Goal: Find specific page/section: Find specific page/section

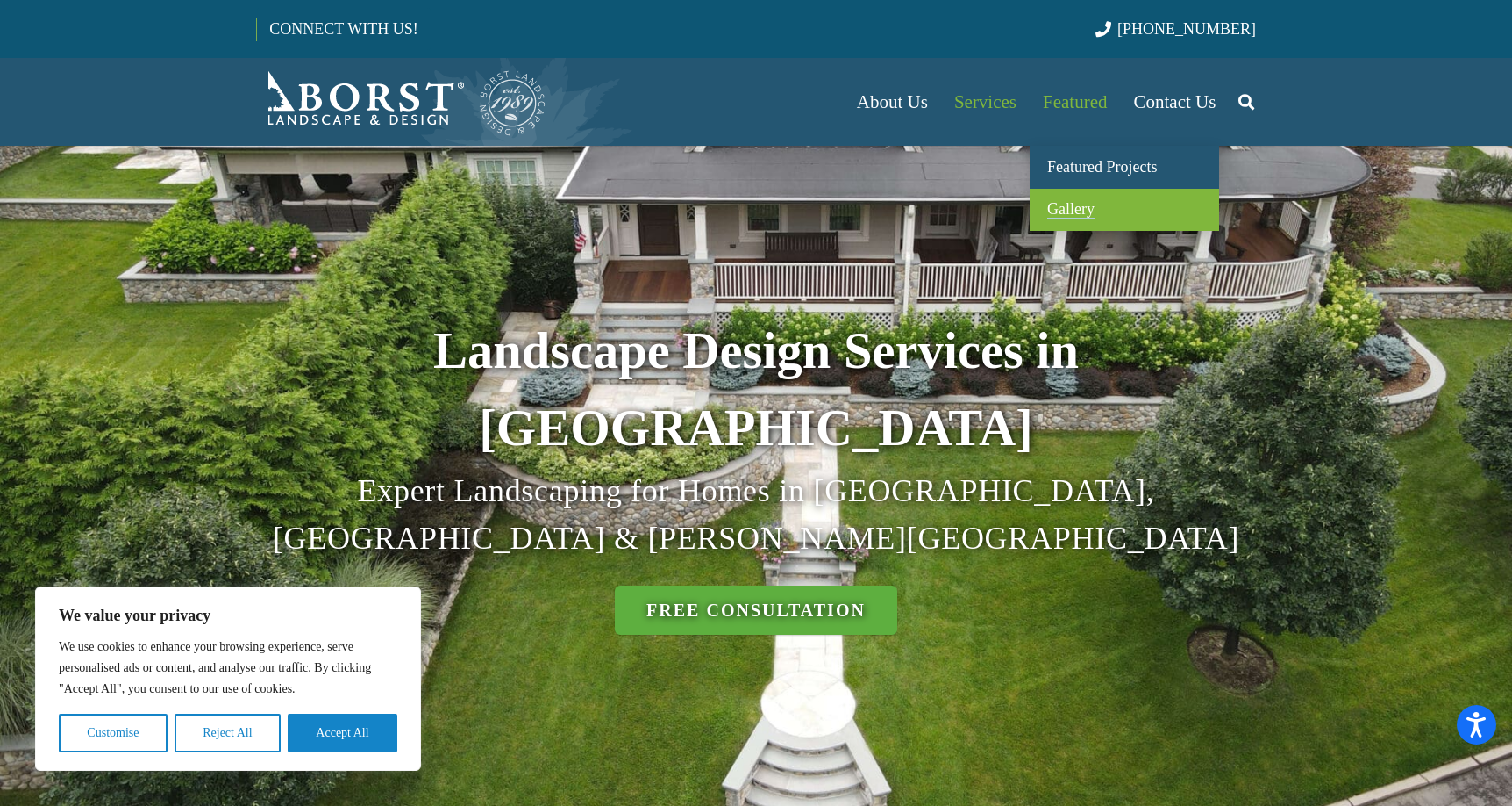
click at [1068, 207] on span "Gallery" at bounding box center [1071, 208] width 48 height 17
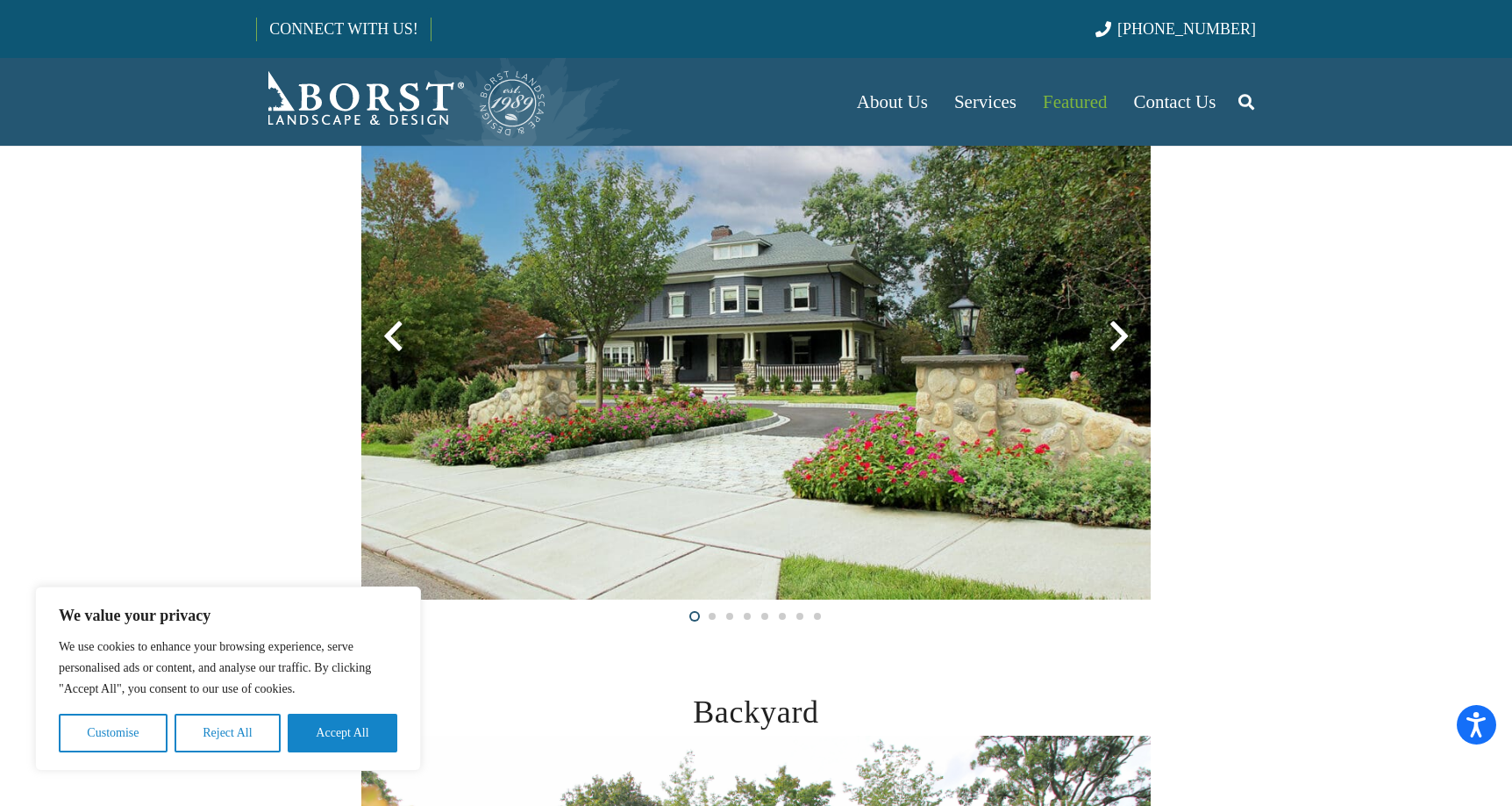
scroll to position [483, 0]
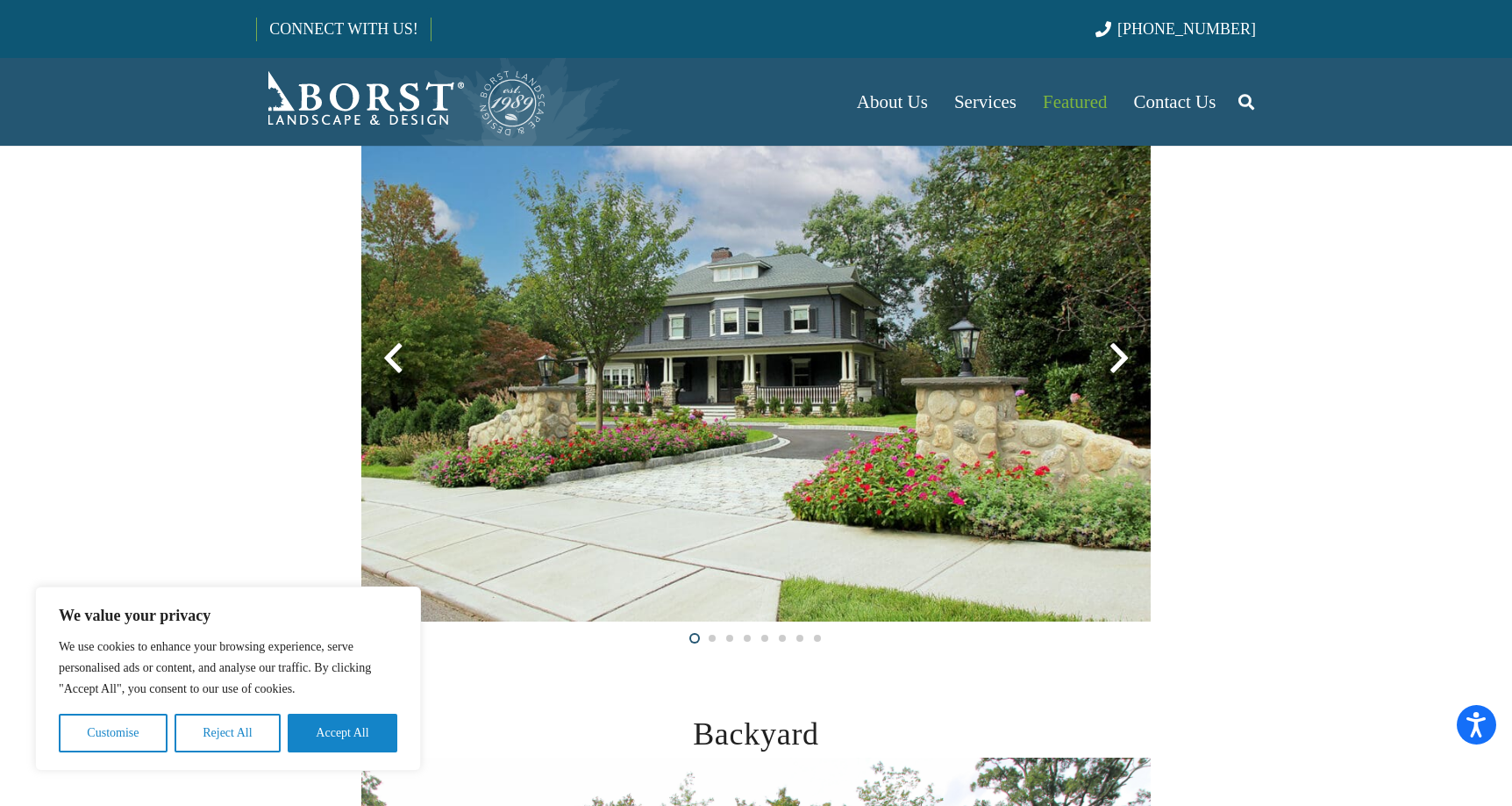
click at [1117, 360] on div at bounding box center [1120, 358] width 63 height 63
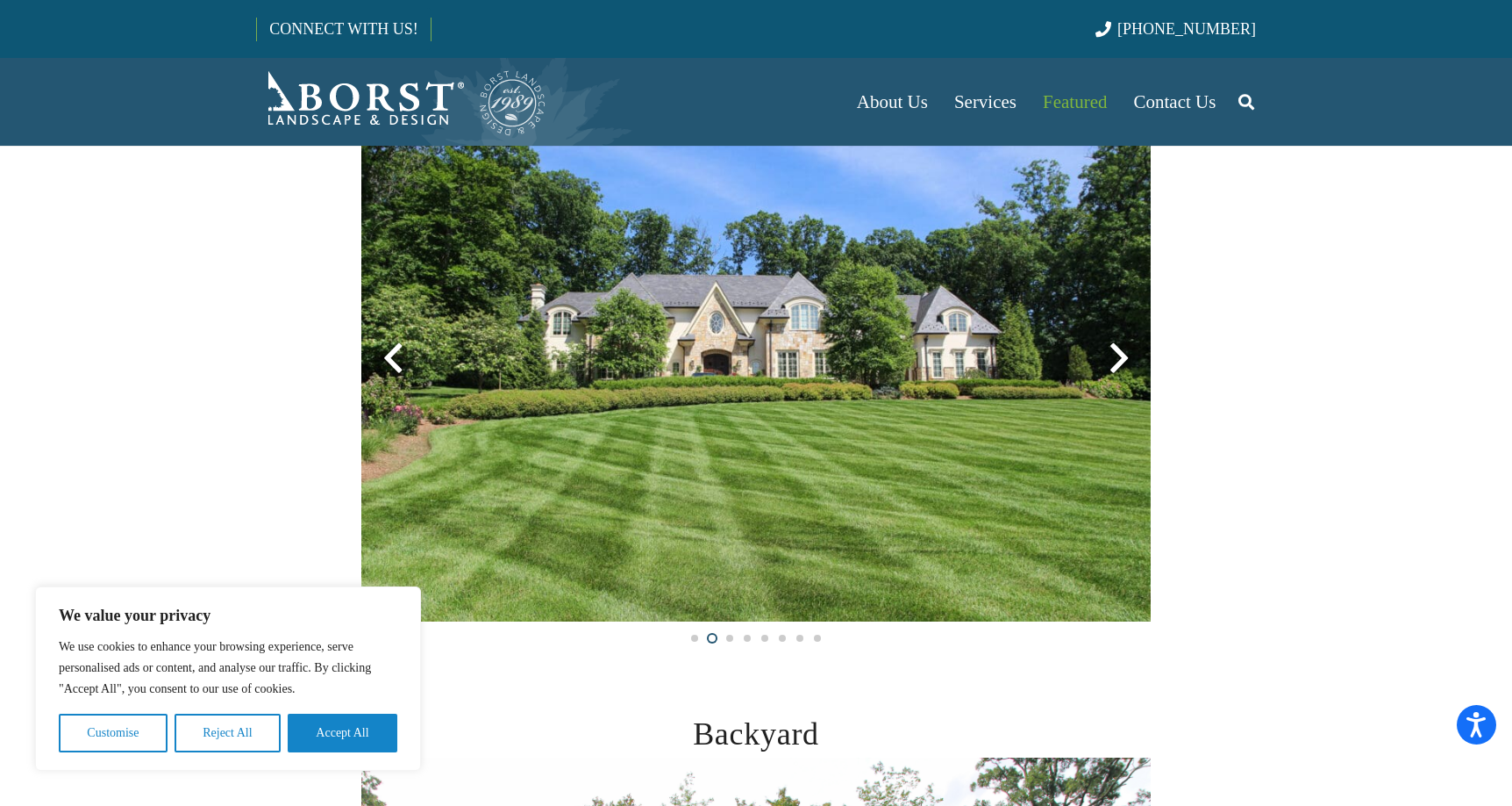
click at [1117, 360] on div at bounding box center [1120, 358] width 63 height 63
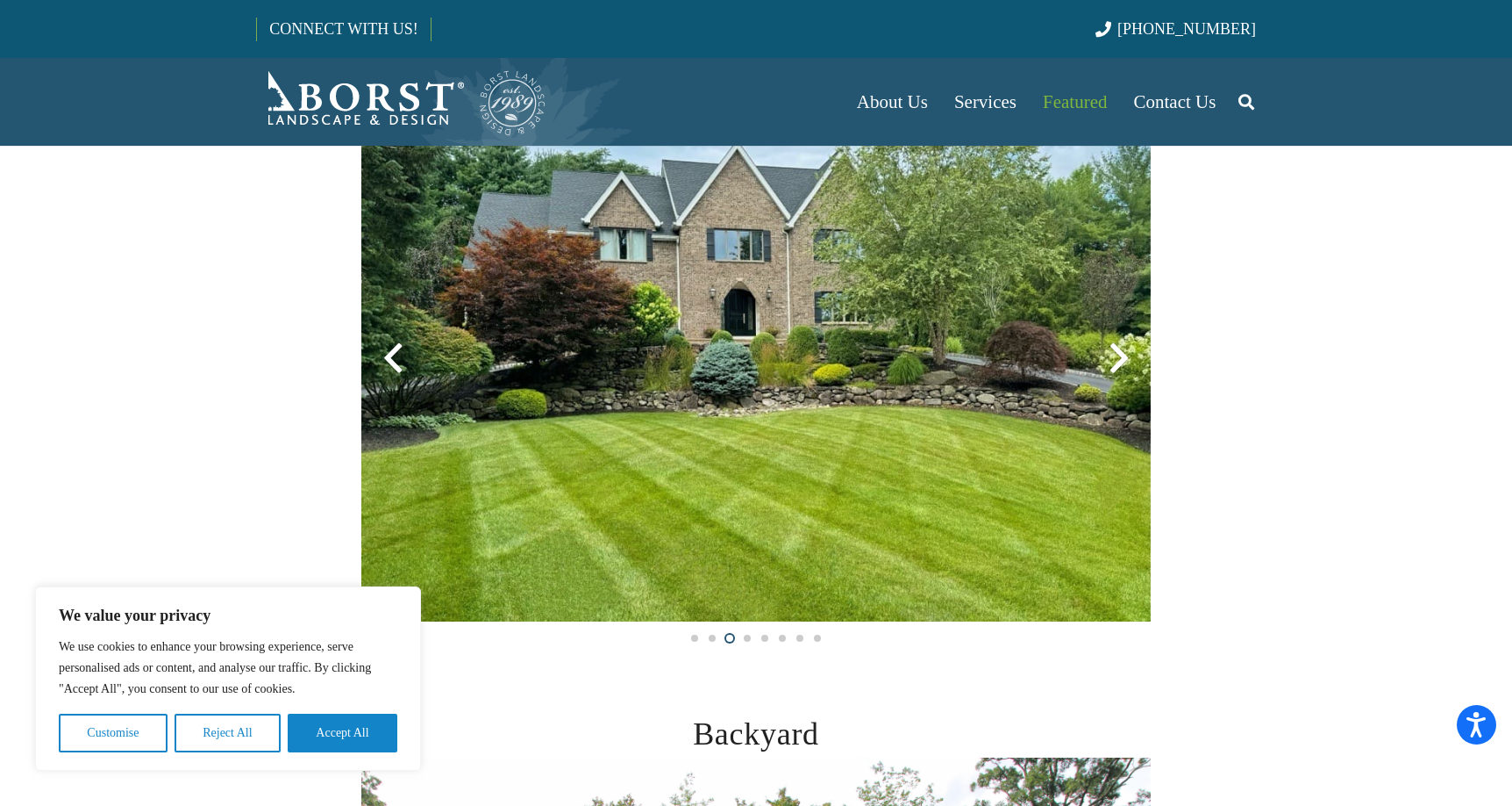
click at [1117, 360] on div at bounding box center [1120, 358] width 63 height 63
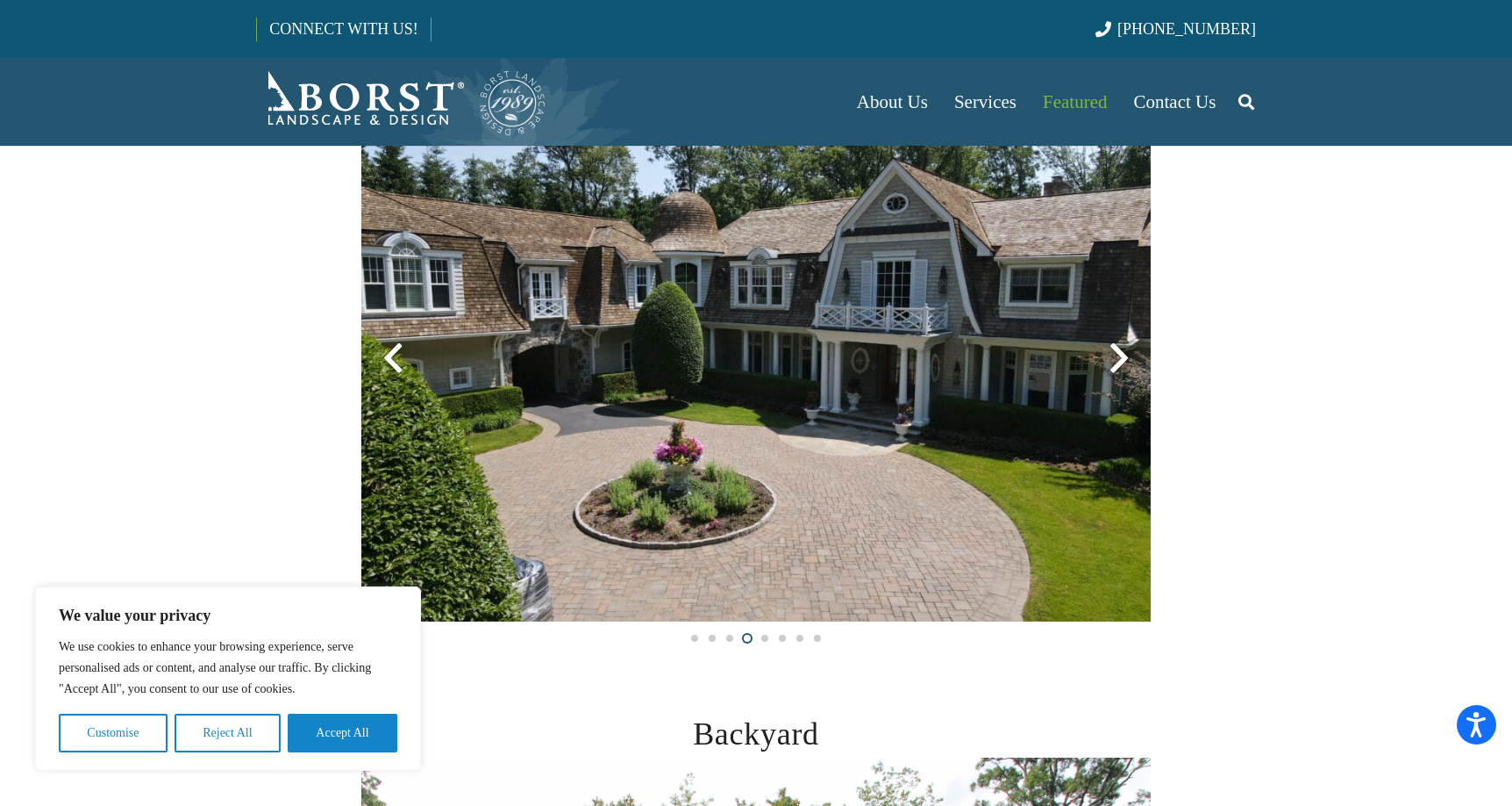
click at [1118, 361] on div at bounding box center [1120, 358] width 63 height 63
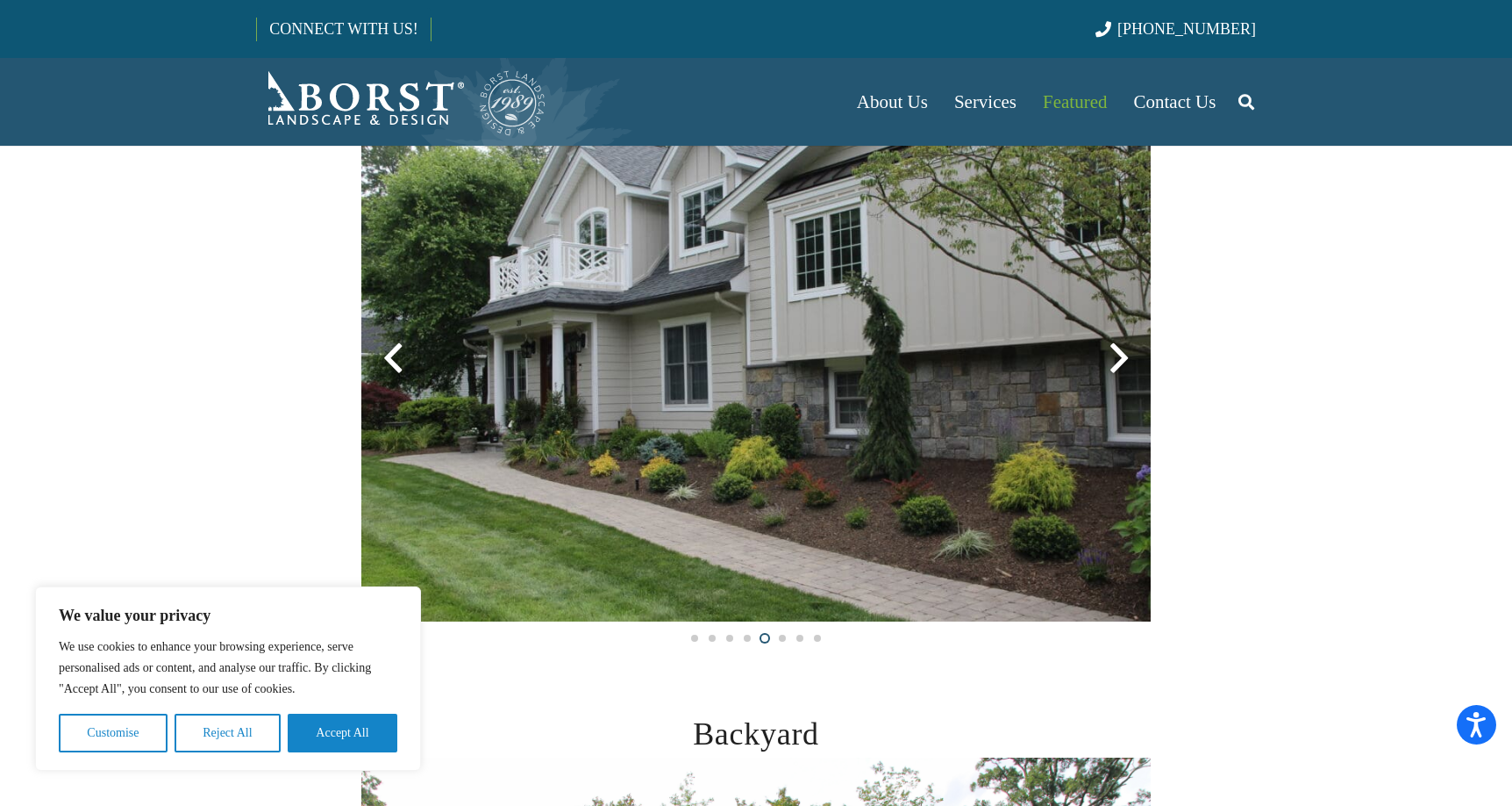
click at [1118, 361] on div at bounding box center [1120, 358] width 63 height 63
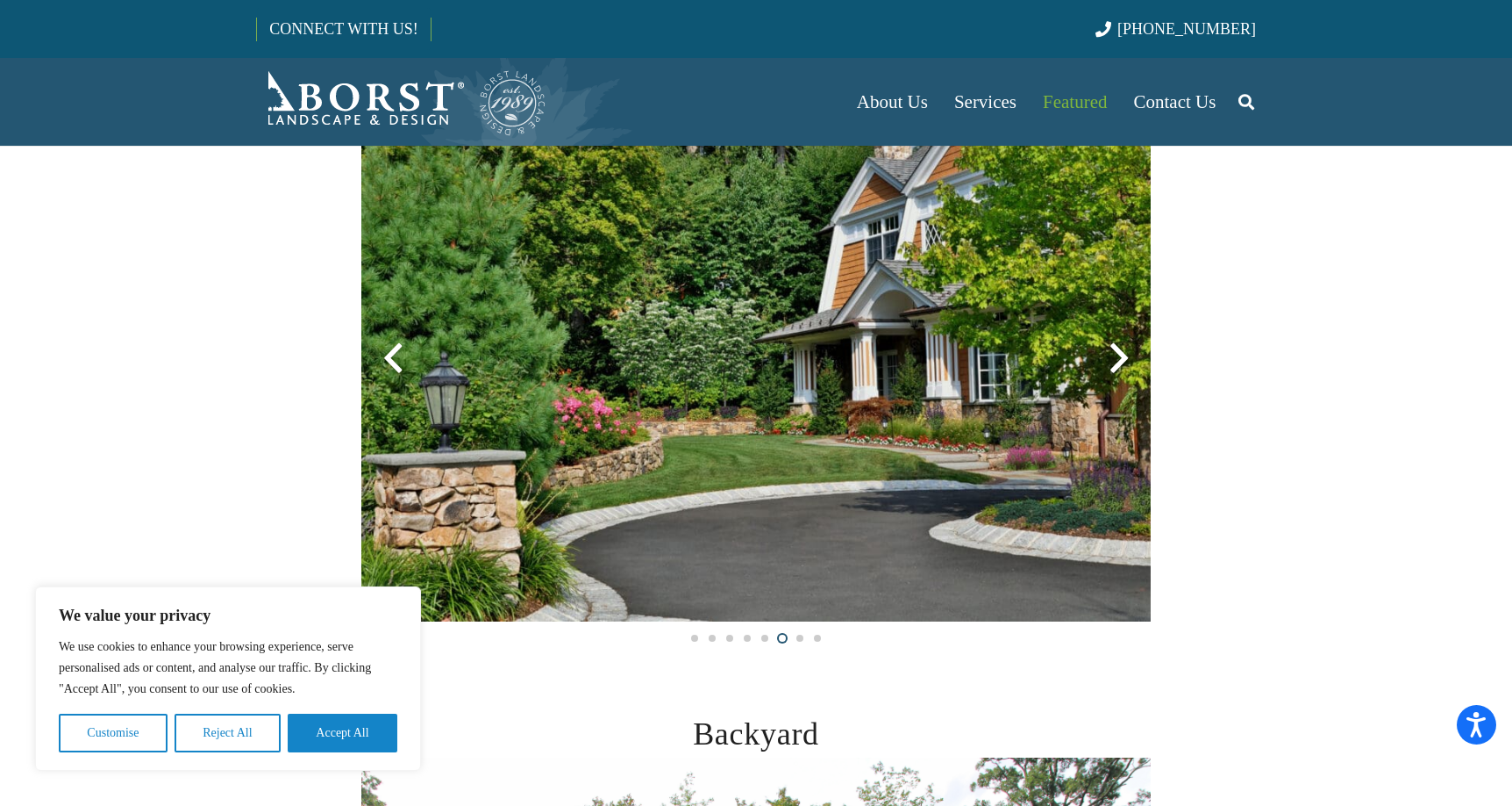
click at [1118, 361] on div at bounding box center [1120, 358] width 63 height 63
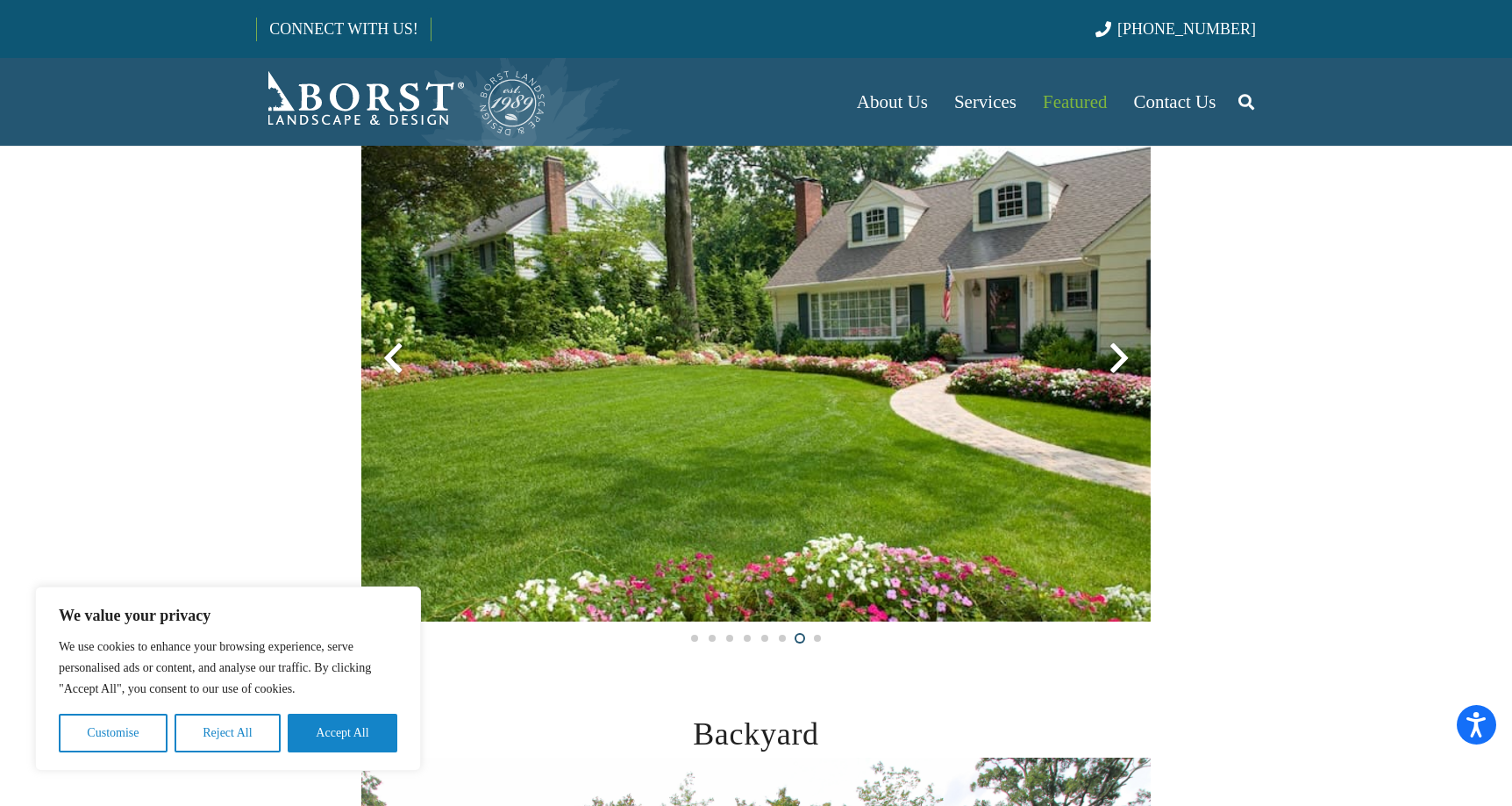
click at [1118, 362] on div at bounding box center [1120, 358] width 63 height 63
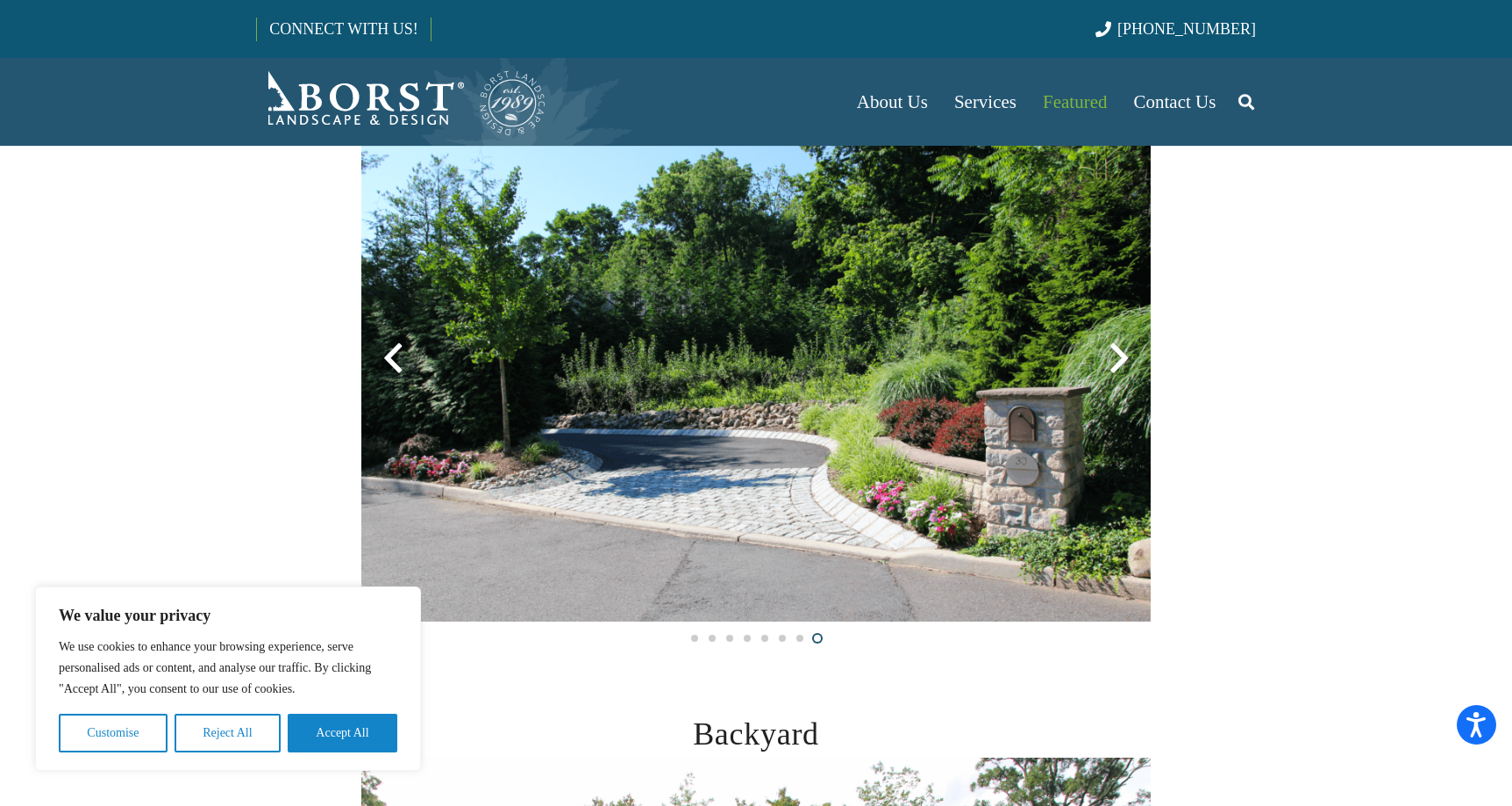
click at [1118, 360] on div at bounding box center [1120, 358] width 63 height 63
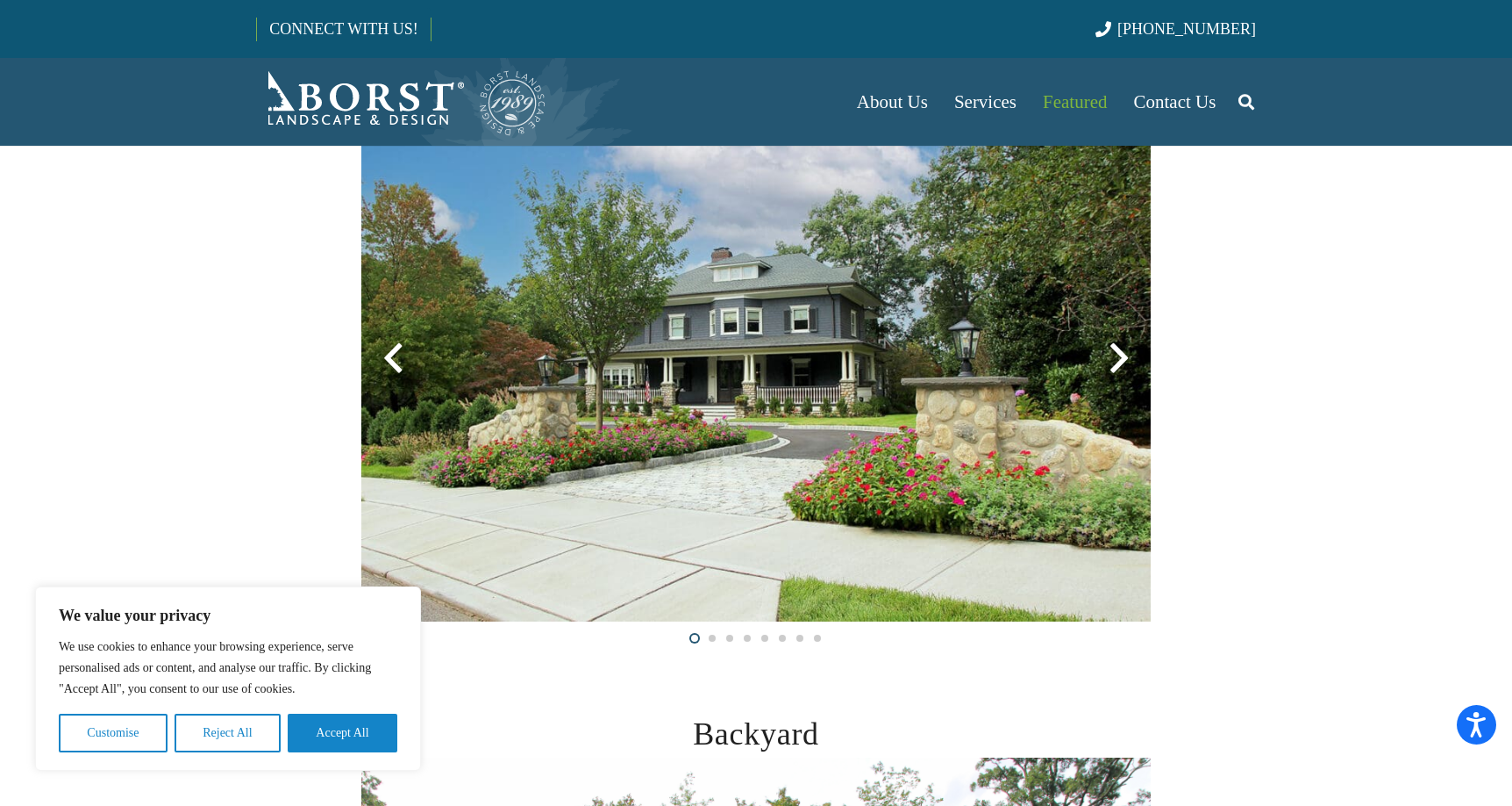
click at [1118, 360] on div at bounding box center [1120, 358] width 63 height 63
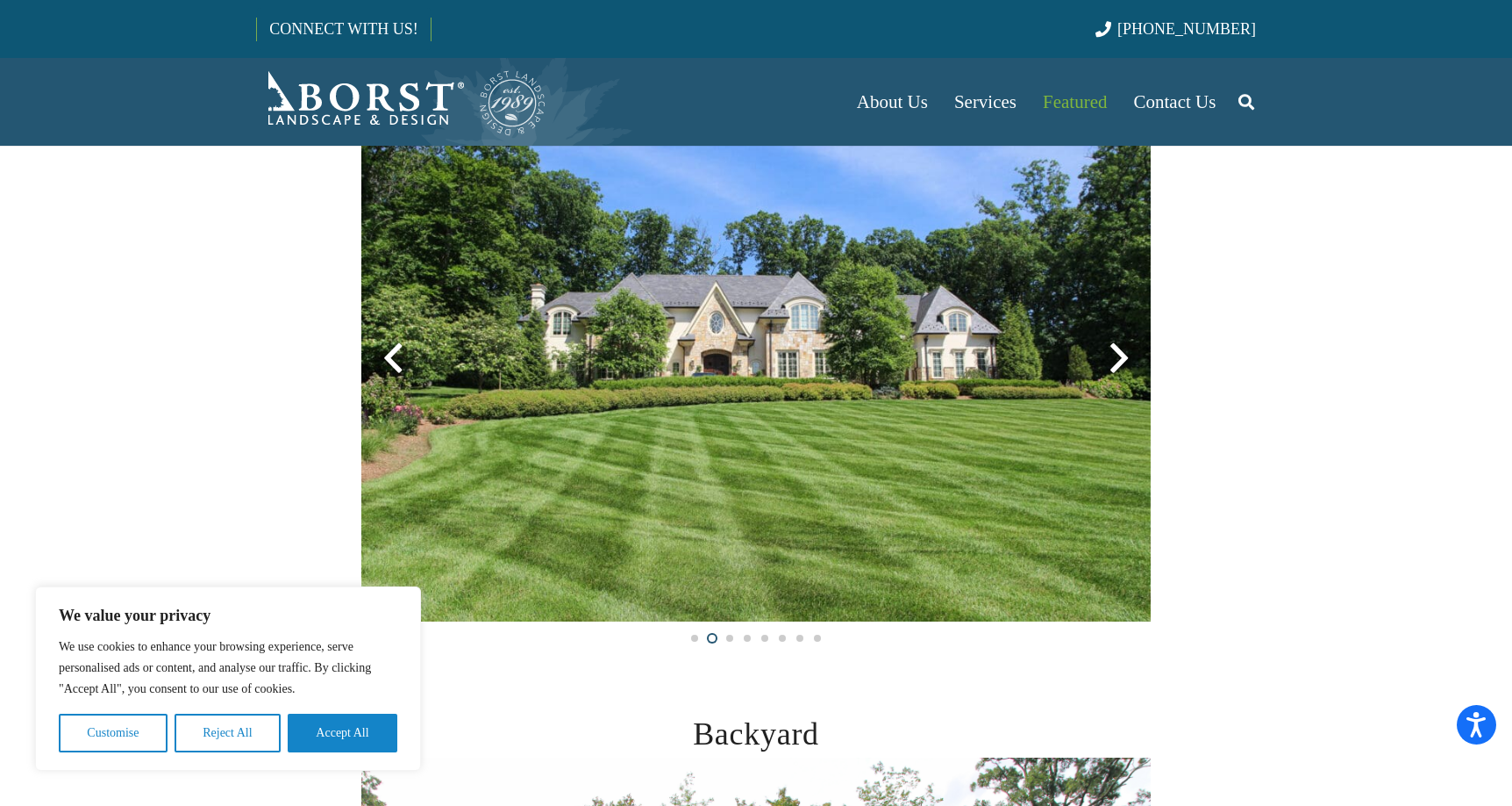
click at [1118, 360] on div at bounding box center [1120, 358] width 63 height 63
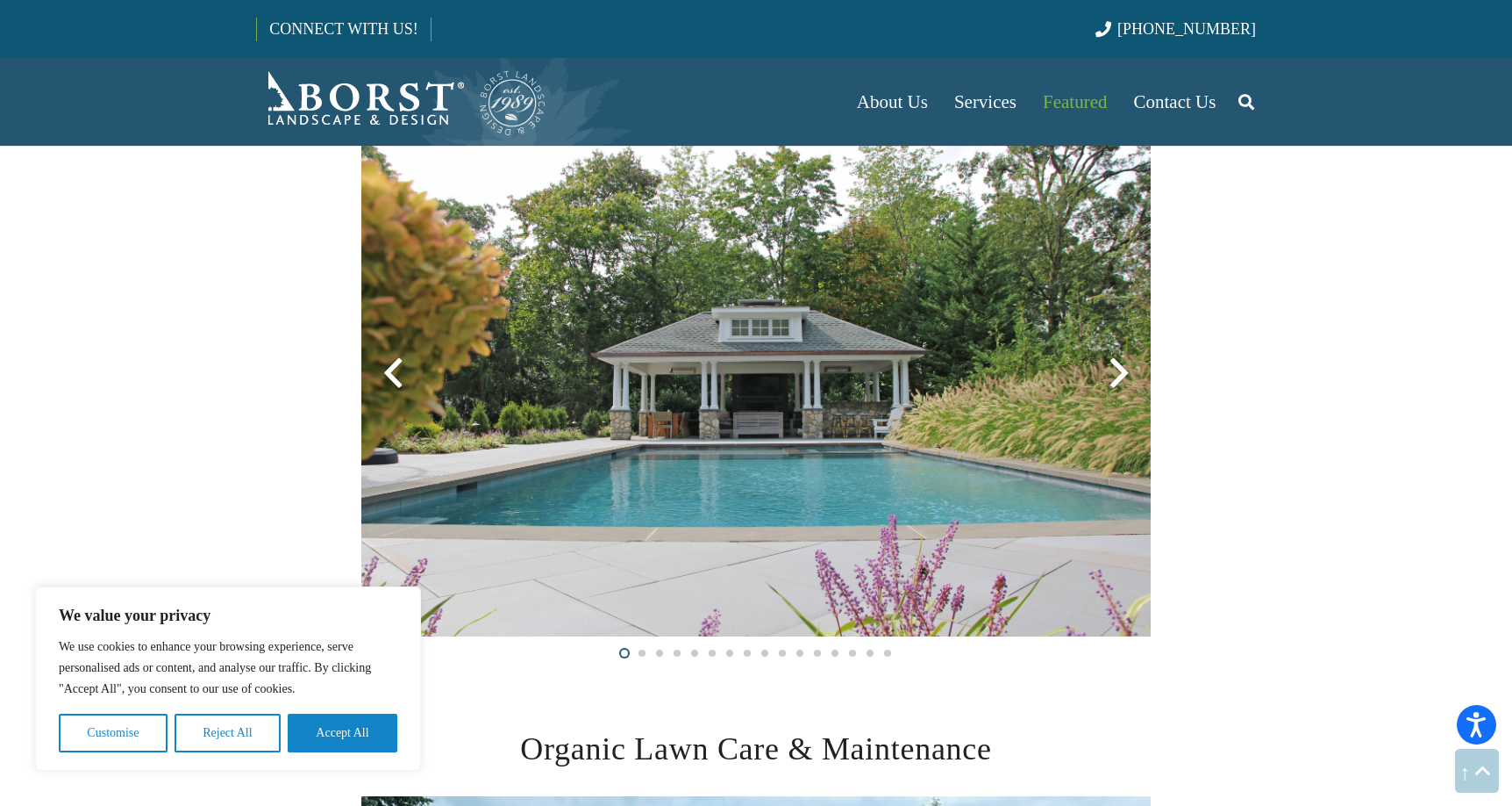
scroll to position [1125, 0]
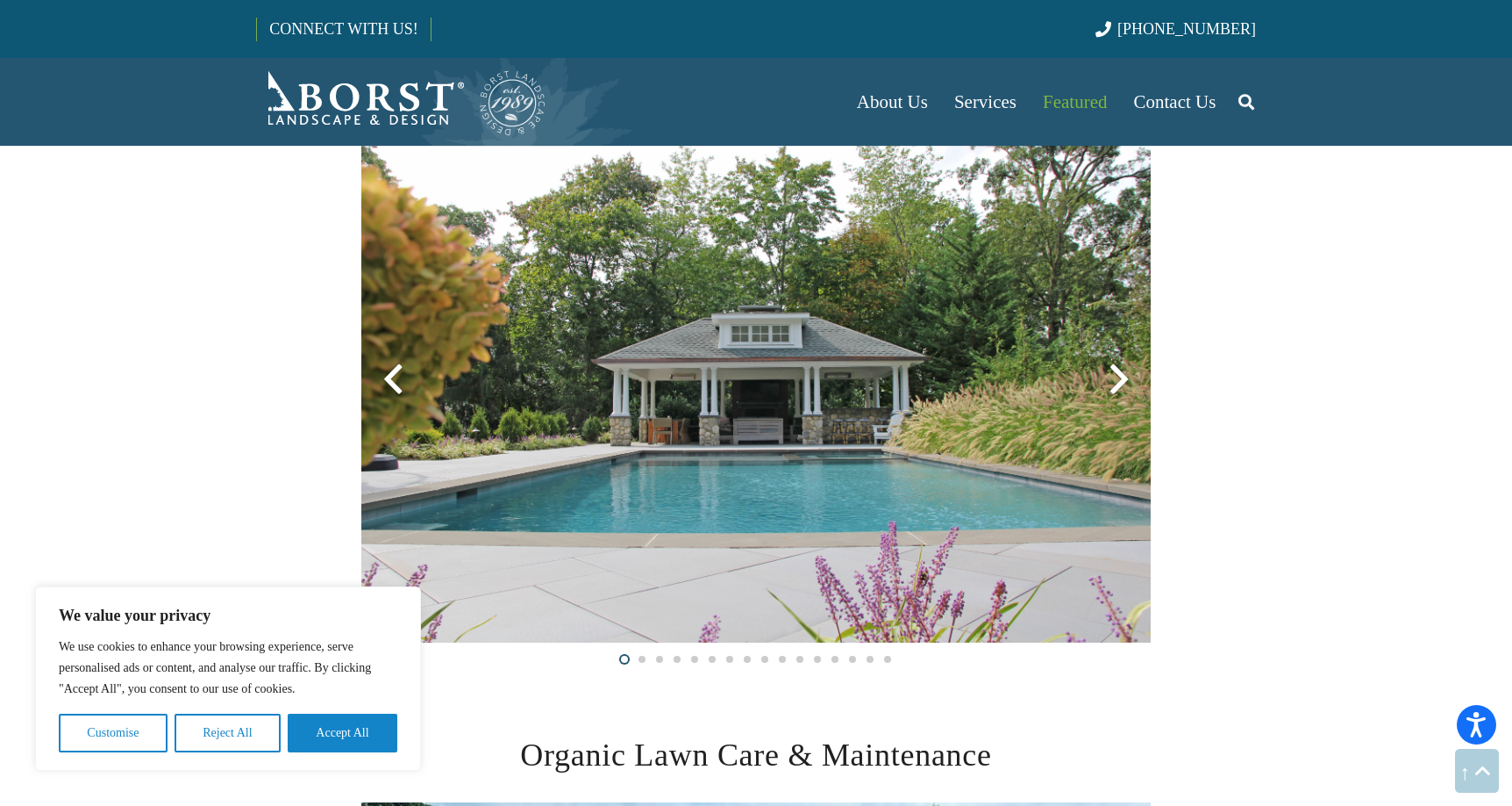
click at [1121, 372] on div at bounding box center [1120, 379] width 63 height 63
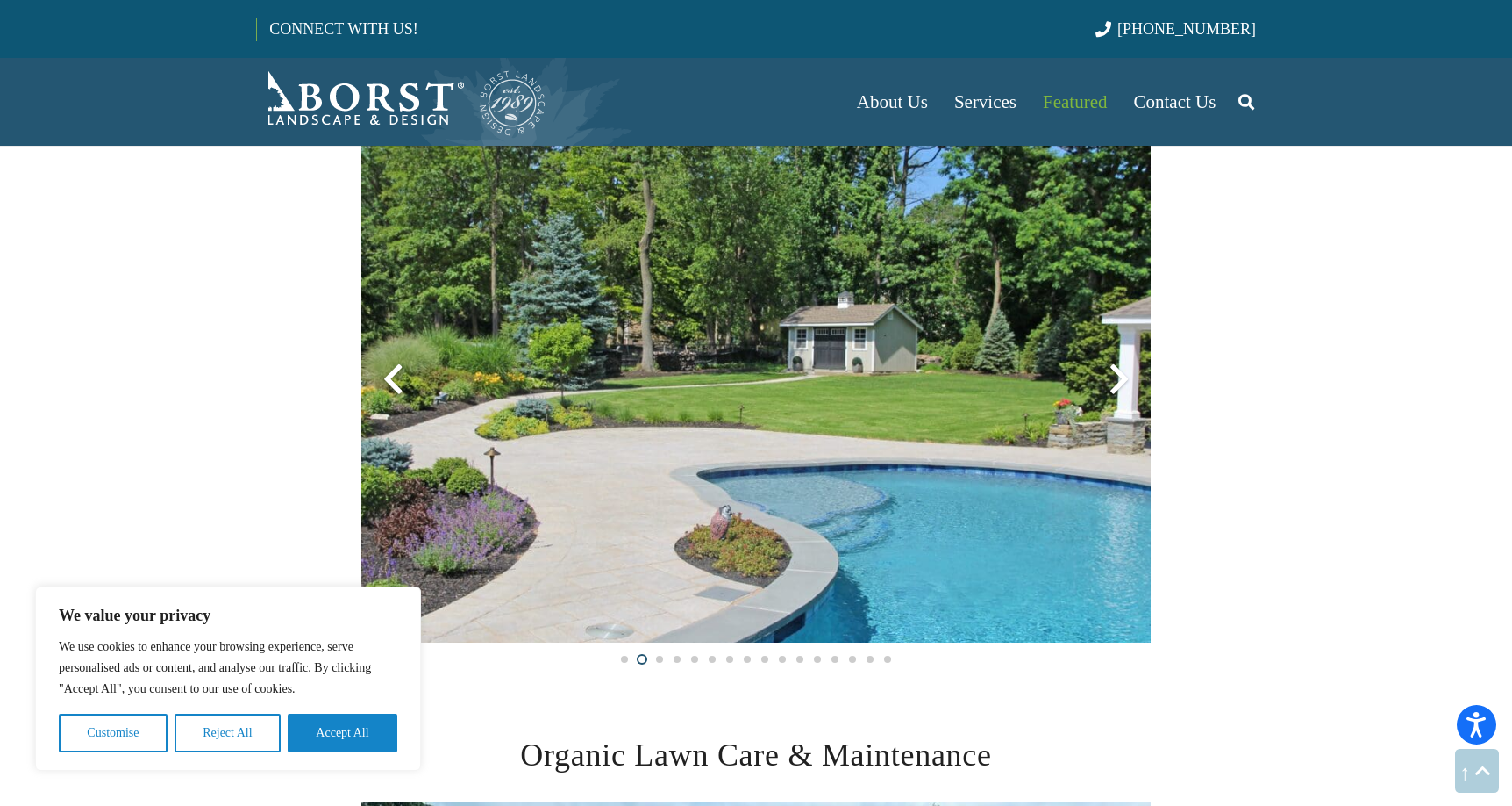
click at [1121, 372] on div at bounding box center [1120, 379] width 63 height 63
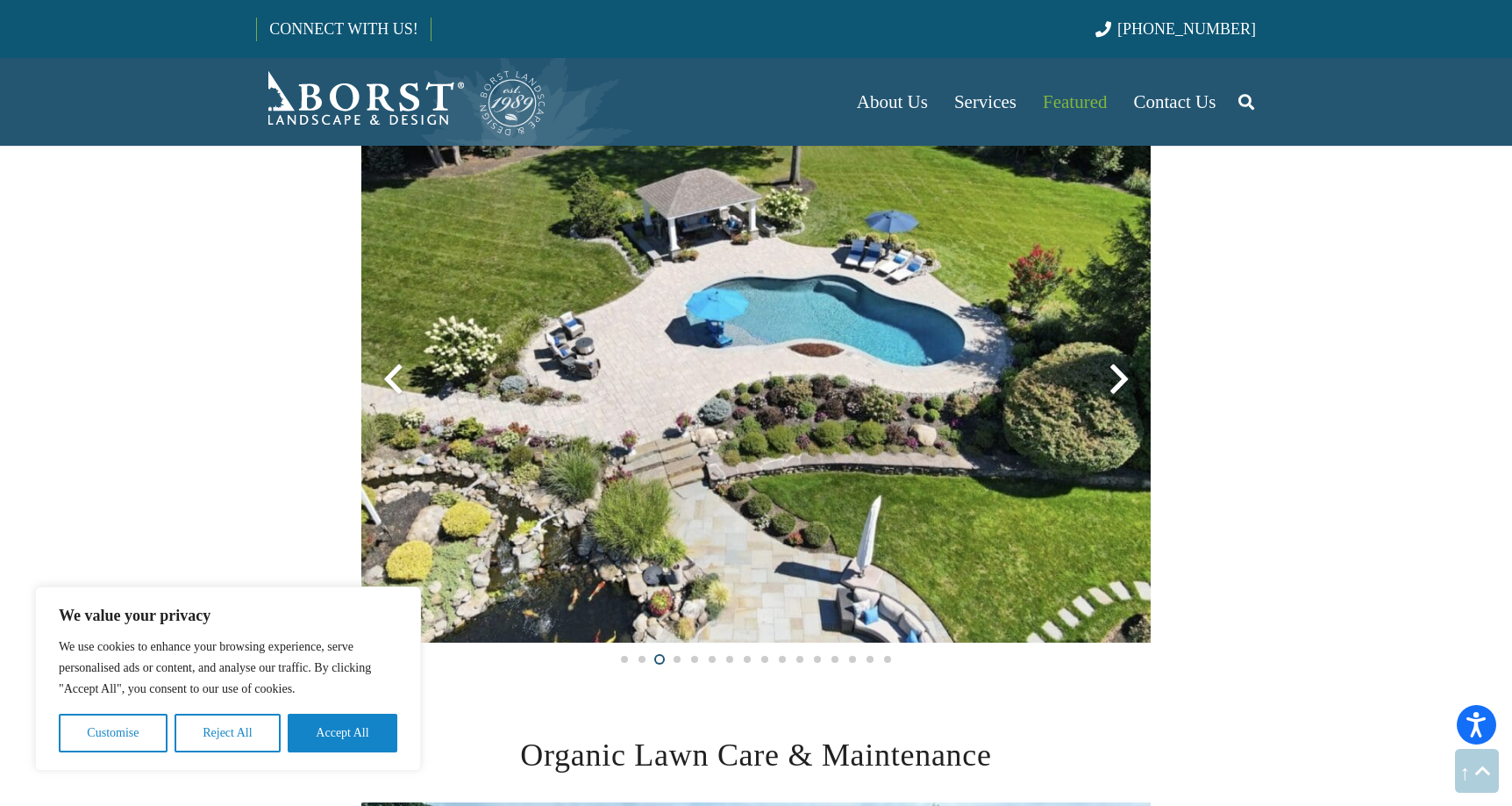
click at [1121, 371] on div at bounding box center [1120, 379] width 63 height 63
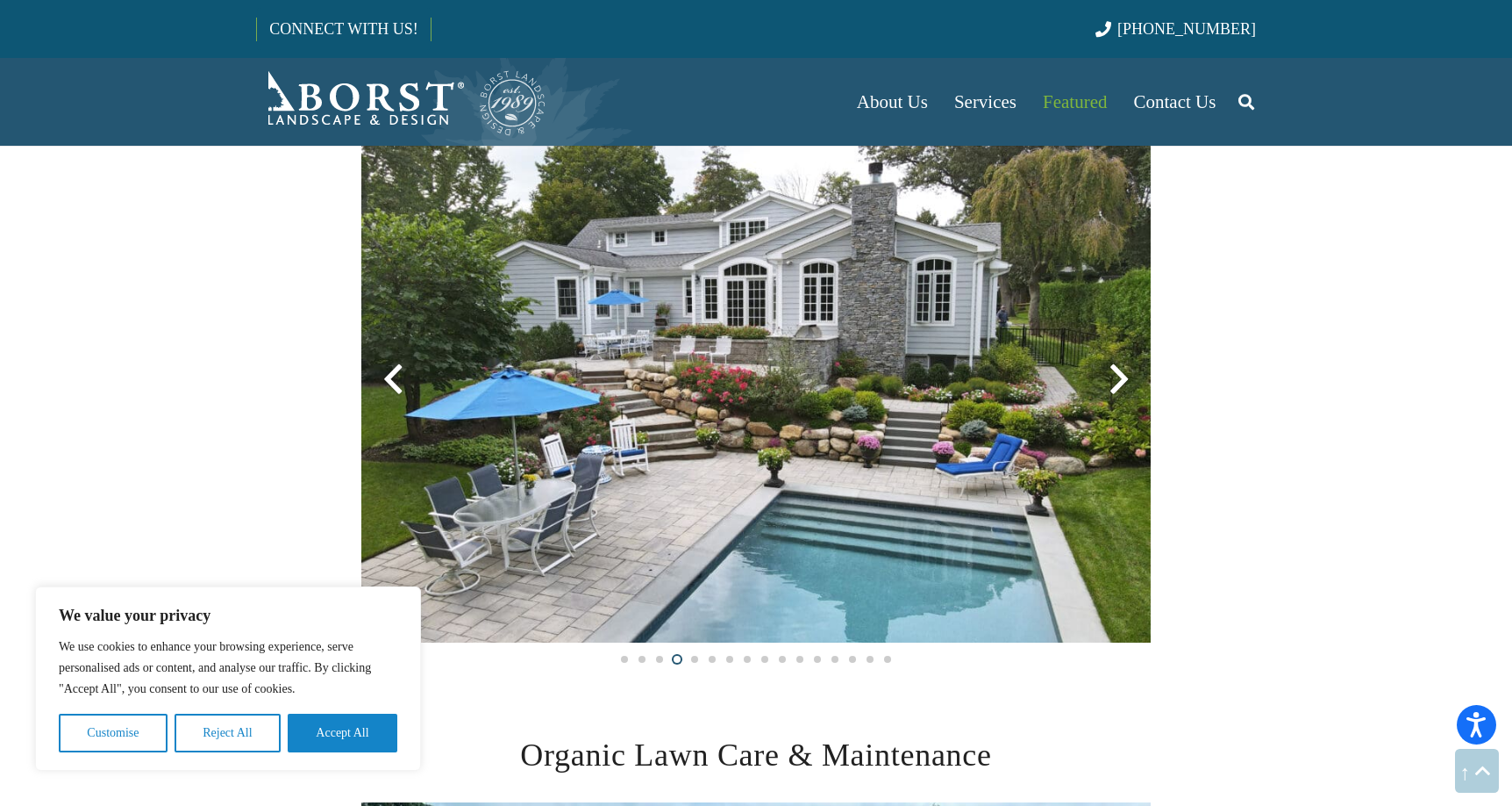
click at [1121, 372] on div at bounding box center [1120, 379] width 63 height 63
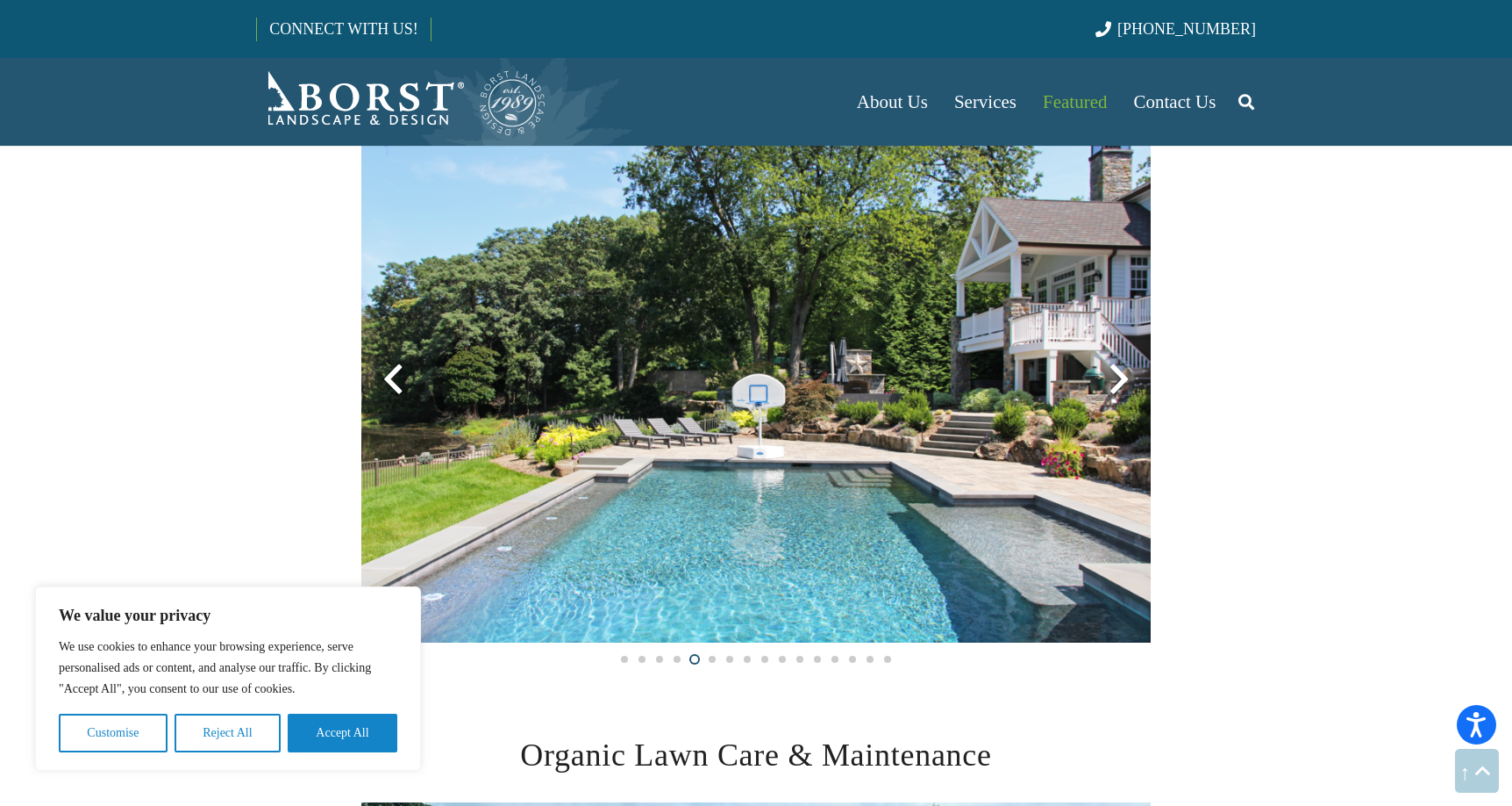
click at [1121, 372] on div at bounding box center [1120, 379] width 63 height 63
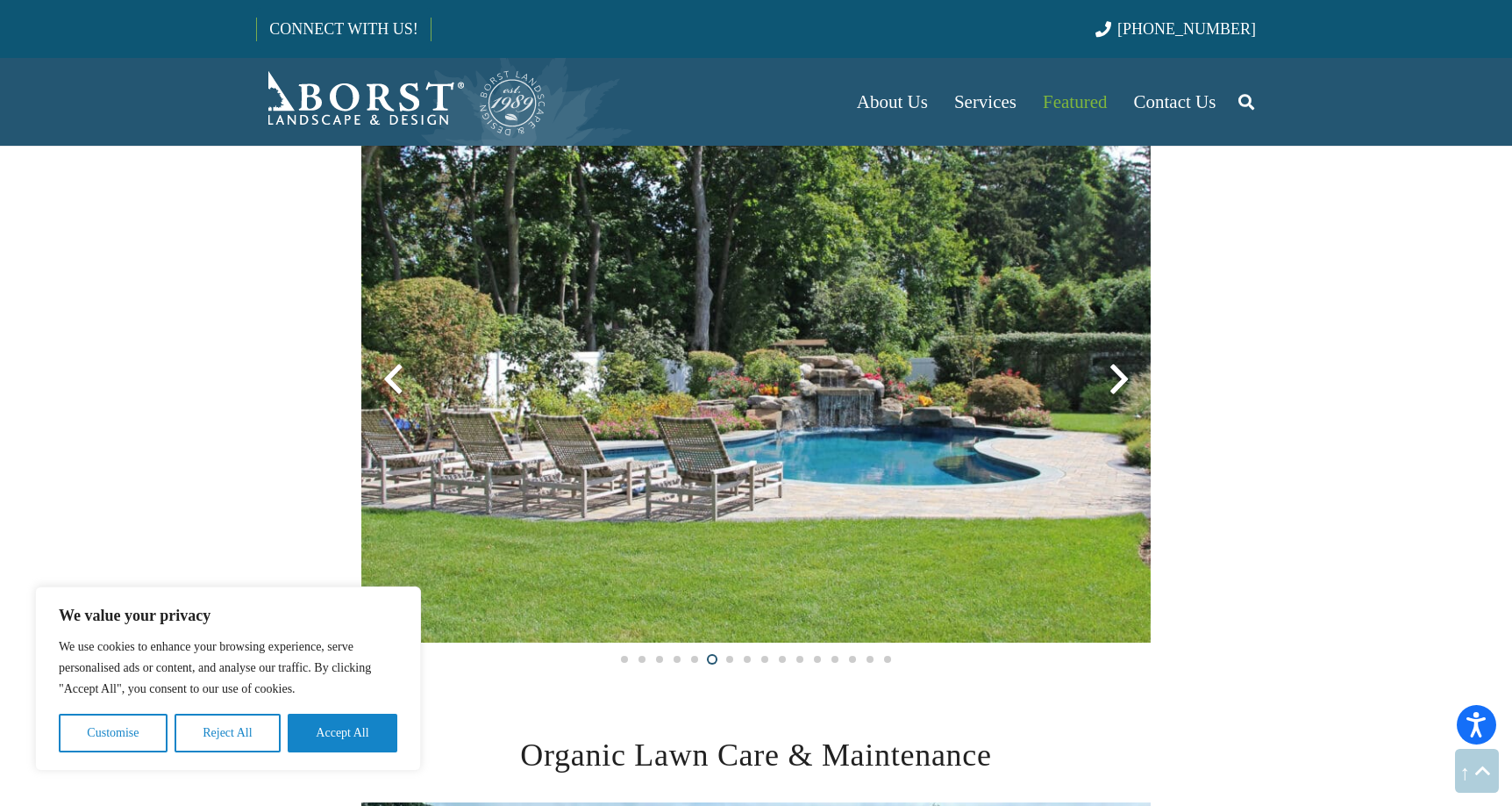
click at [1121, 372] on div at bounding box center [1120, 379] width 63 height 63
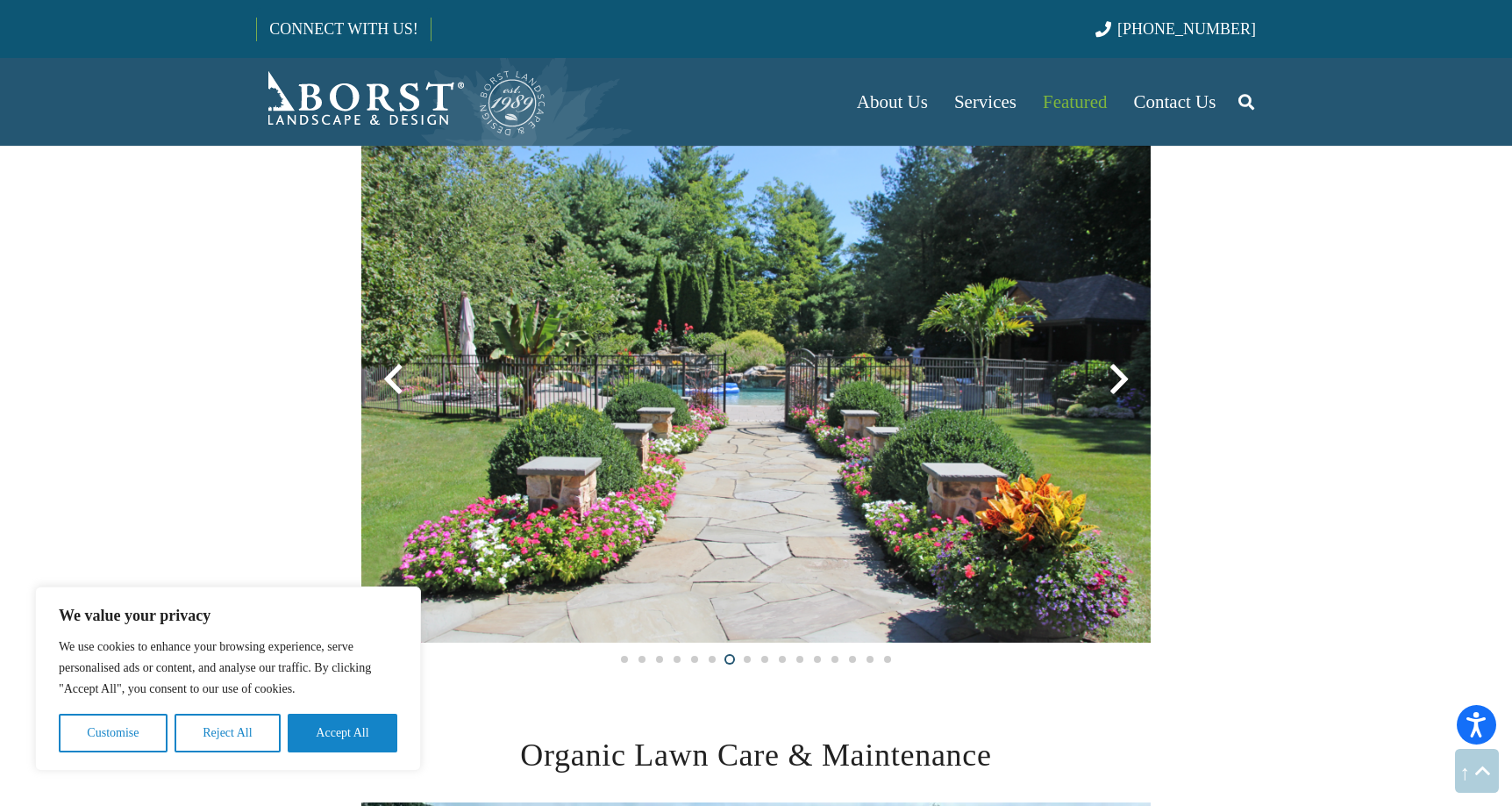
click at [1121, 372] on div at bounding box center [1120, 379] width 63 height 63
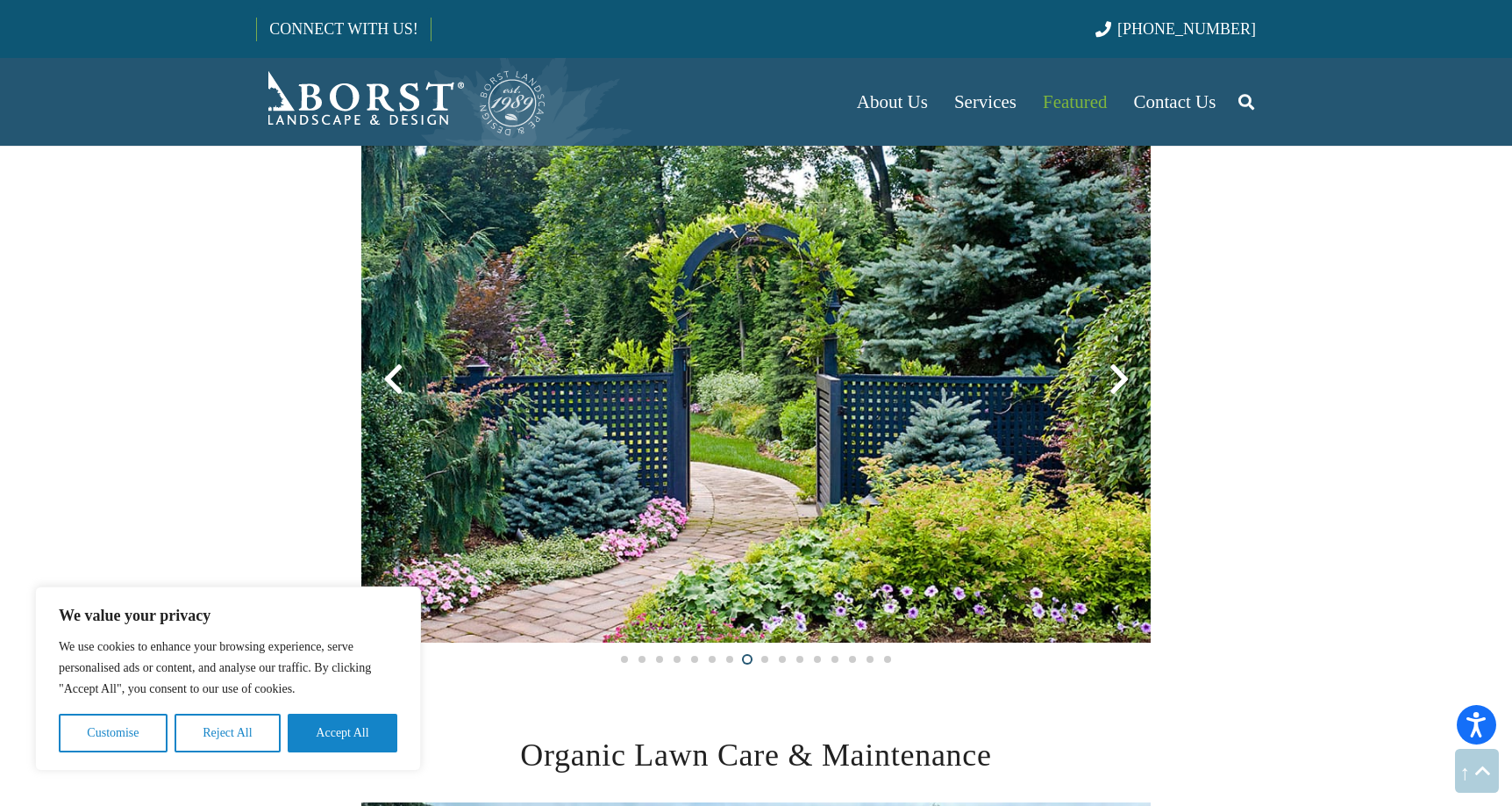
click at [1121, 372] on div at bounding box center [1120, 379] width 63 height 63
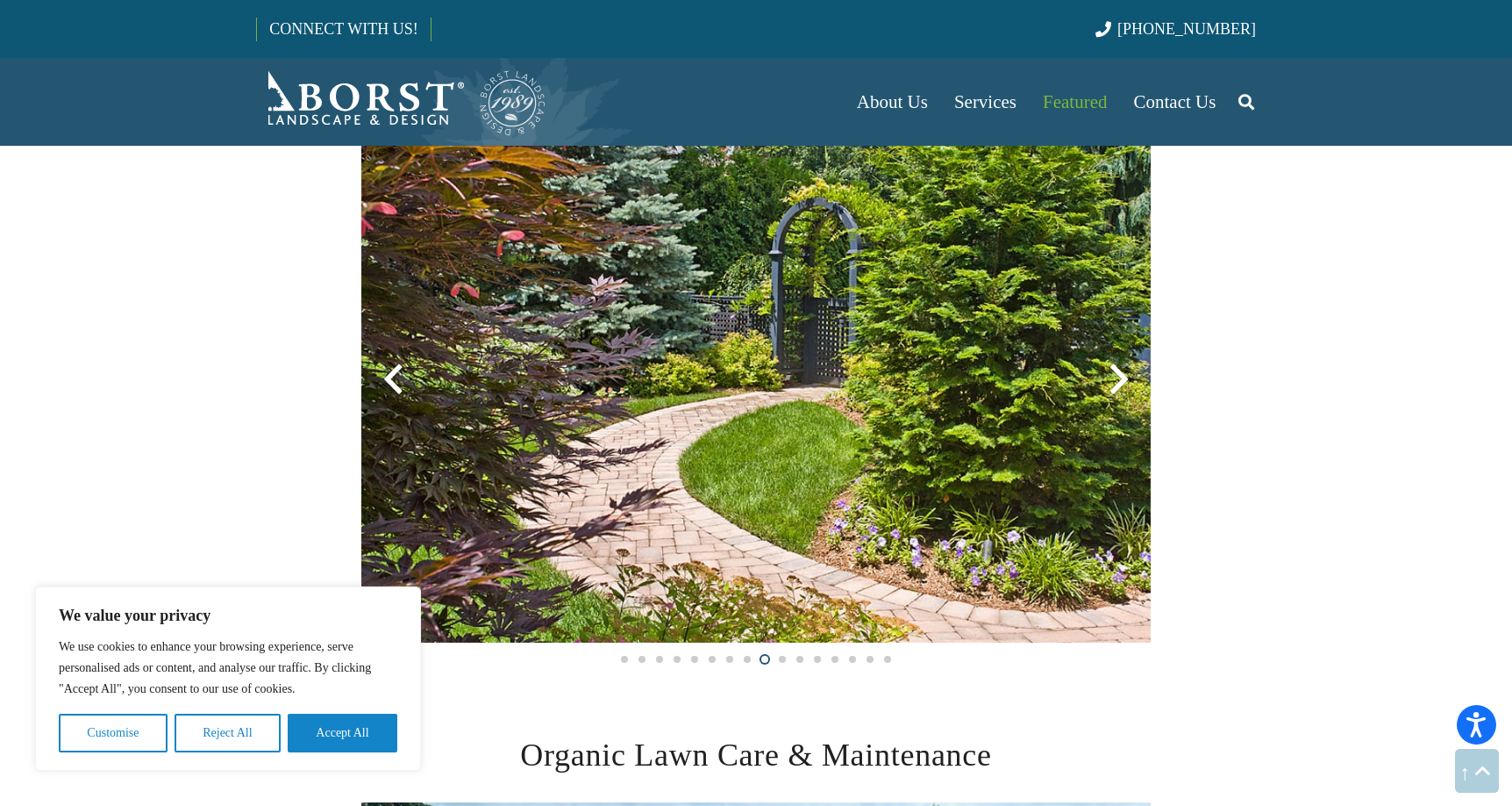
click at [1121, 372] on div at bounding box center [1120, 379] width 63 height 63
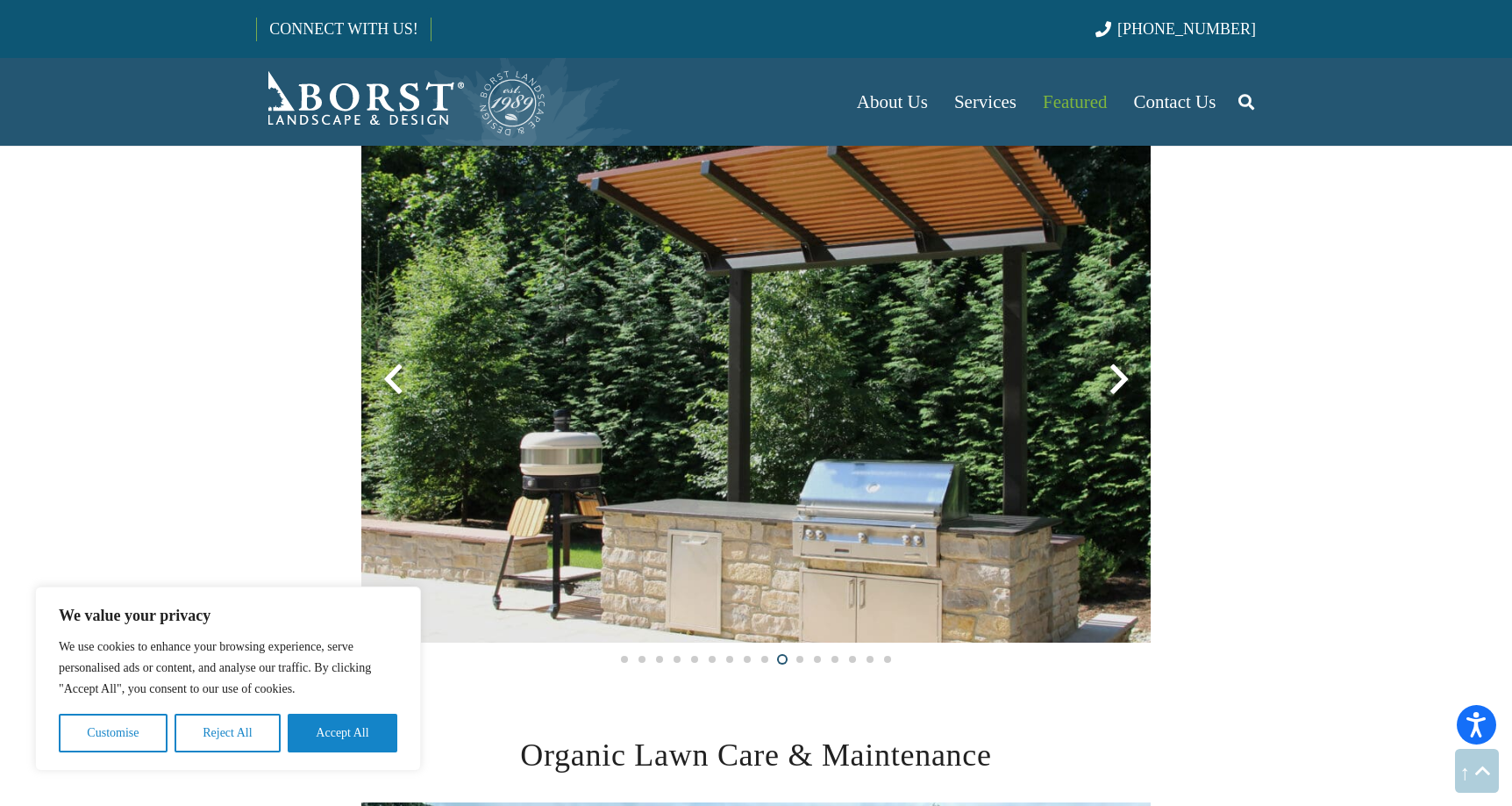
click at [1121, 372] on div at bounding box center [1120, 379] width 63 height 63
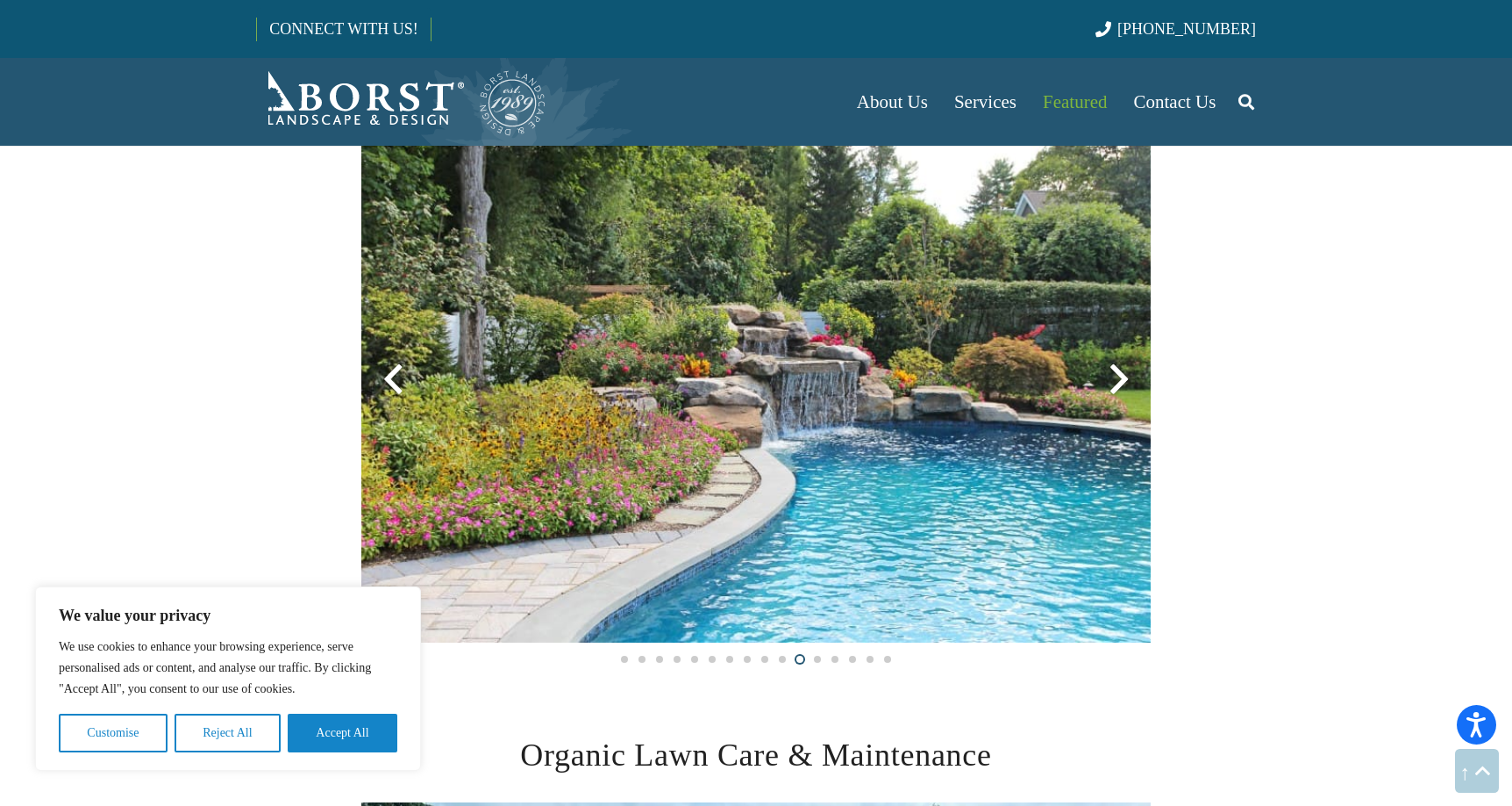
click at [1121, 372] on div at bounding box center [1120, 379] width 63 height 63
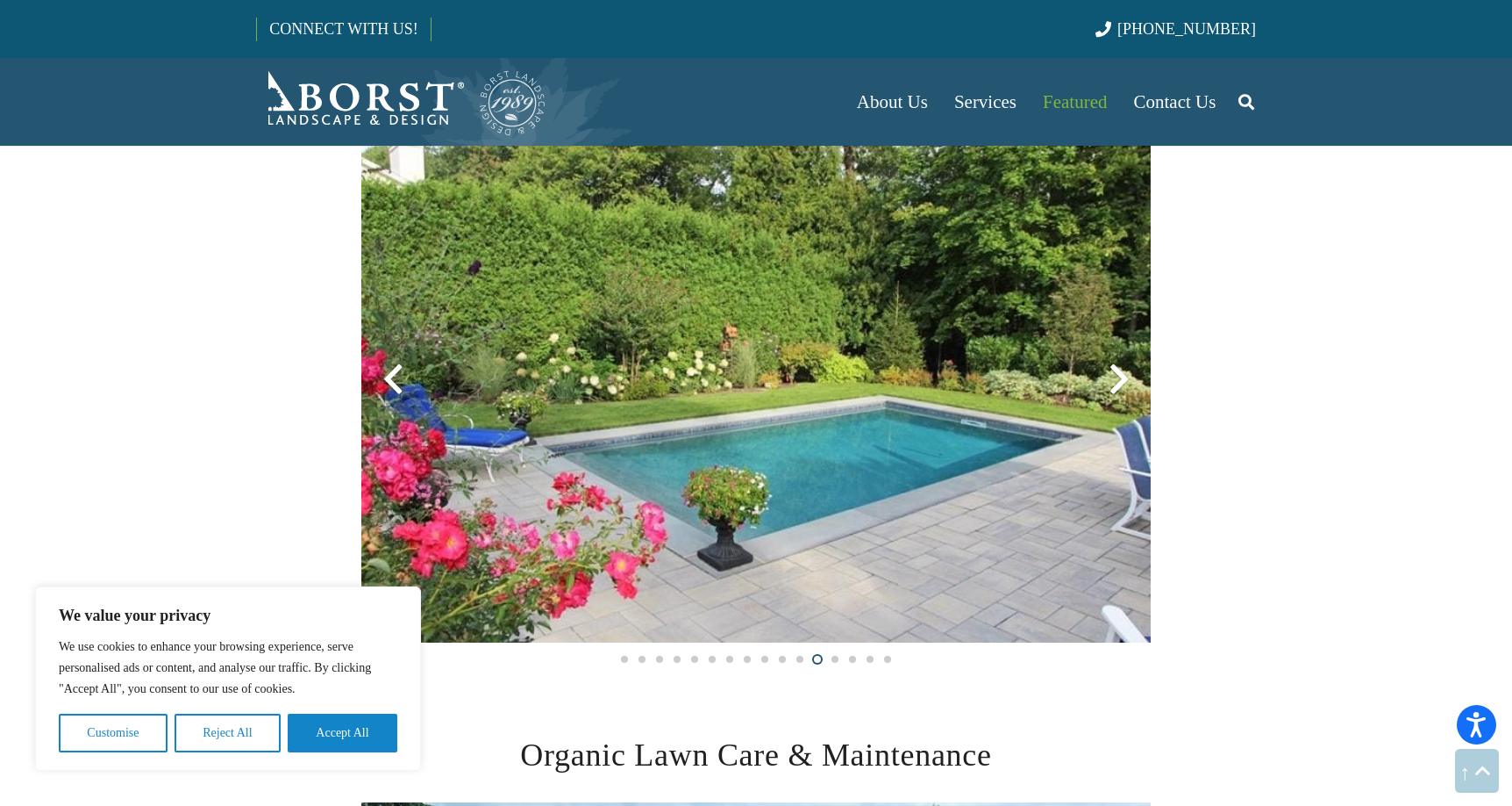
click at [1121, 372] on div at bounding box center [1120, 379] width 63 height 63
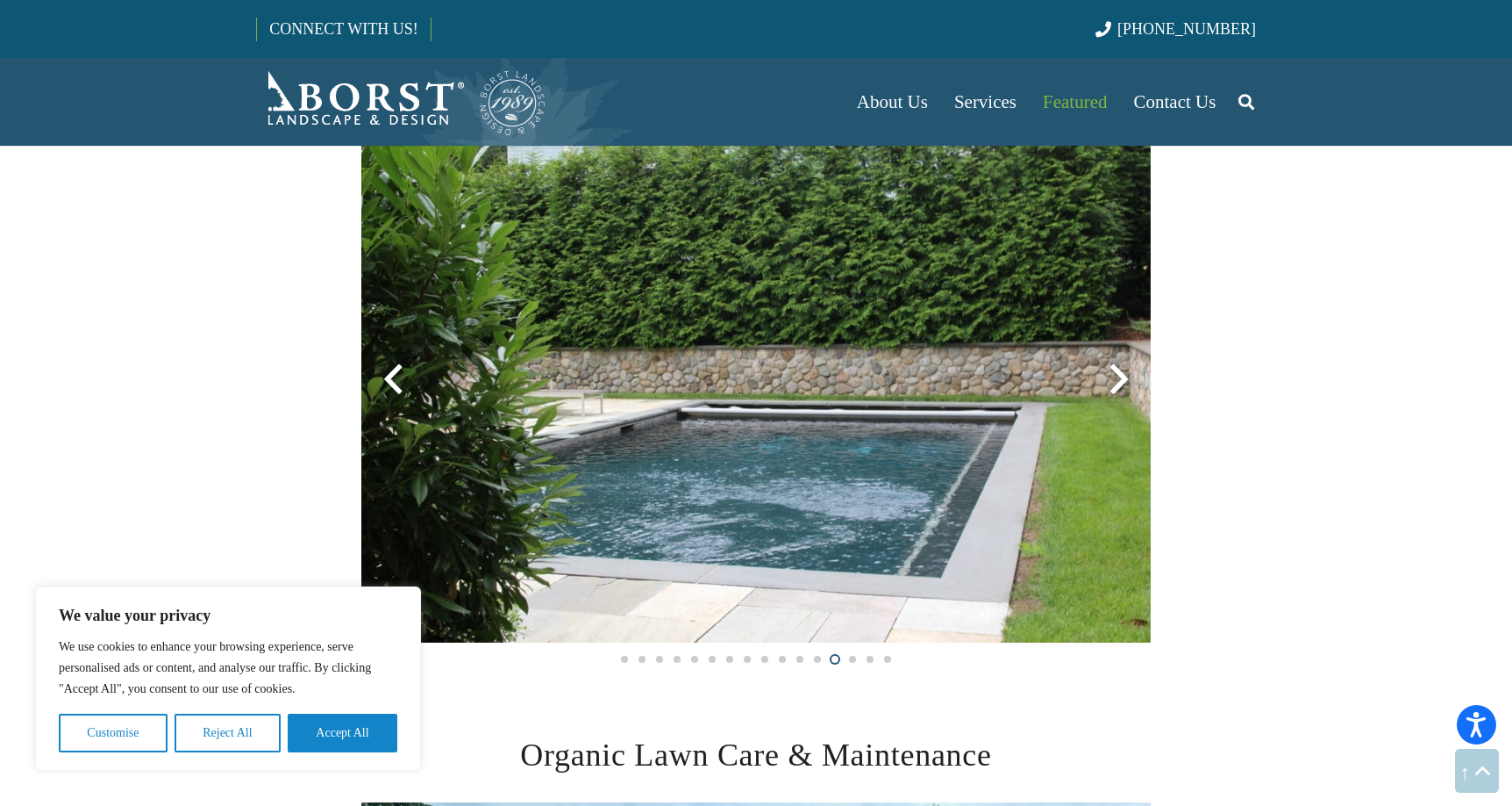
click at [1122, 374] on div at bounding box center [1120, 379] width 63 height 63
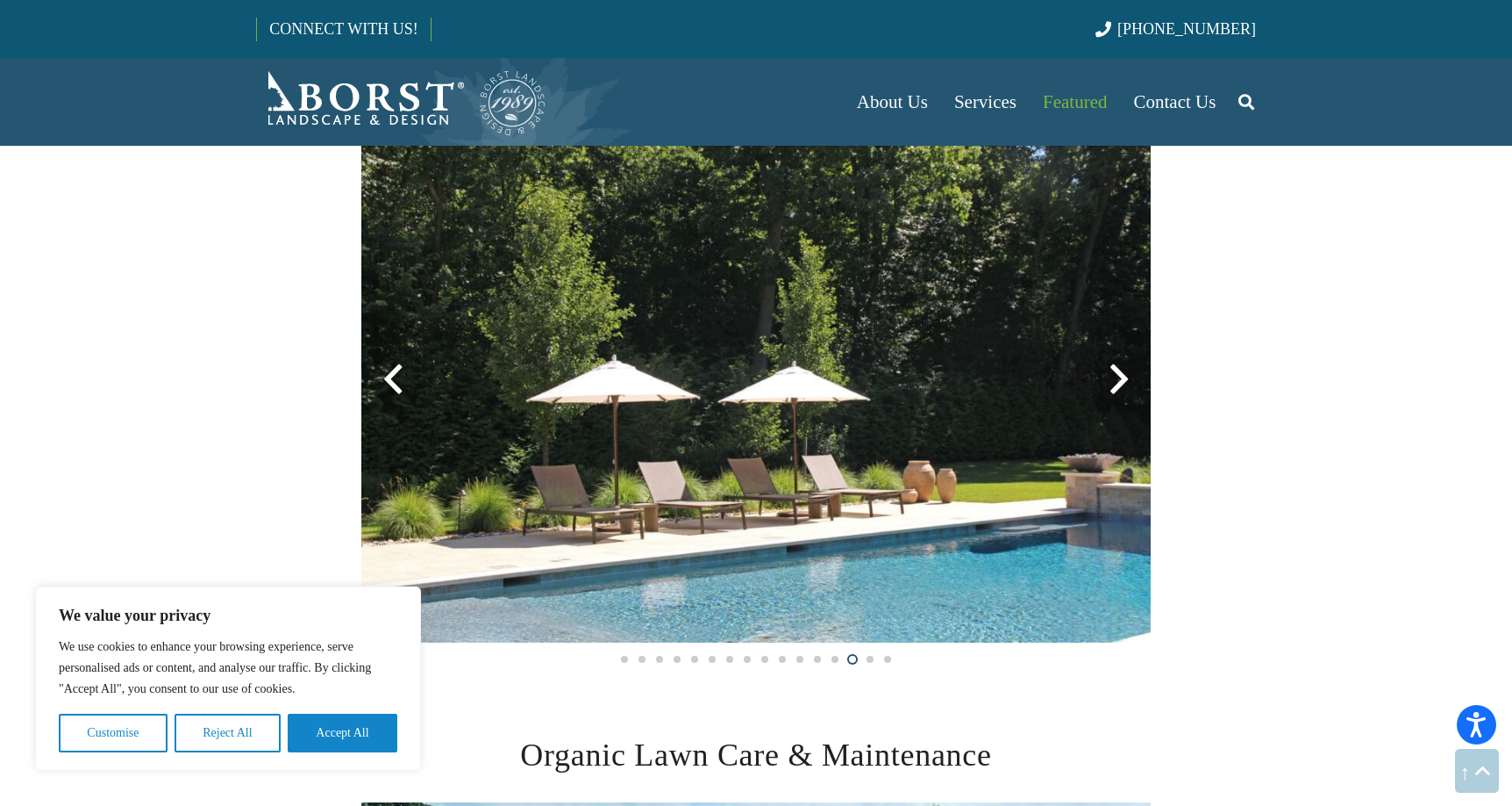
click at [1122, 374] on div at bounding box center [1120, 379] width 63 height 63
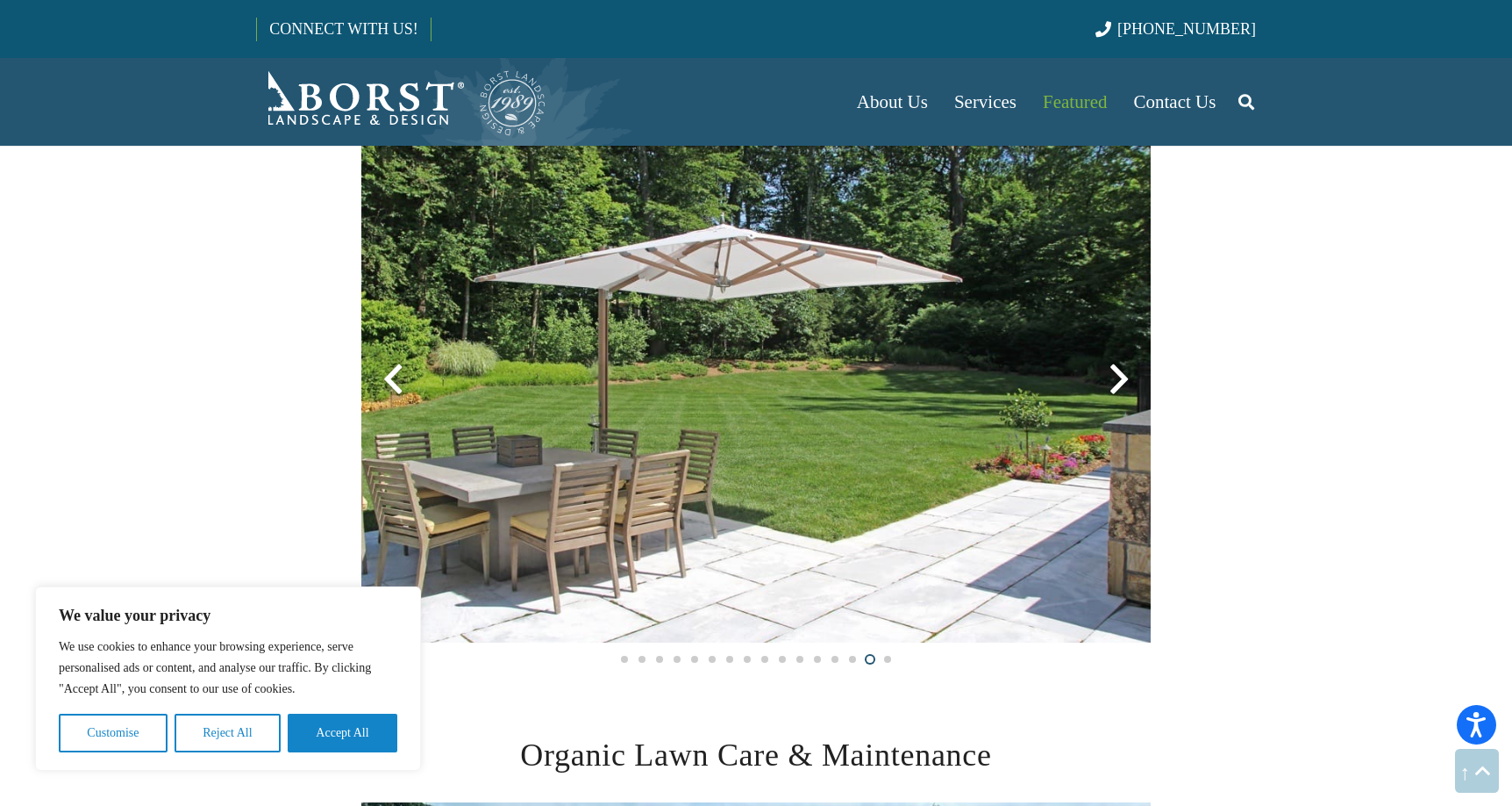
click at [1122, 375] on div at bounding box center [1120, 379] width 63 height 63
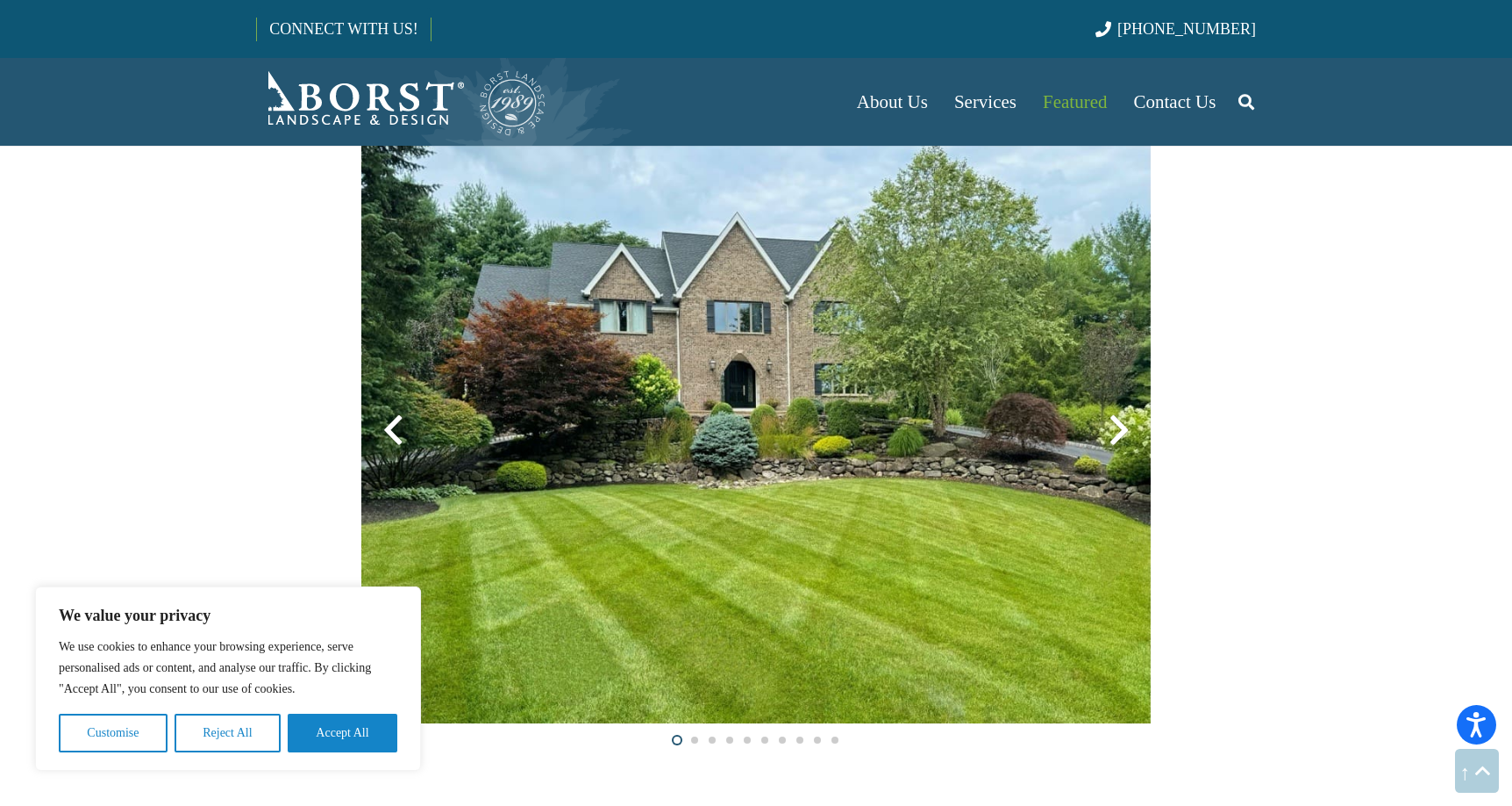
scroll to position [1792, 0]
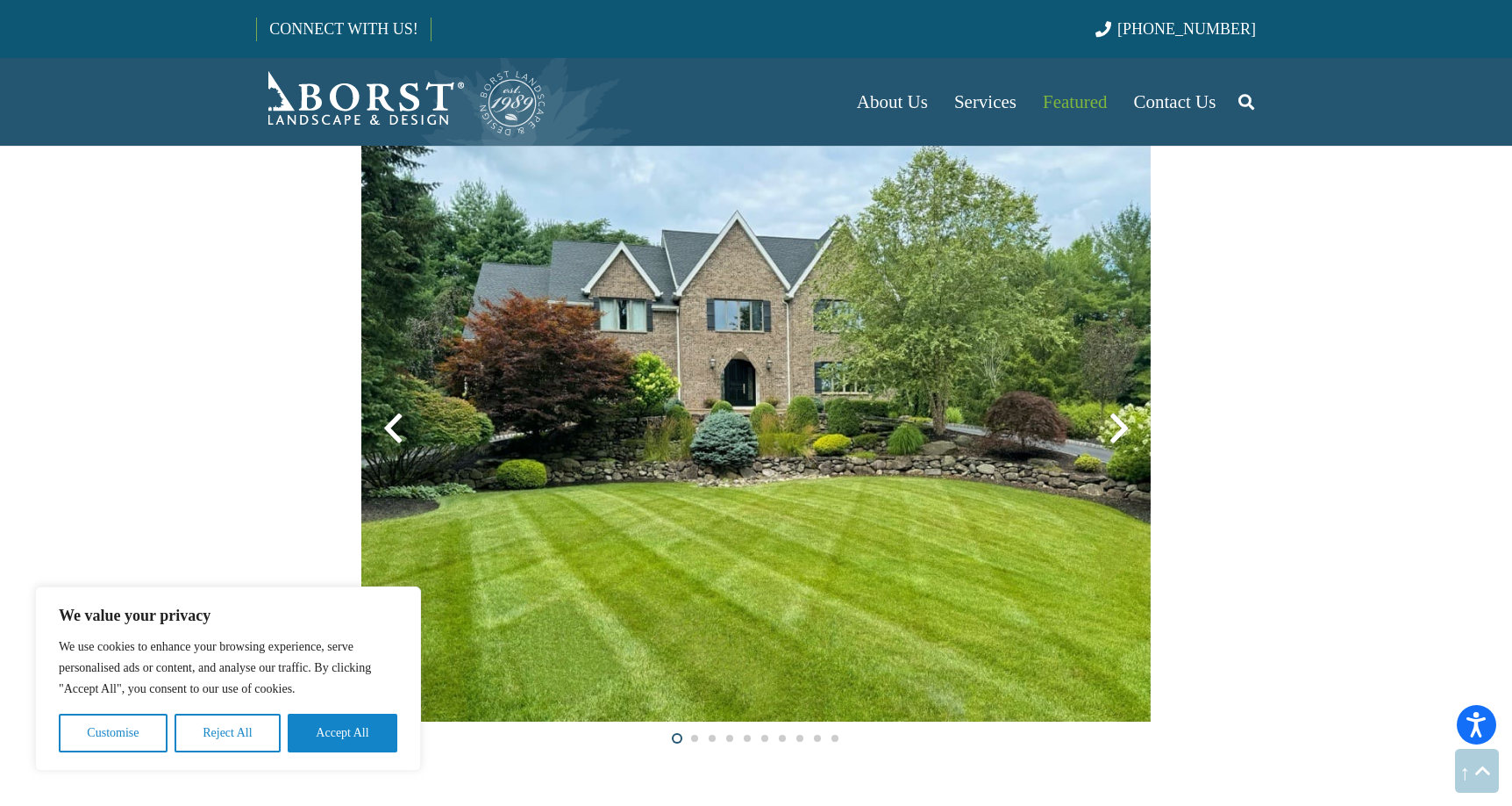
click at [1120, 424] on div at bounding box center [1120, 429] width 63 height 63
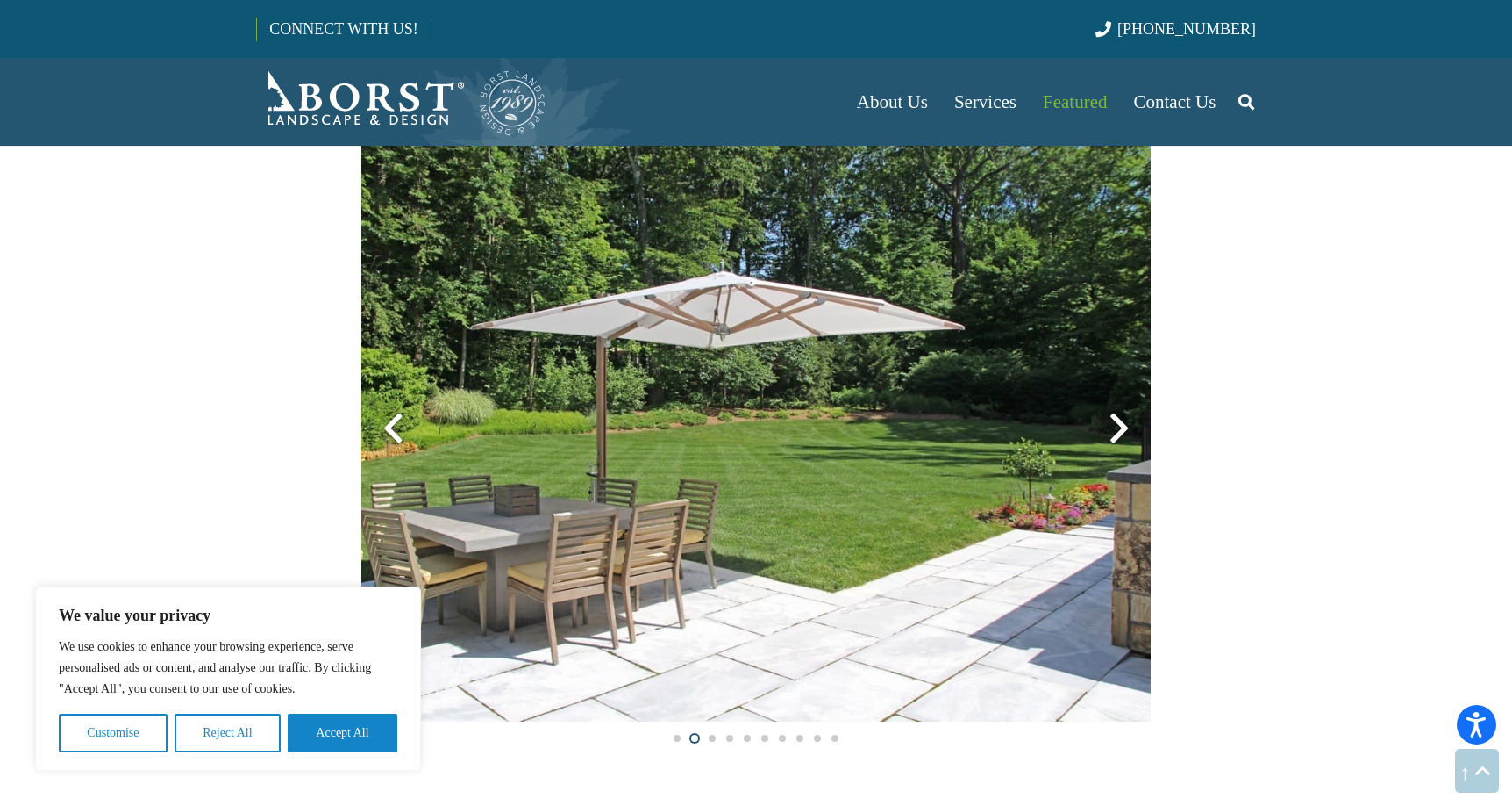
click at [1120, 424] on div at bounding box center [1120, 429] width 63 height 63
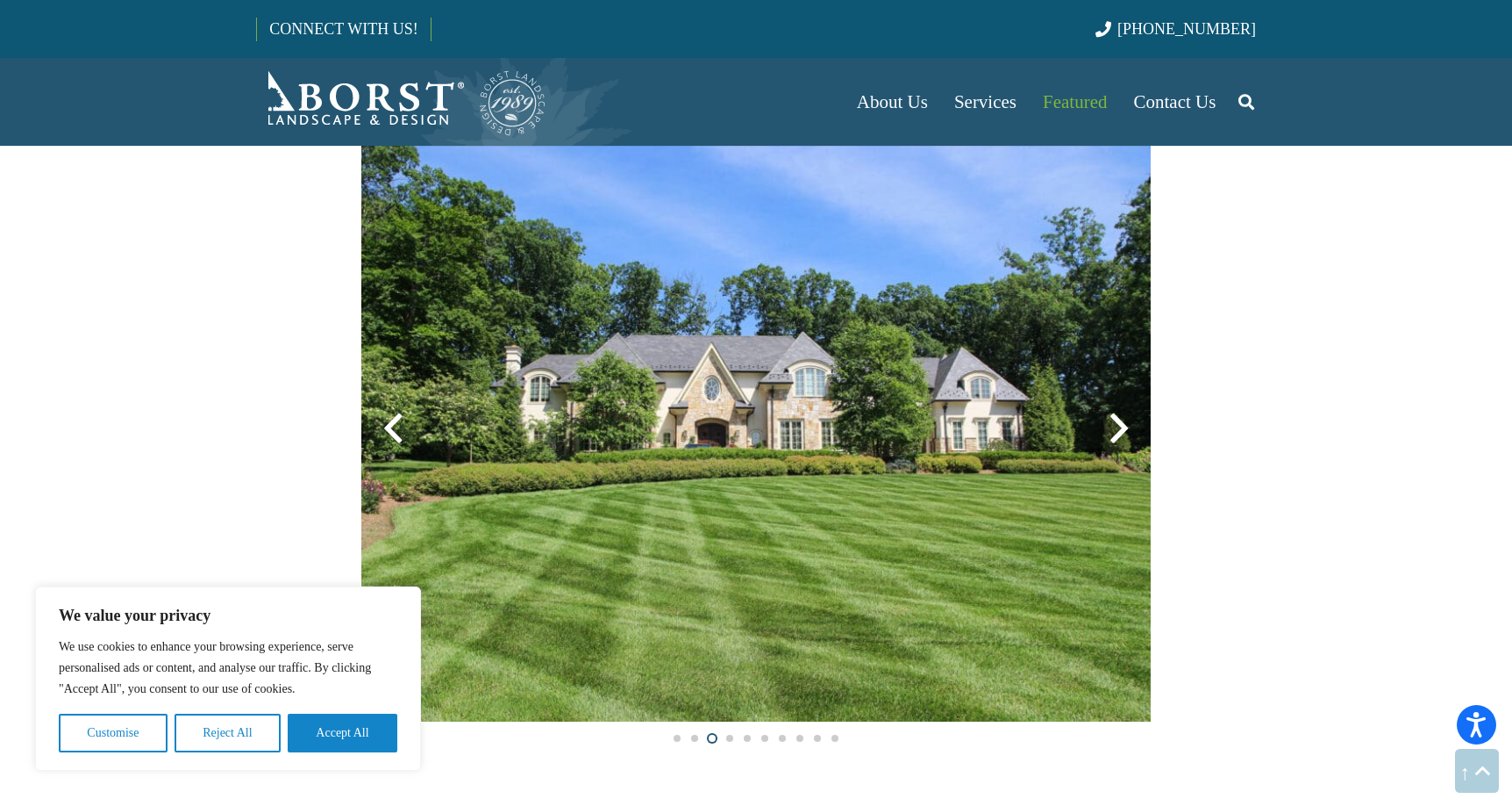
click at [1120, 424] on div at bounding box center [1120, 429] width 63 height 63
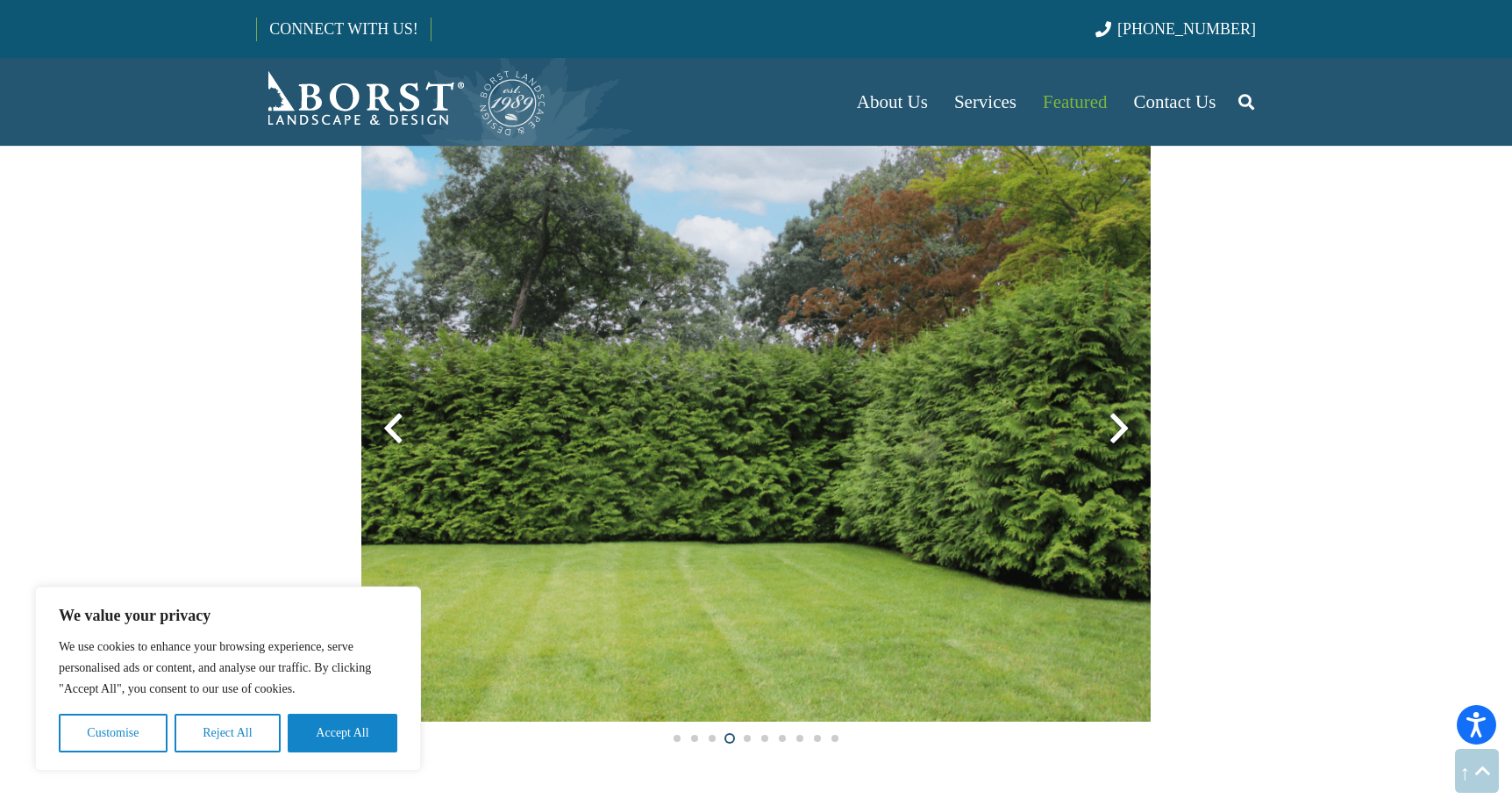
click at [1120, 424] on div at bounding box center [1120, 429] width 63 height 63
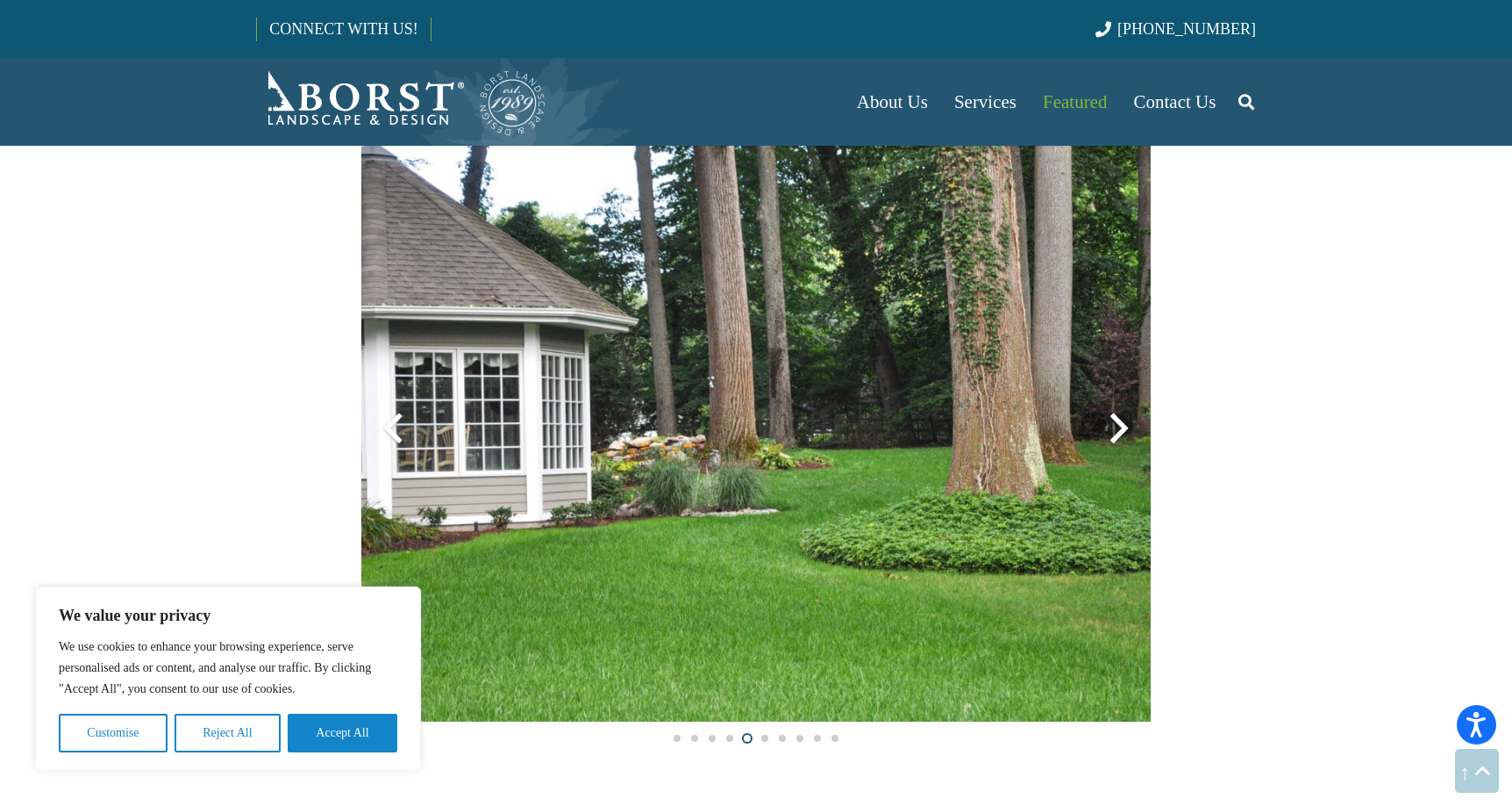
click at [1120, 424] on div at bounding box center [1120, 429] width 63 height 63
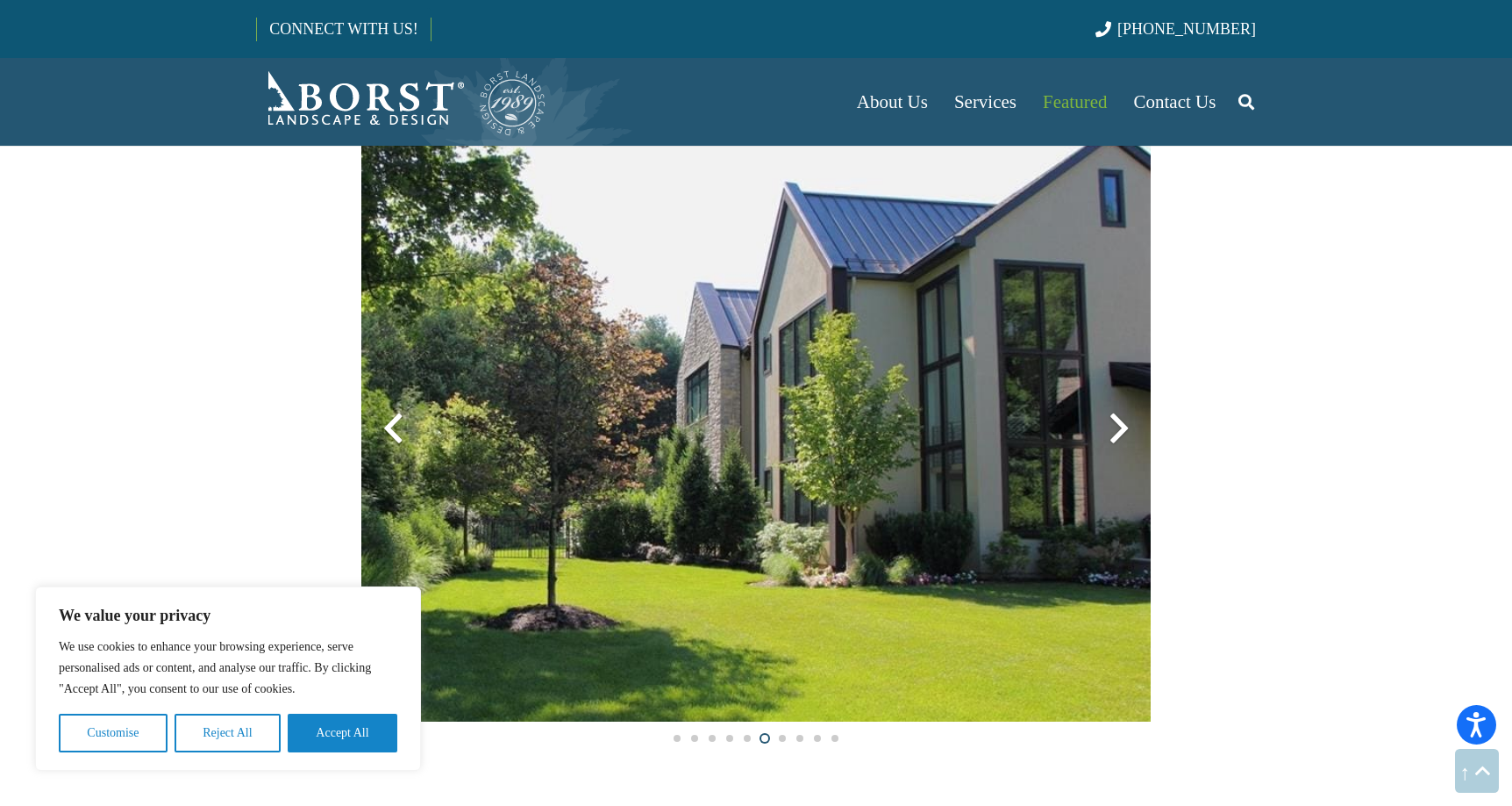
click at [1120, 424] on div at bounding box center [1120, 429] width 63 height 63
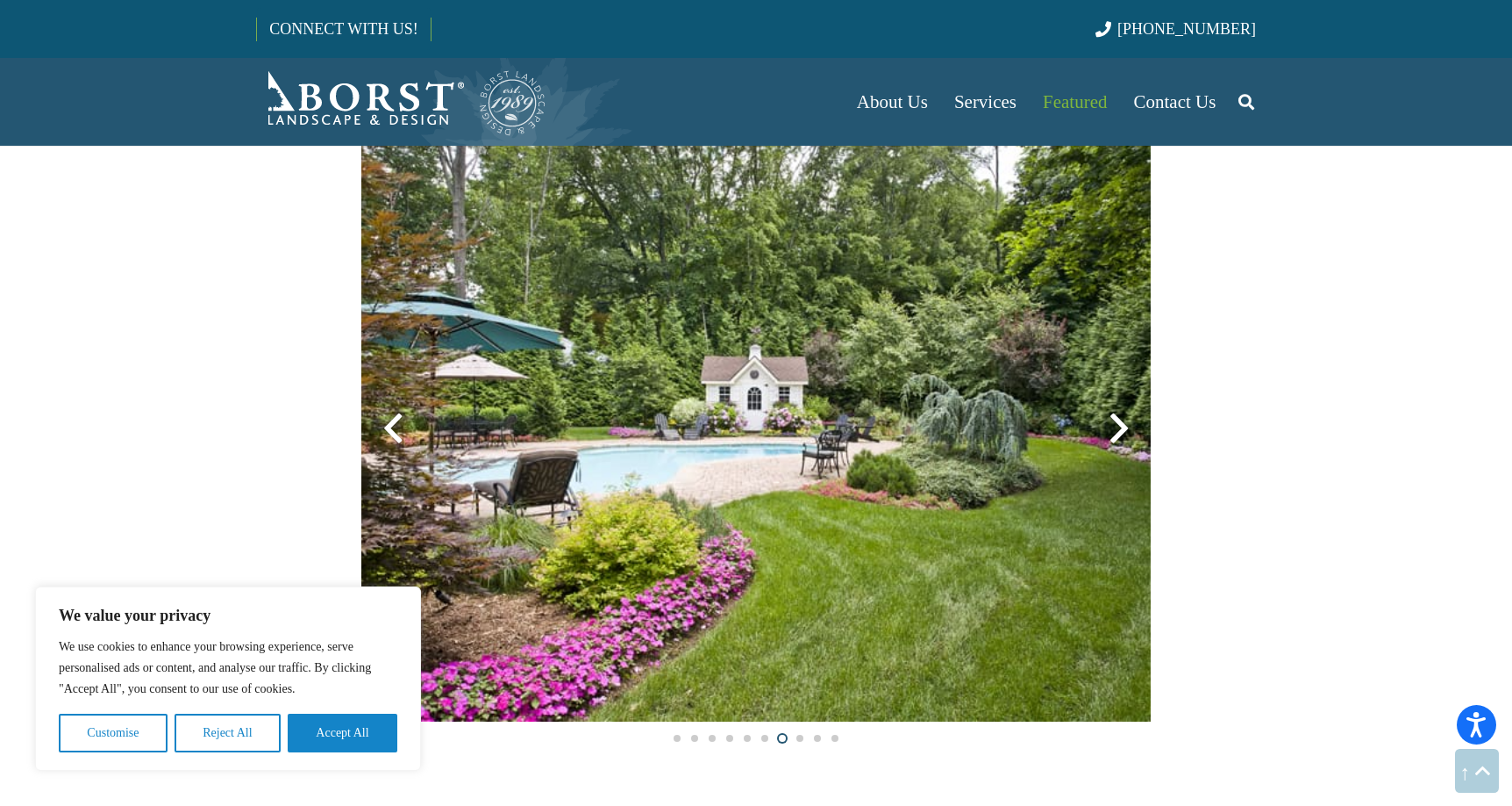
click at [1120, 424] on div at bounding box center [1120, 429] width 63 height 63
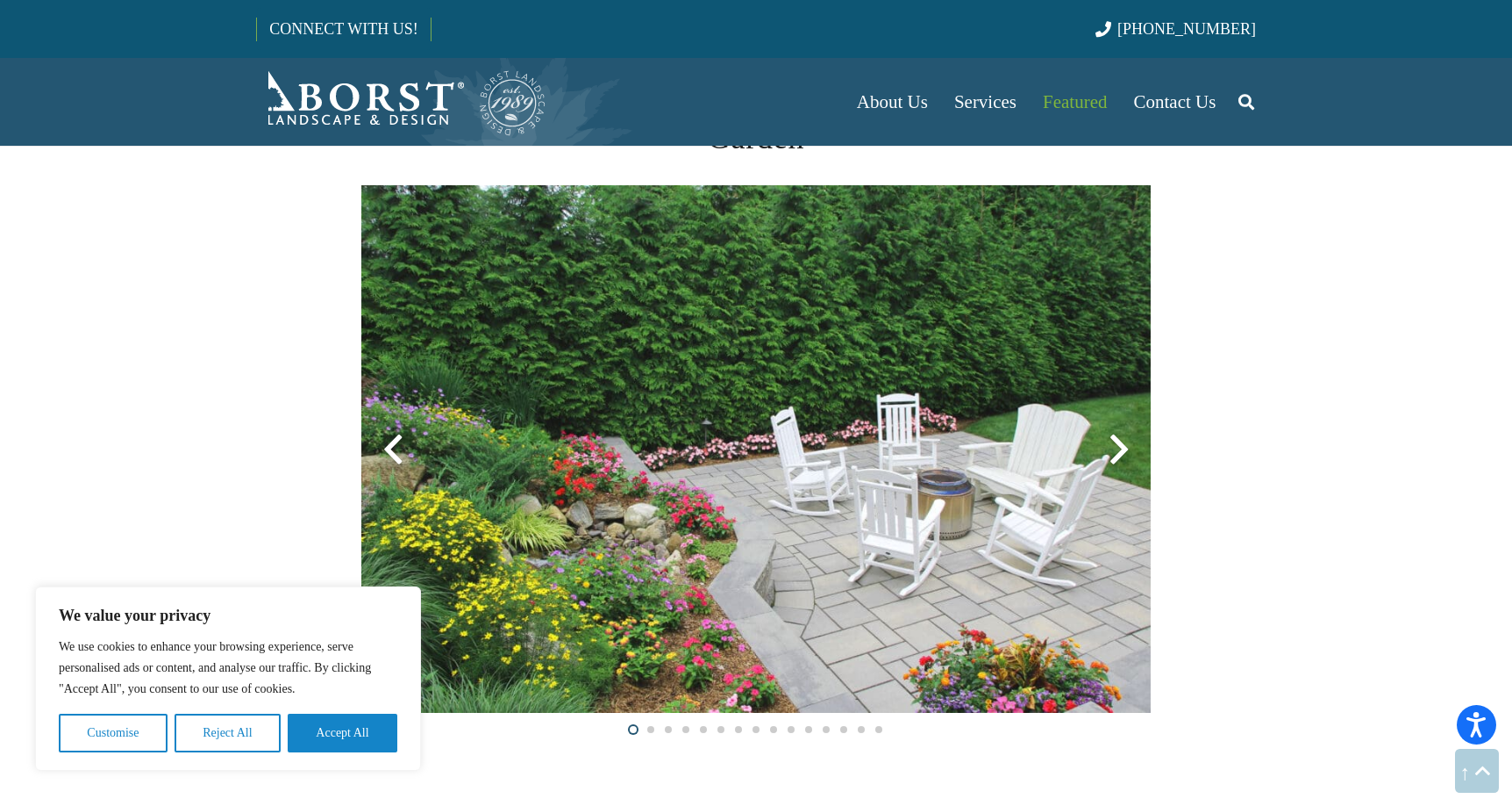
scroll to position [2492, 0]
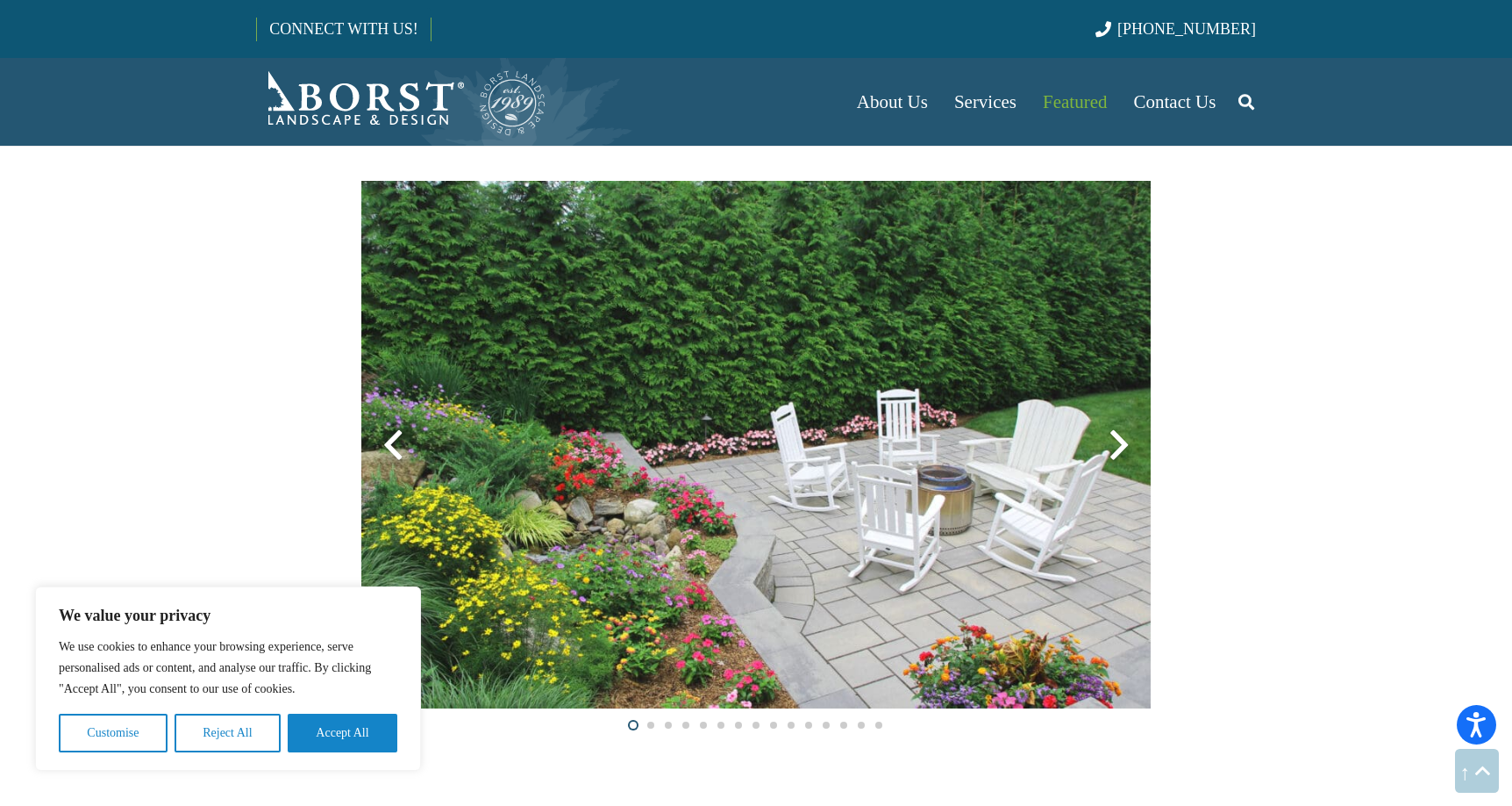
click at [1121, 439] on div at bounding box center [1120, 445] width 63 height 63
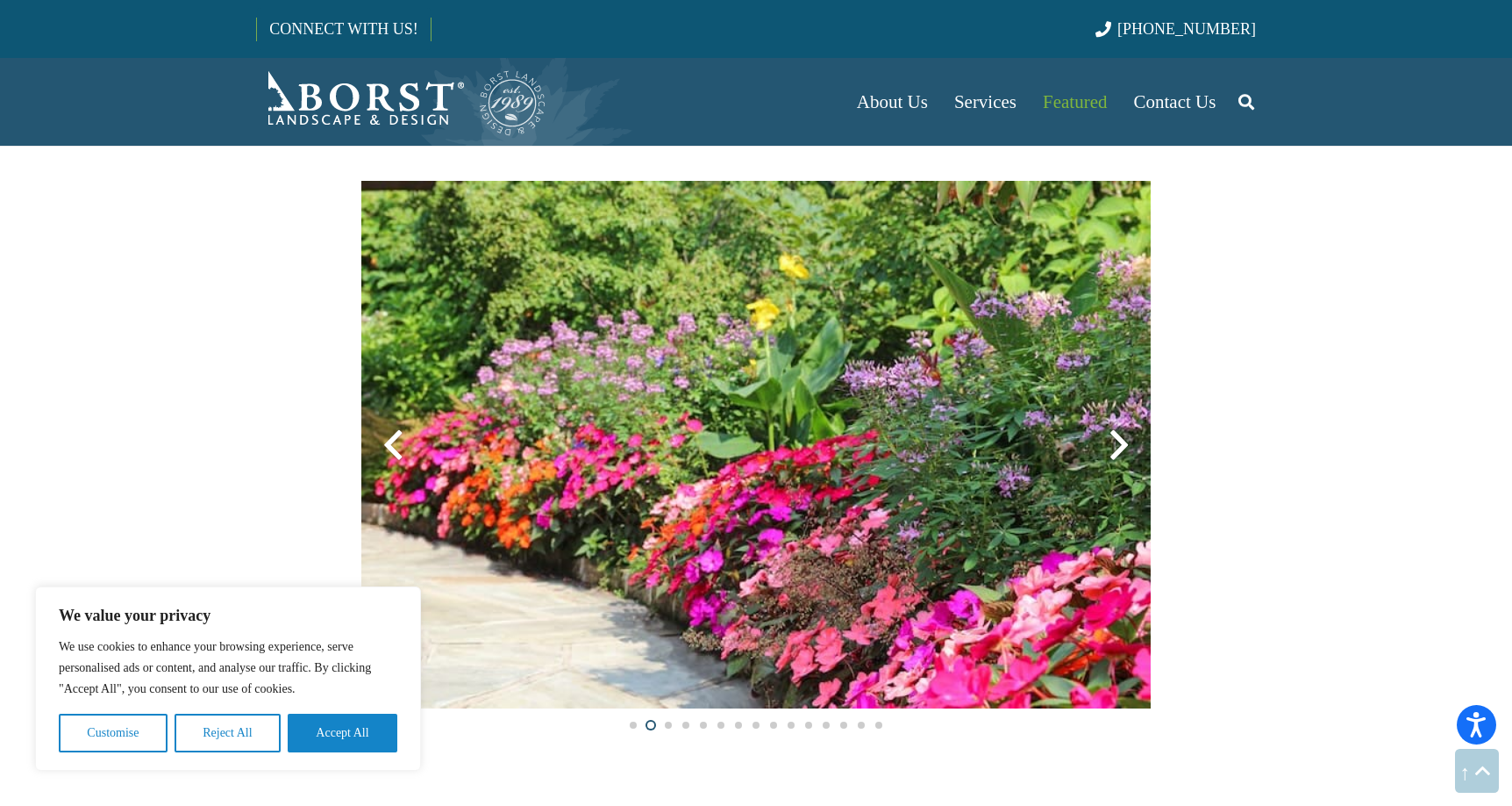
click at [1121, 439] on div at bounding box center [1120, 445] width 63 height 63
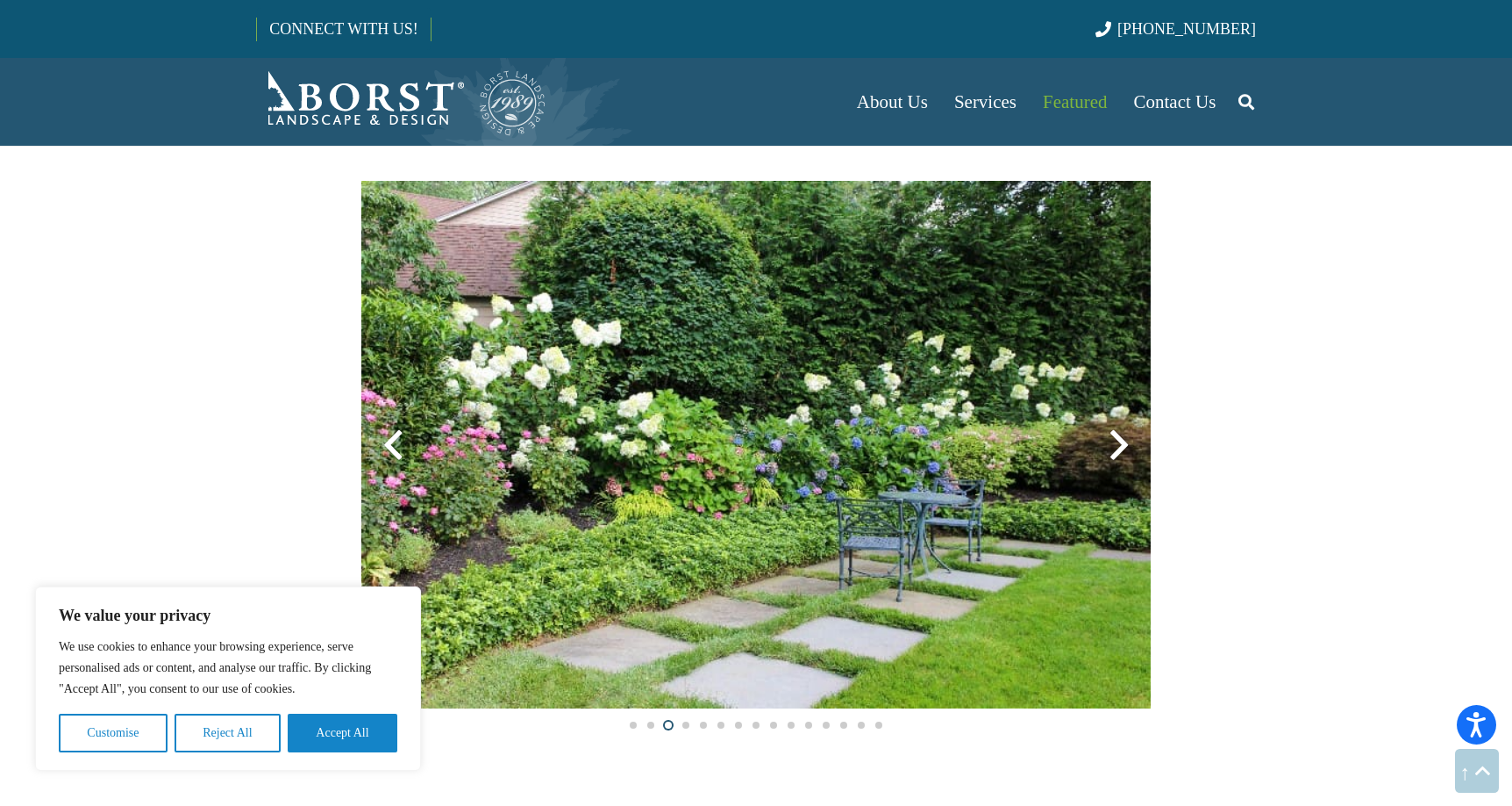
click at [1121, 439] on div at bounding box center [1120, 445] width 63 height 63
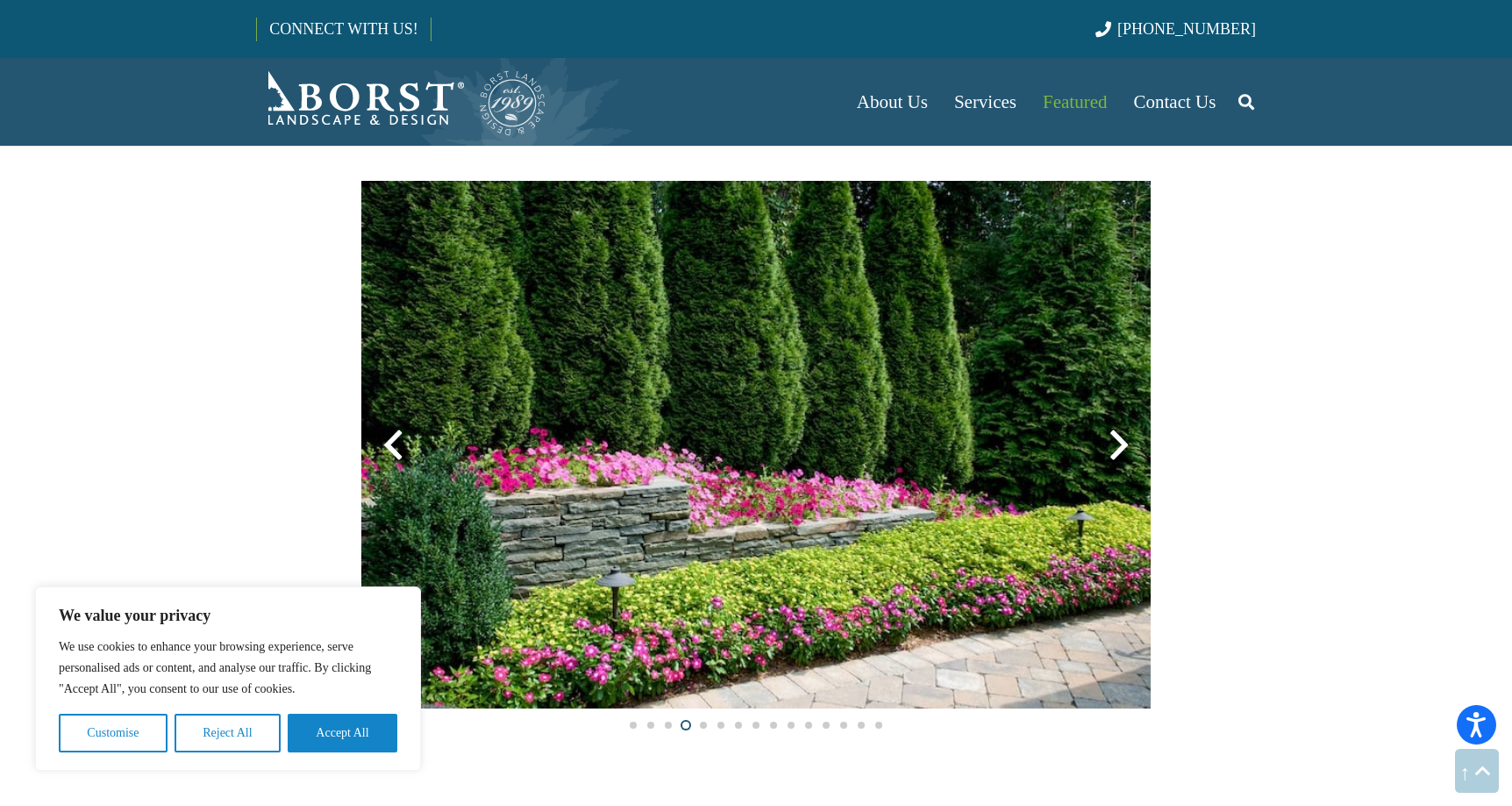
click at [1121, 439] on div at bounding box center [1120, 445] width 63 height 63
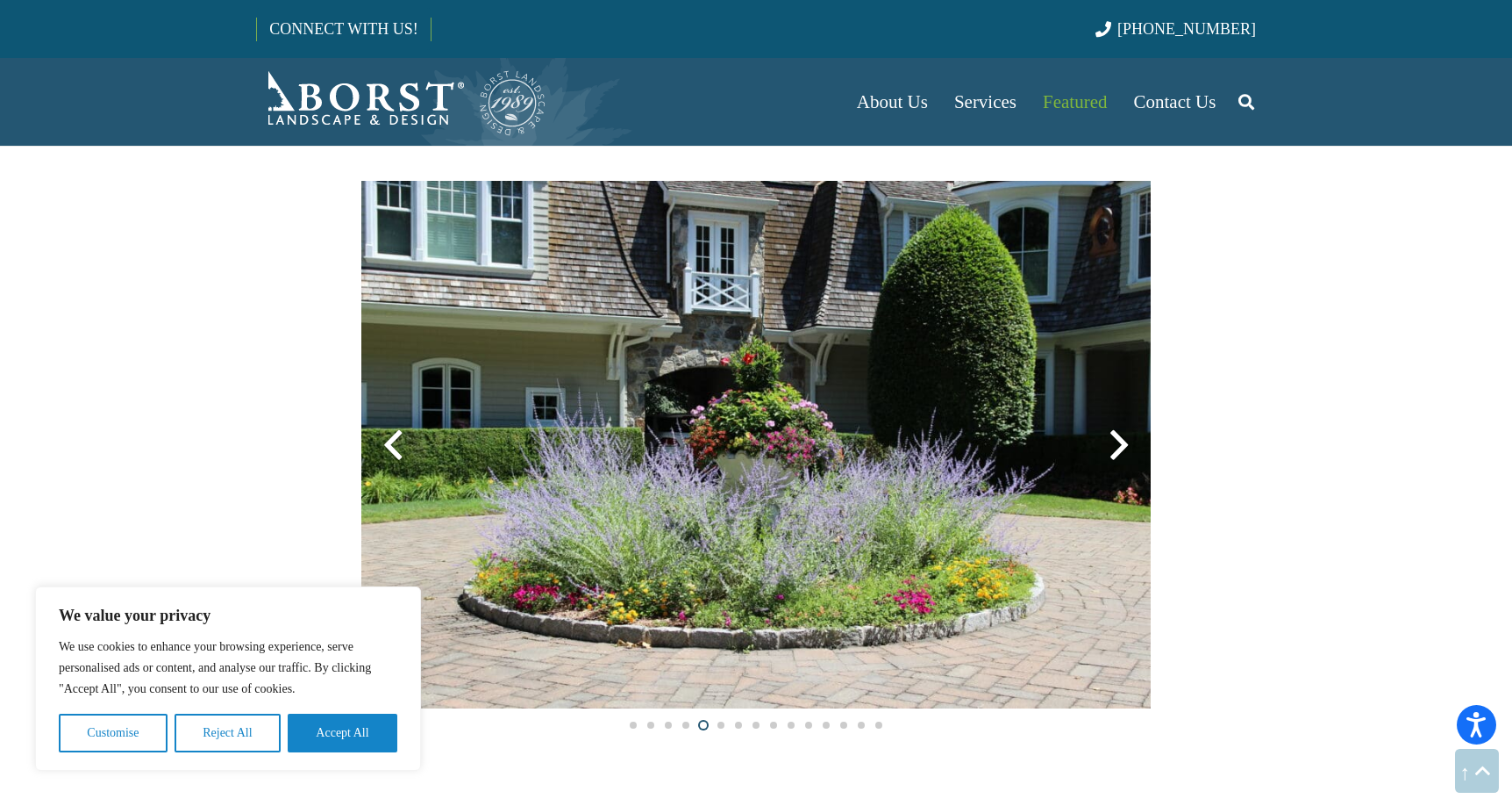
click at [1121, 439] on div at bounding box center [1120, 445] width 63 height 63
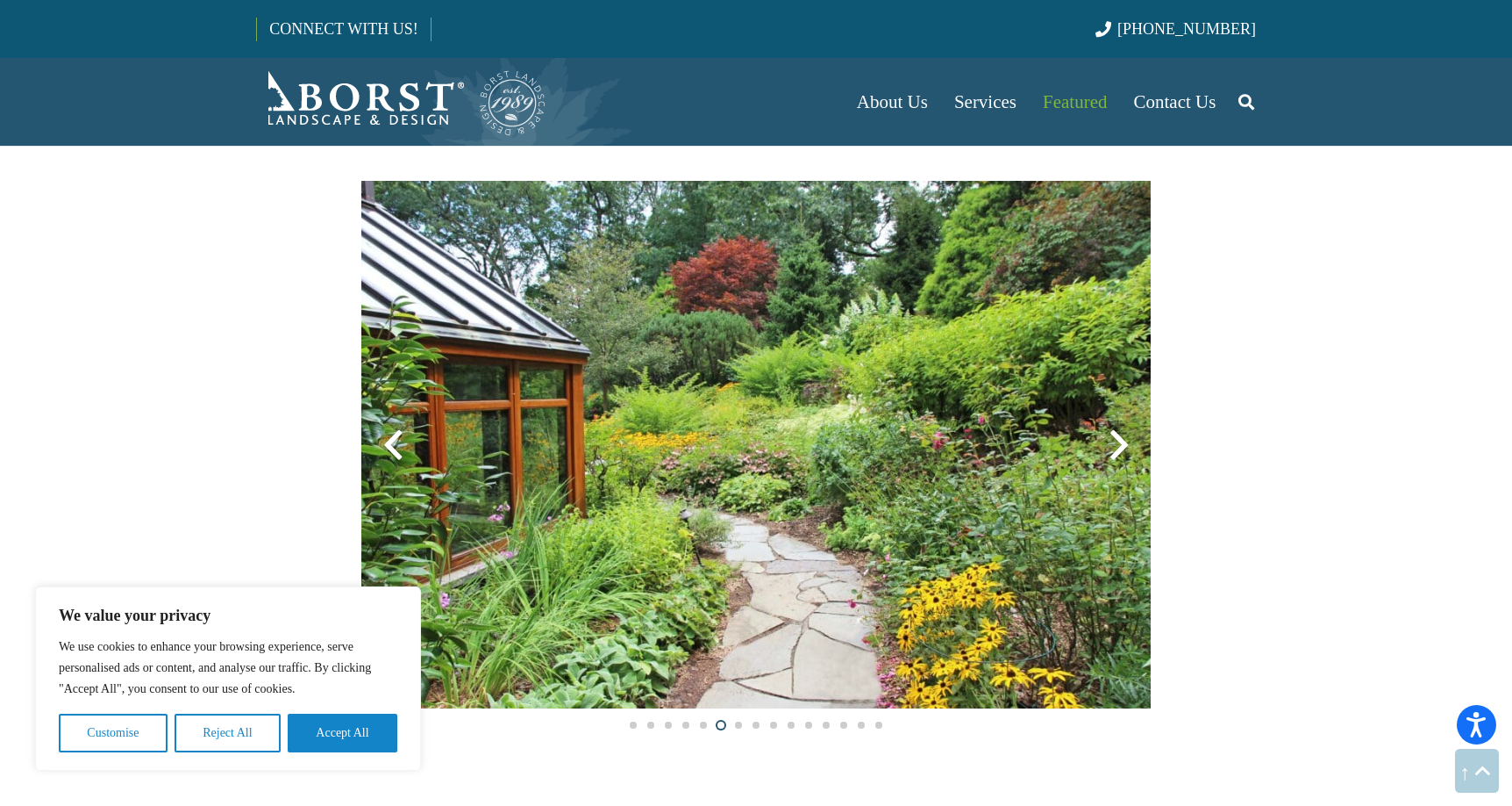
click at [1121, 438] on div at bounding box center [1120, 445] width 63 height 63
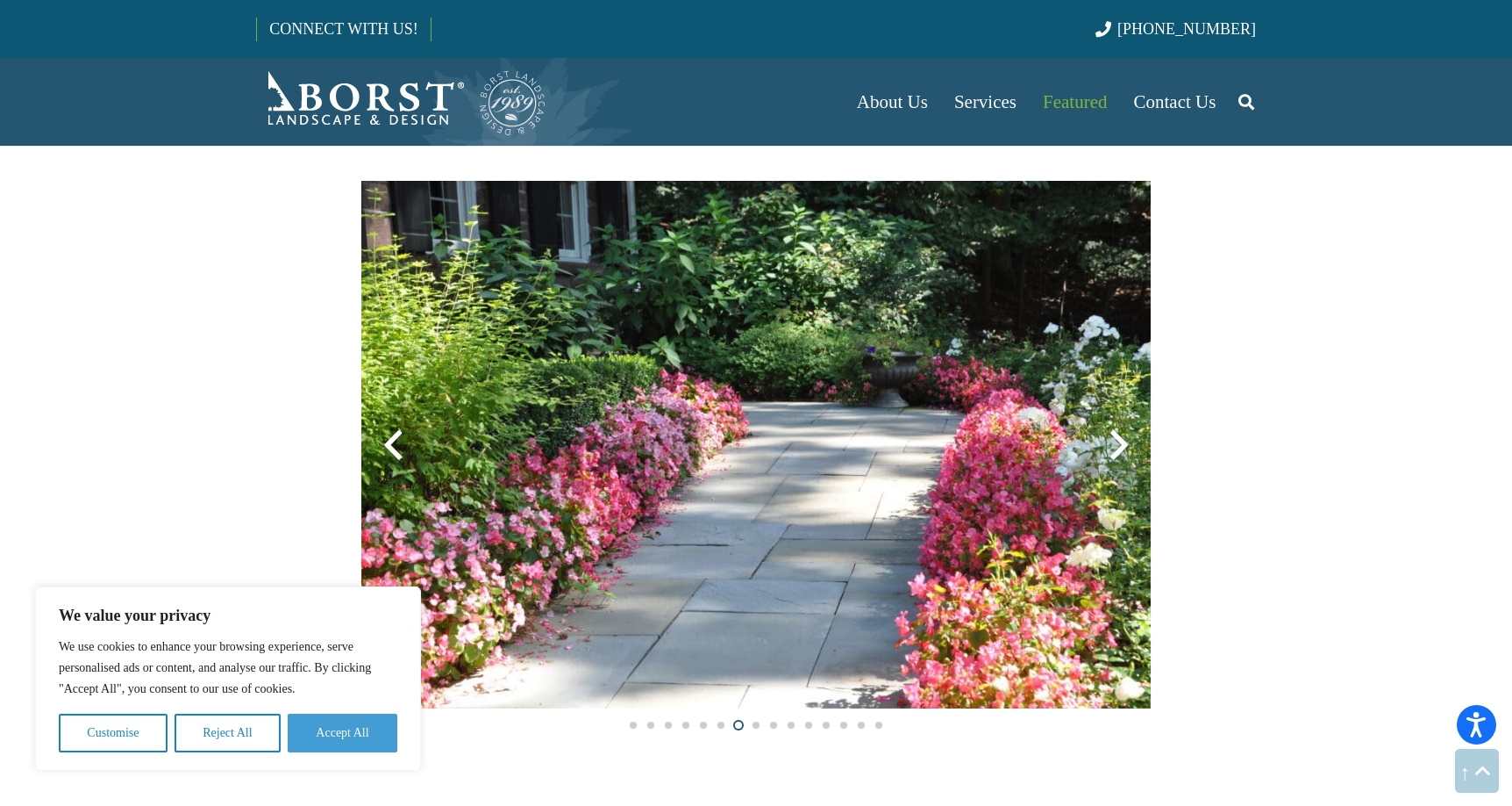
click at [355, 730] on button "Accept All" at bounding box center [343, 733] width 110 height 39
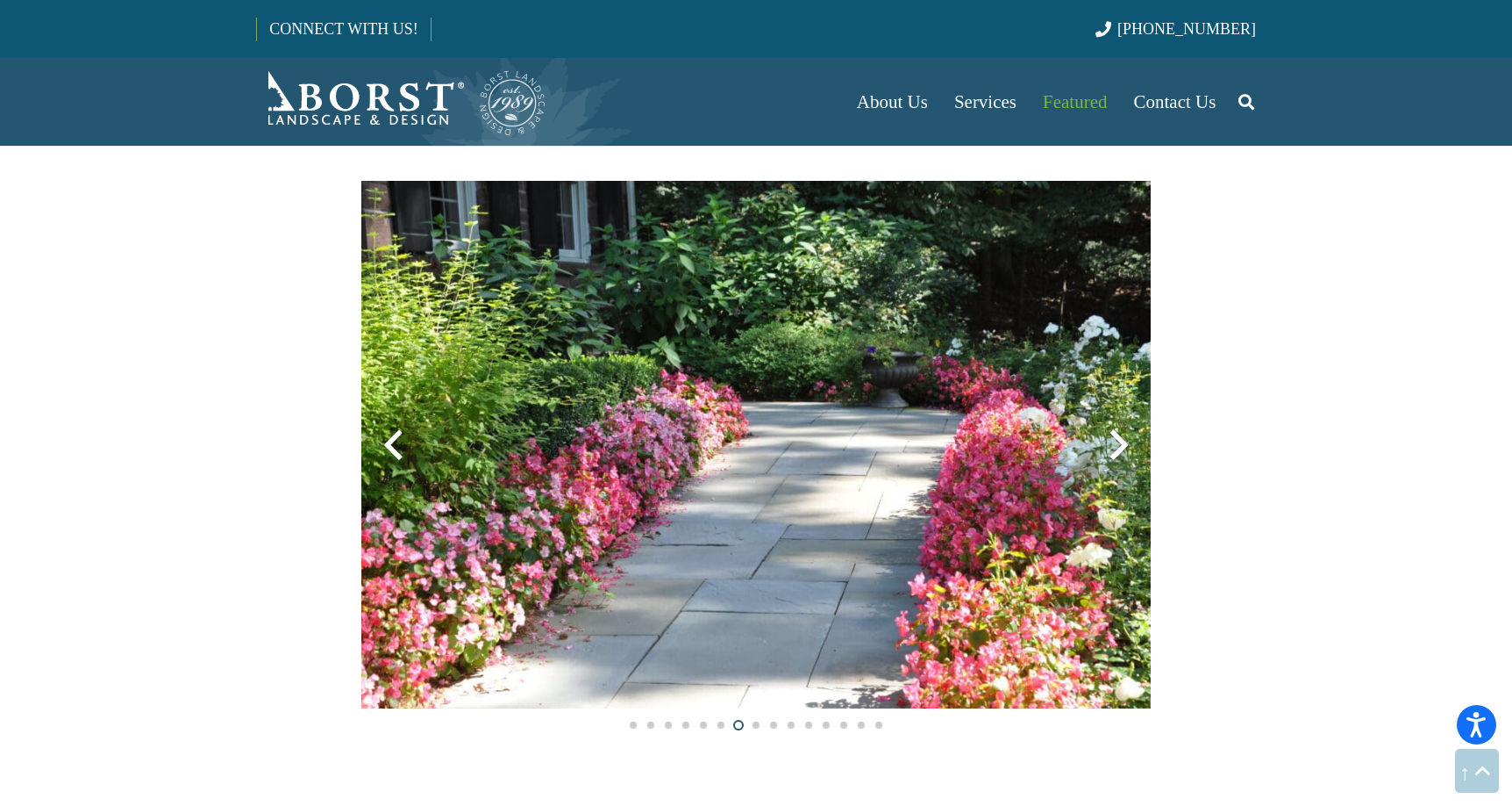
scroll to position [0, 0]
click at [1187, 97] on span "Contact Us" at bounding box center [1175, 101] width 82 height 21
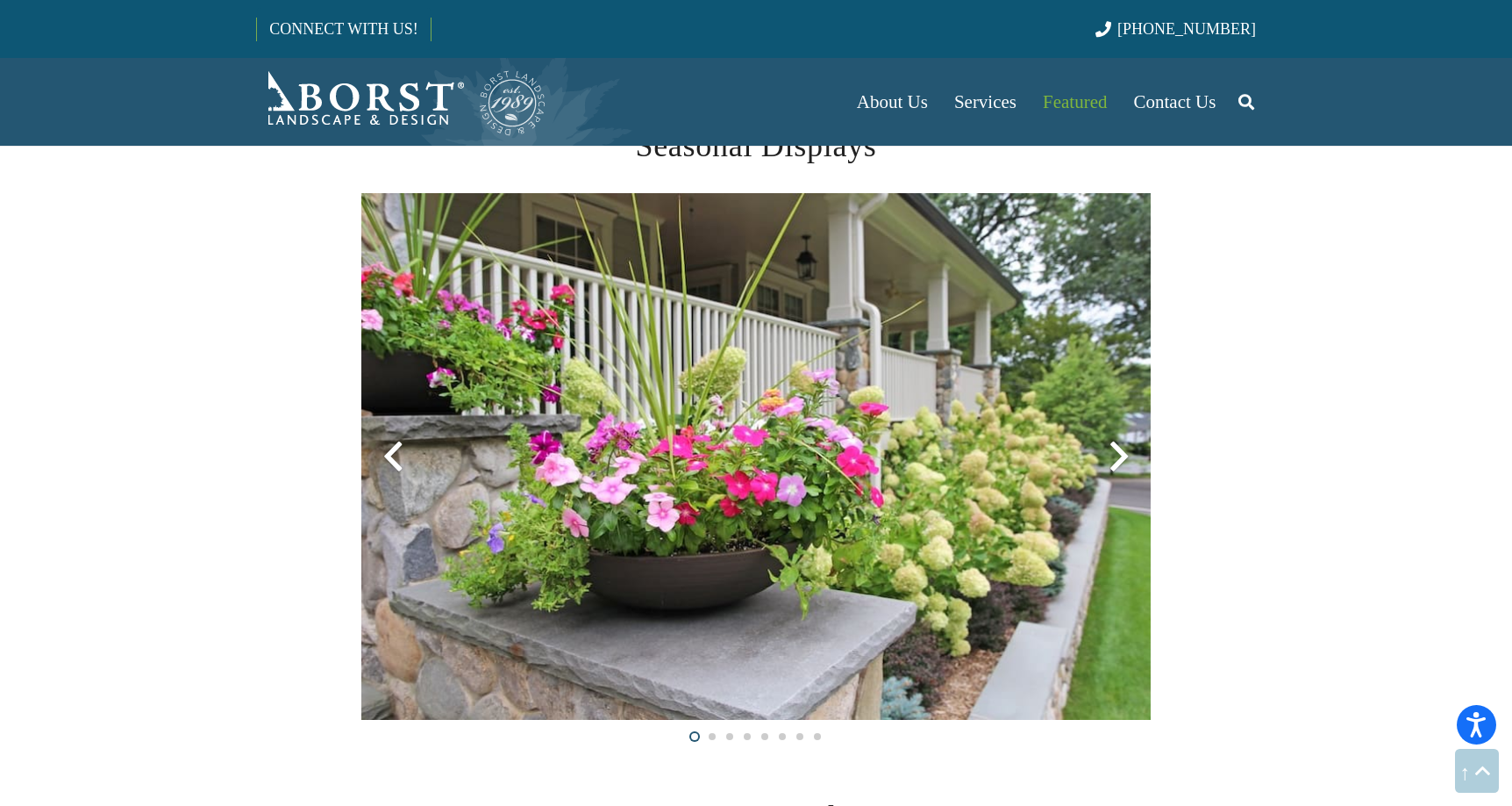
scroll to position [3854, 0]
click at [1120, 459] on div at bounding box center [1120, 456] width 63 height 63
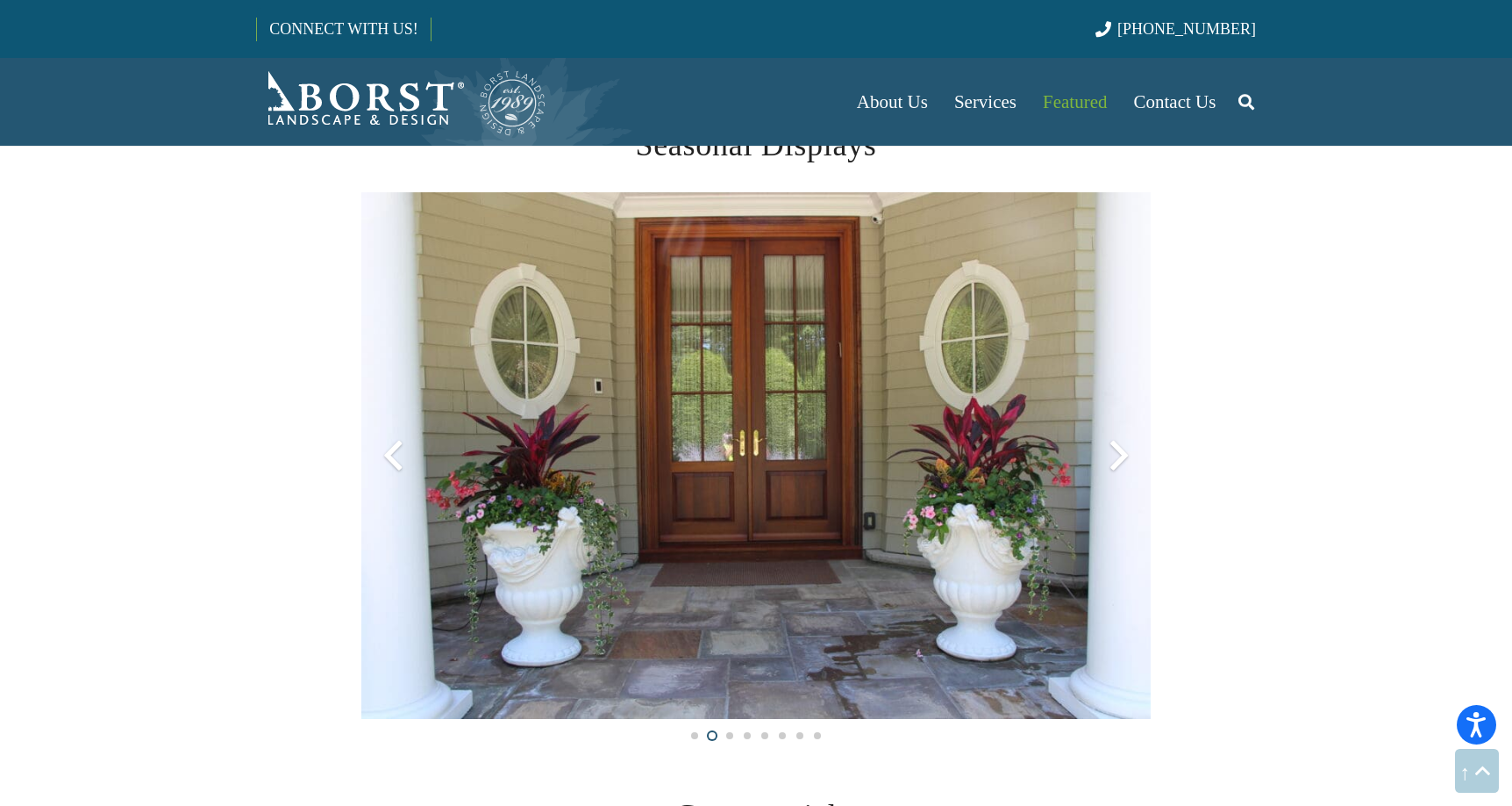
click at [1120, 459] on div at bounding box center [1120, 456] width 63 height 63
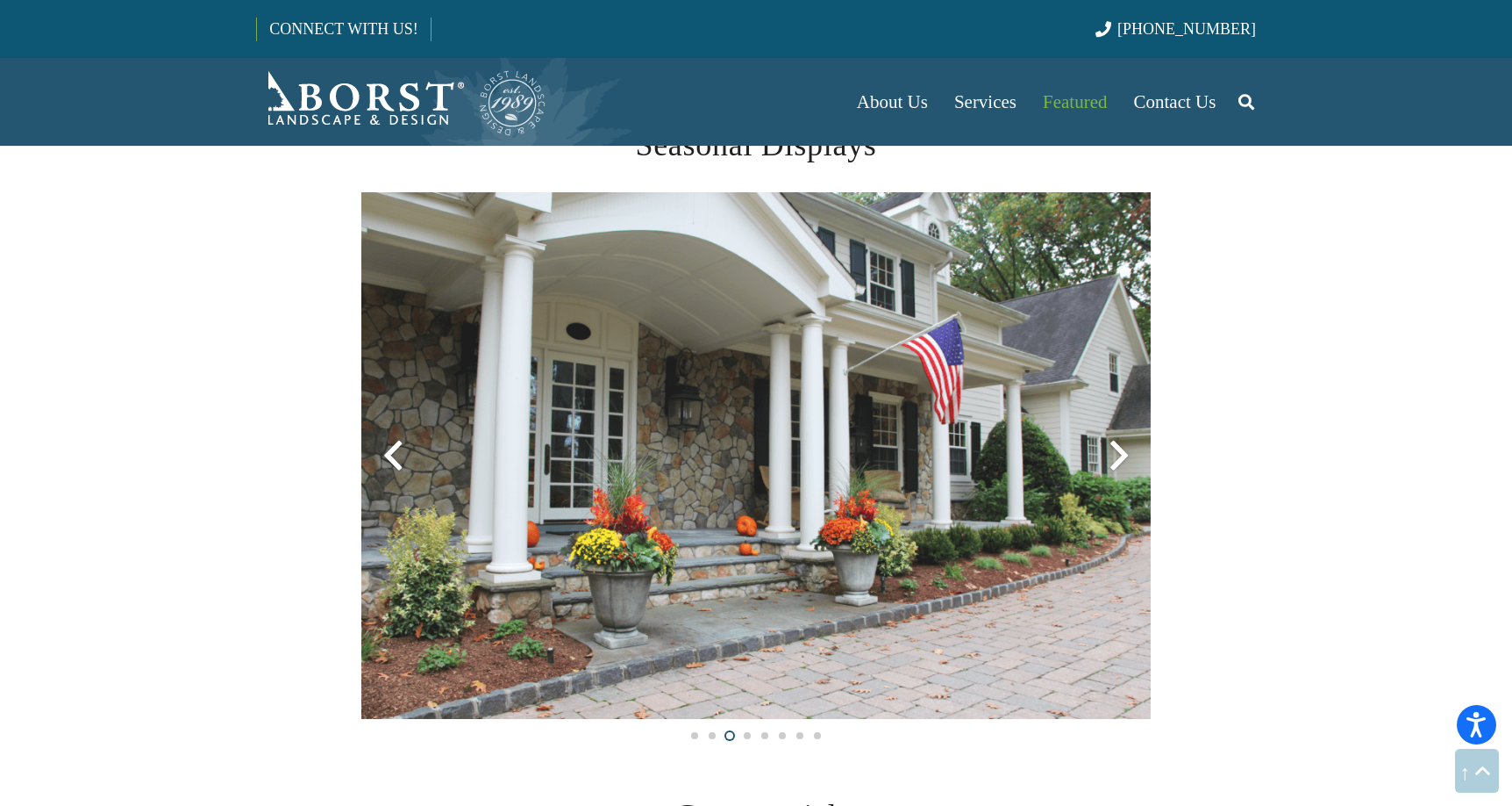
click at [1120, 459] on div at bounding box center [1120, 456] width 63 height 63
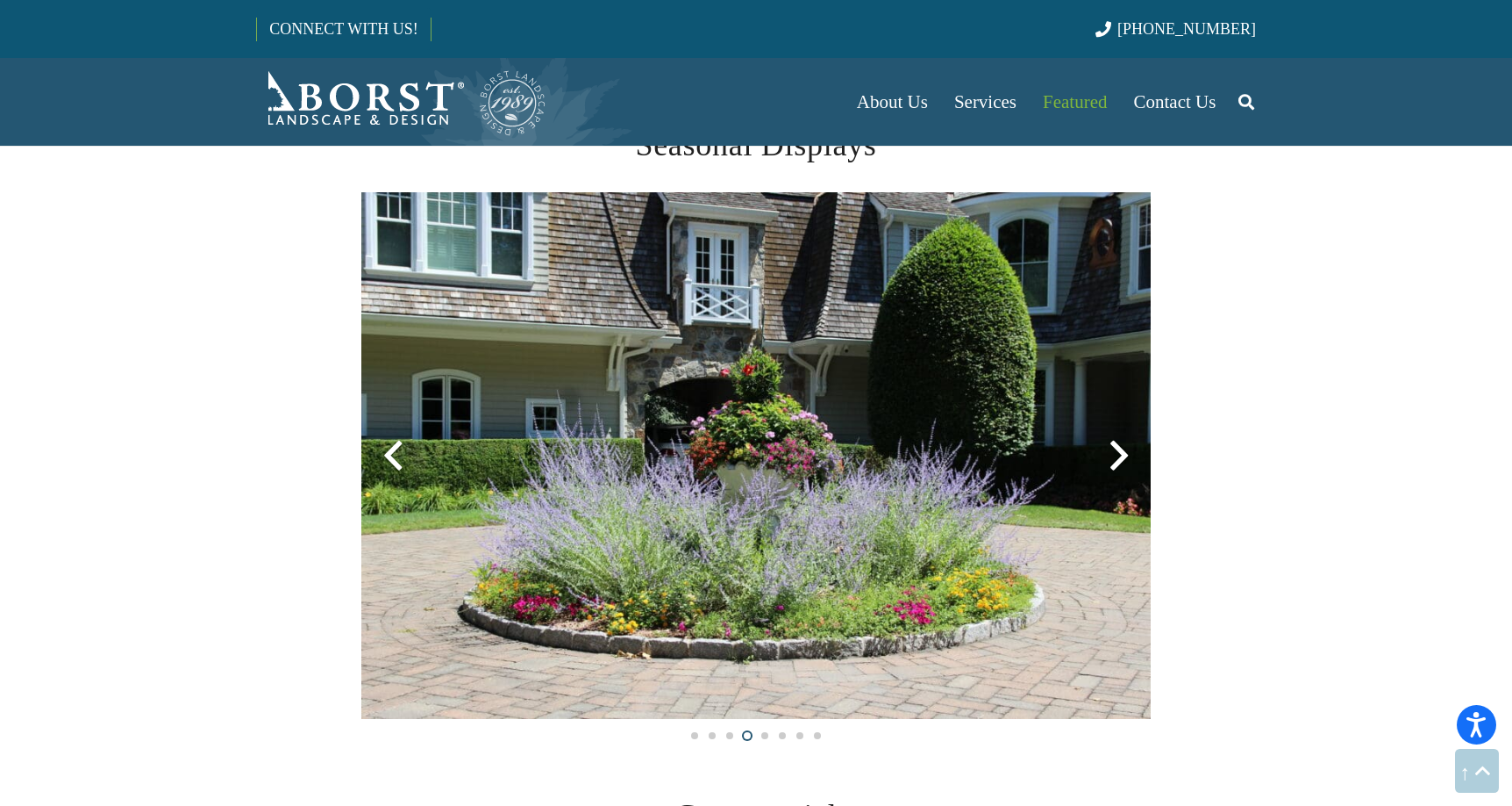
click at [1120, 459] on div at bounding box center [1120, 456] width 63 height 63
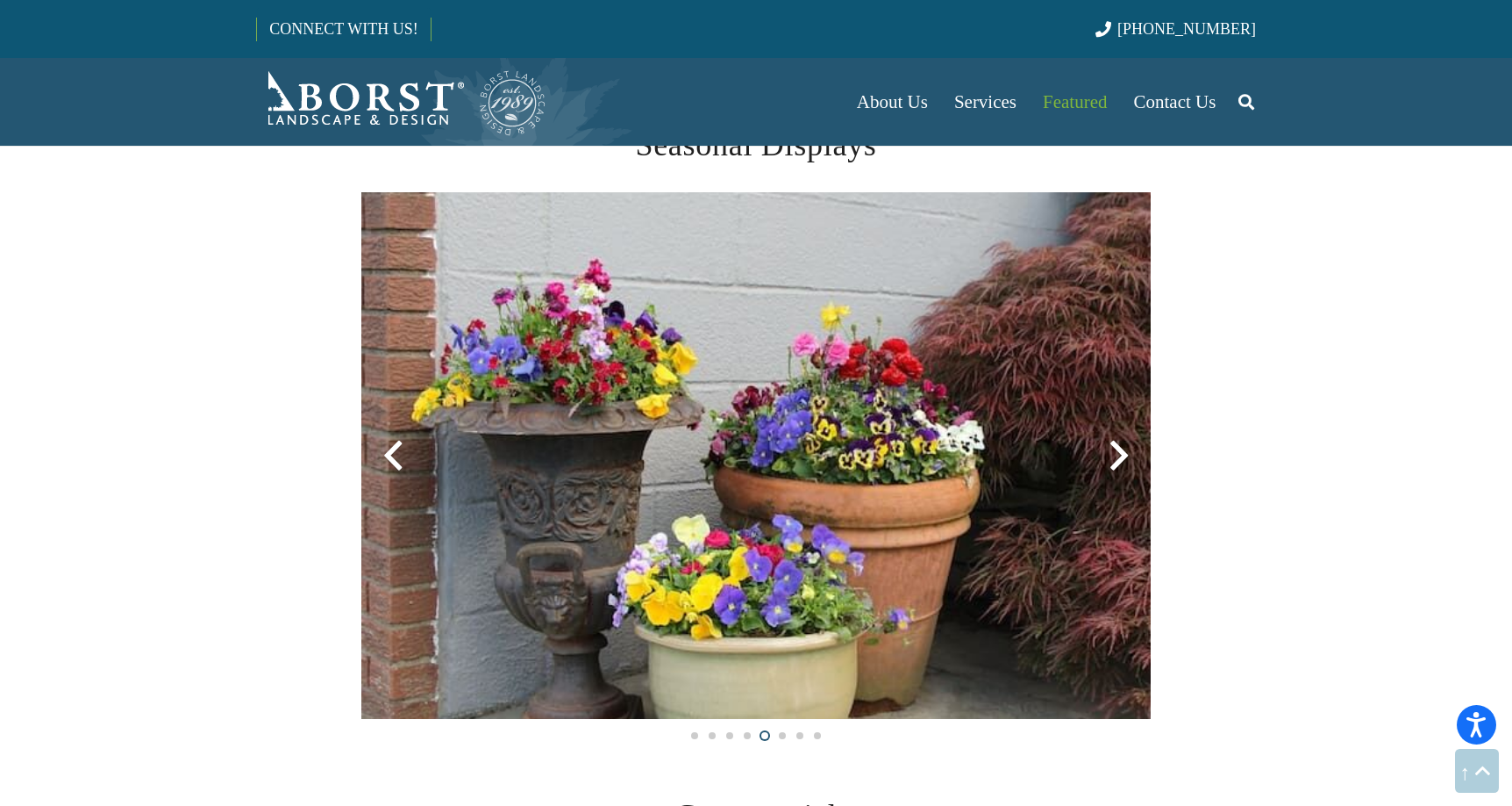
click at [1120, 459] on div at bounding box center [1120, 456] width 63 height 63
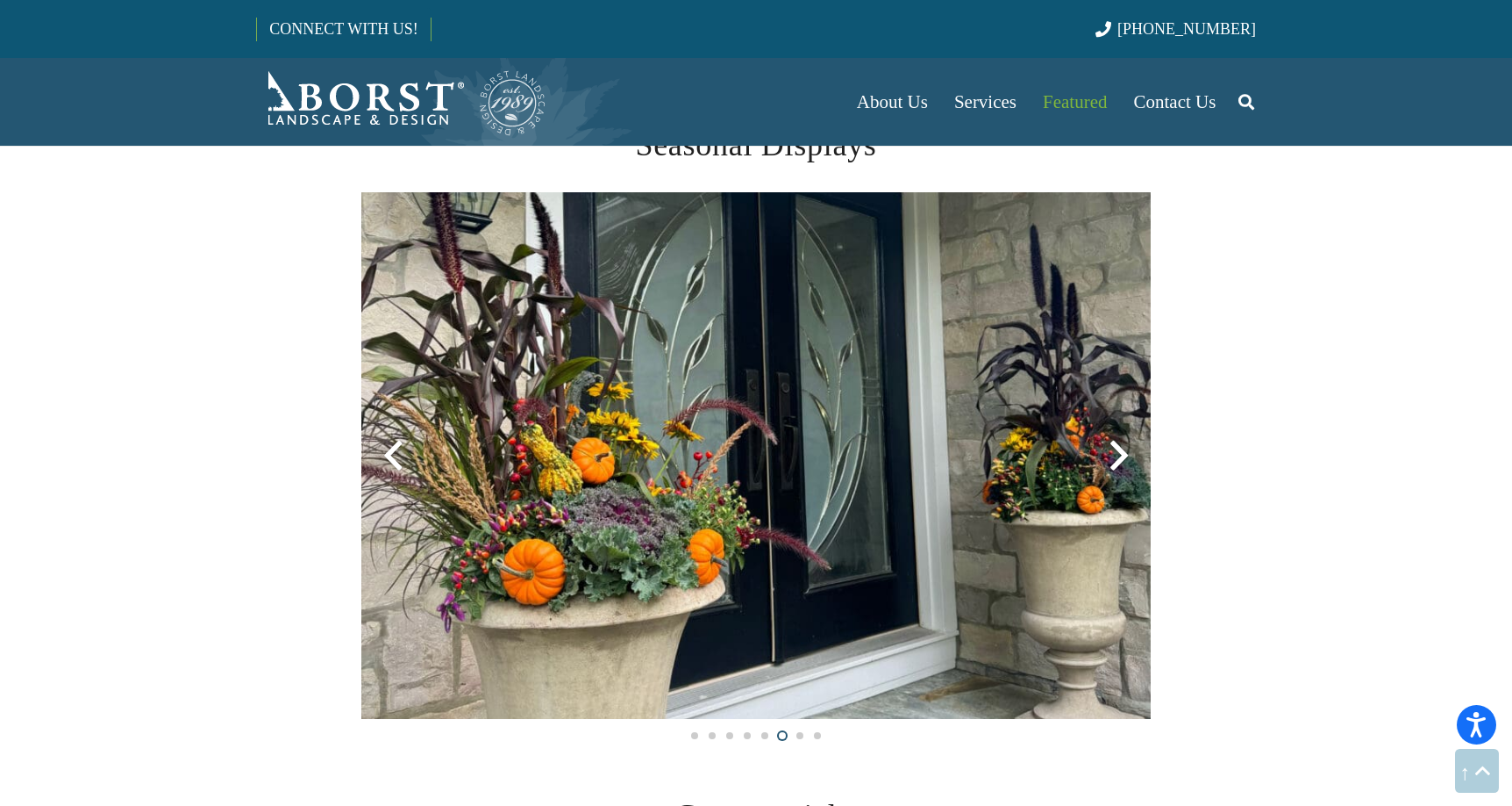
click at [1120, 455] on div at bounding box center [1120, 456] width 63 height 63
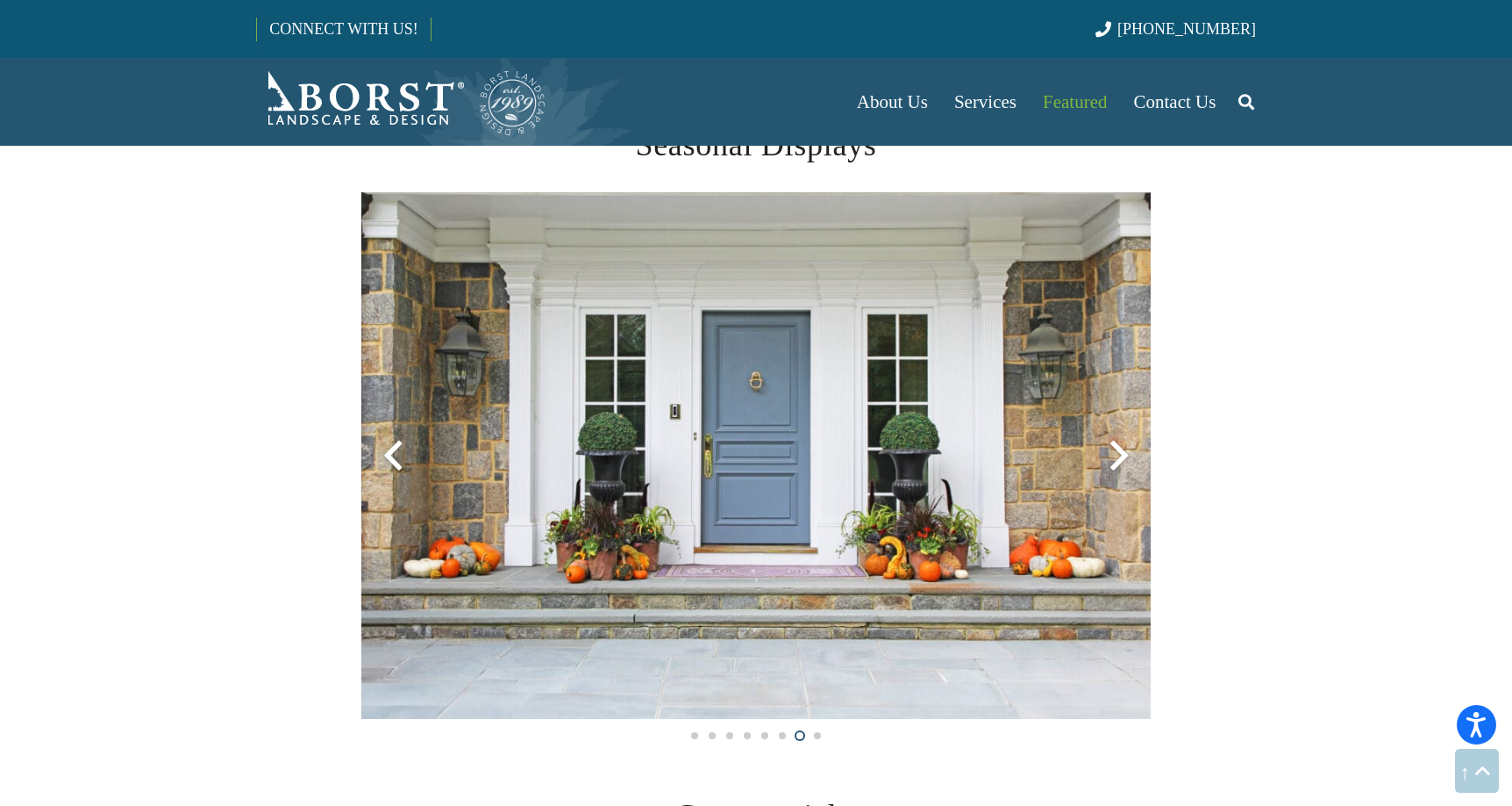
click at [1120, 455] on div at bounding box center [1120, 456] width 63 height 63
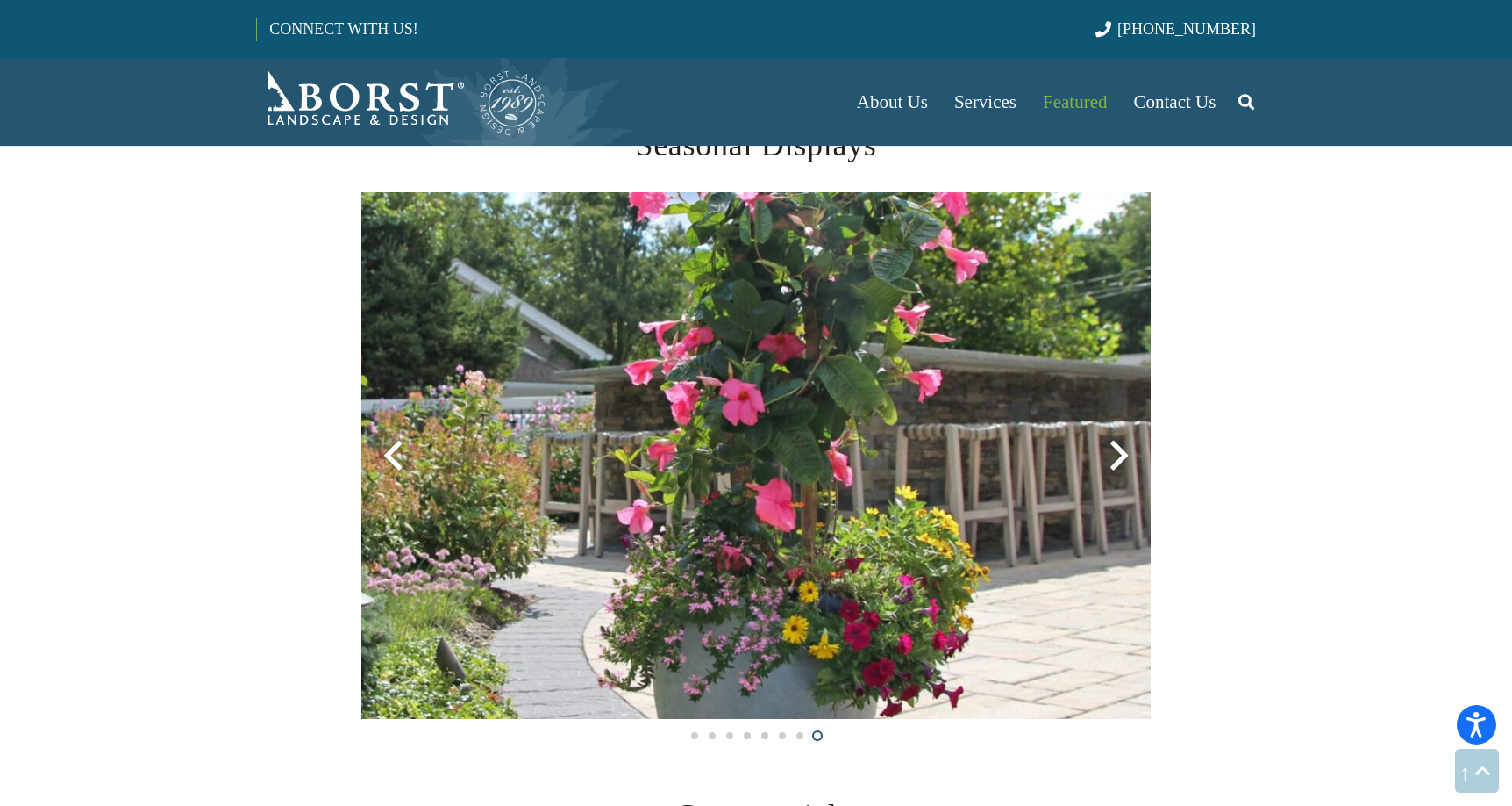
click at [1120, 455] on div at bounding box center [1120, 456] width 63 height 63
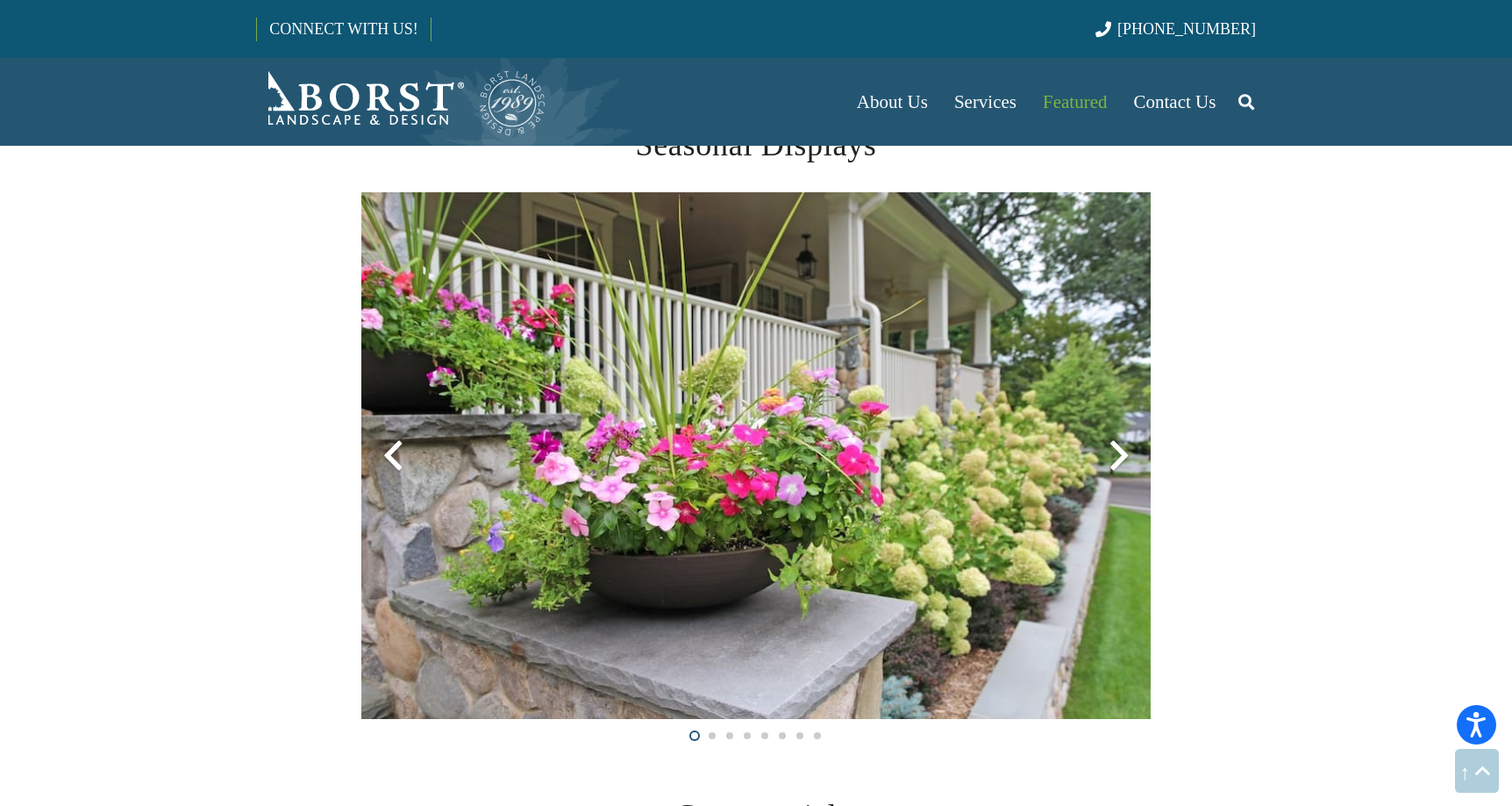
click at [1120, 456] on div at bounding box center [1120, 456] width 63 height 63
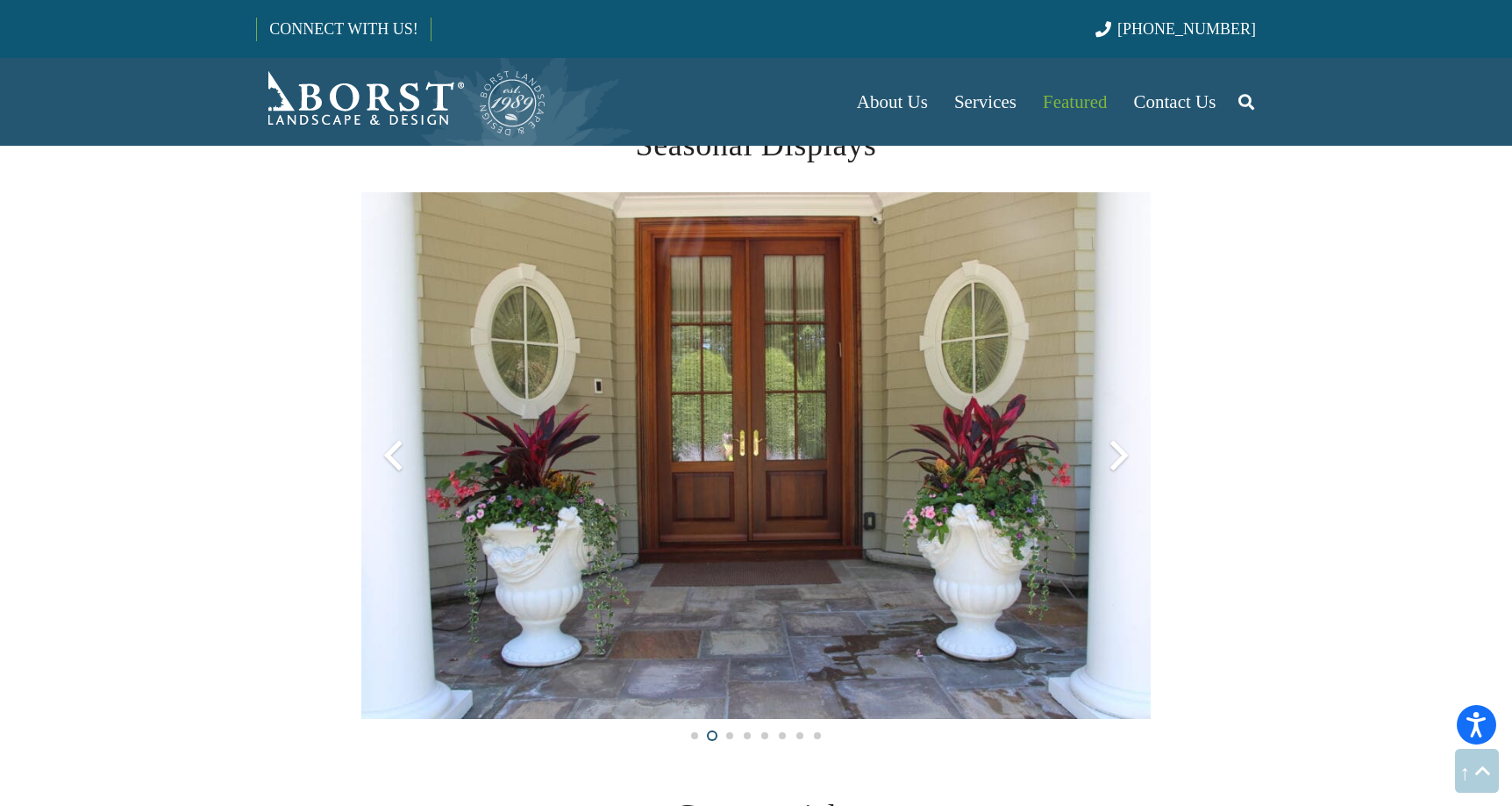
click at [1121, 456] on div at bounding box center [1120, 456] width 63 height 63
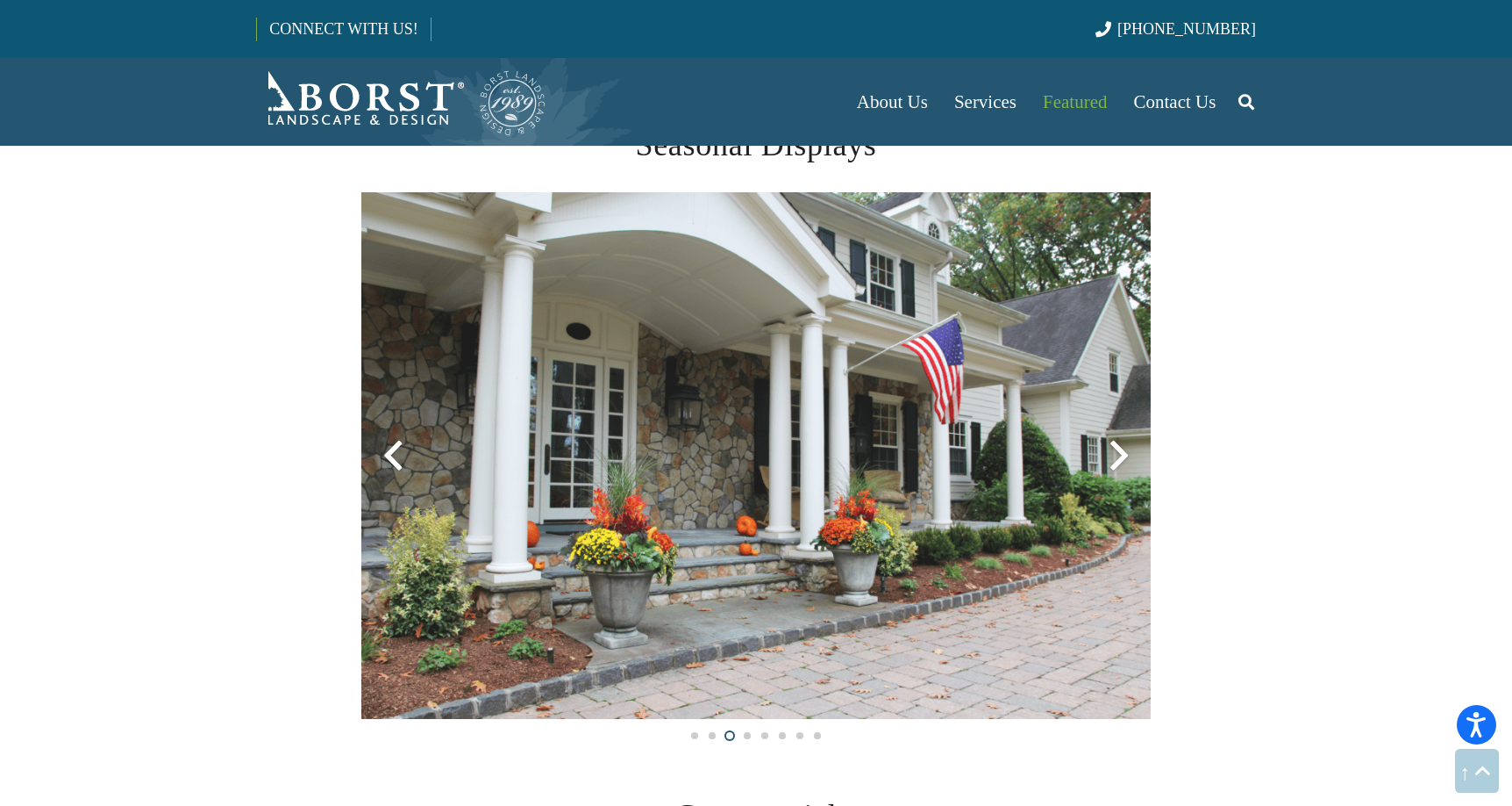
click at [1121, 456] on div at bounding box center [1120, 456] width 63 height 63
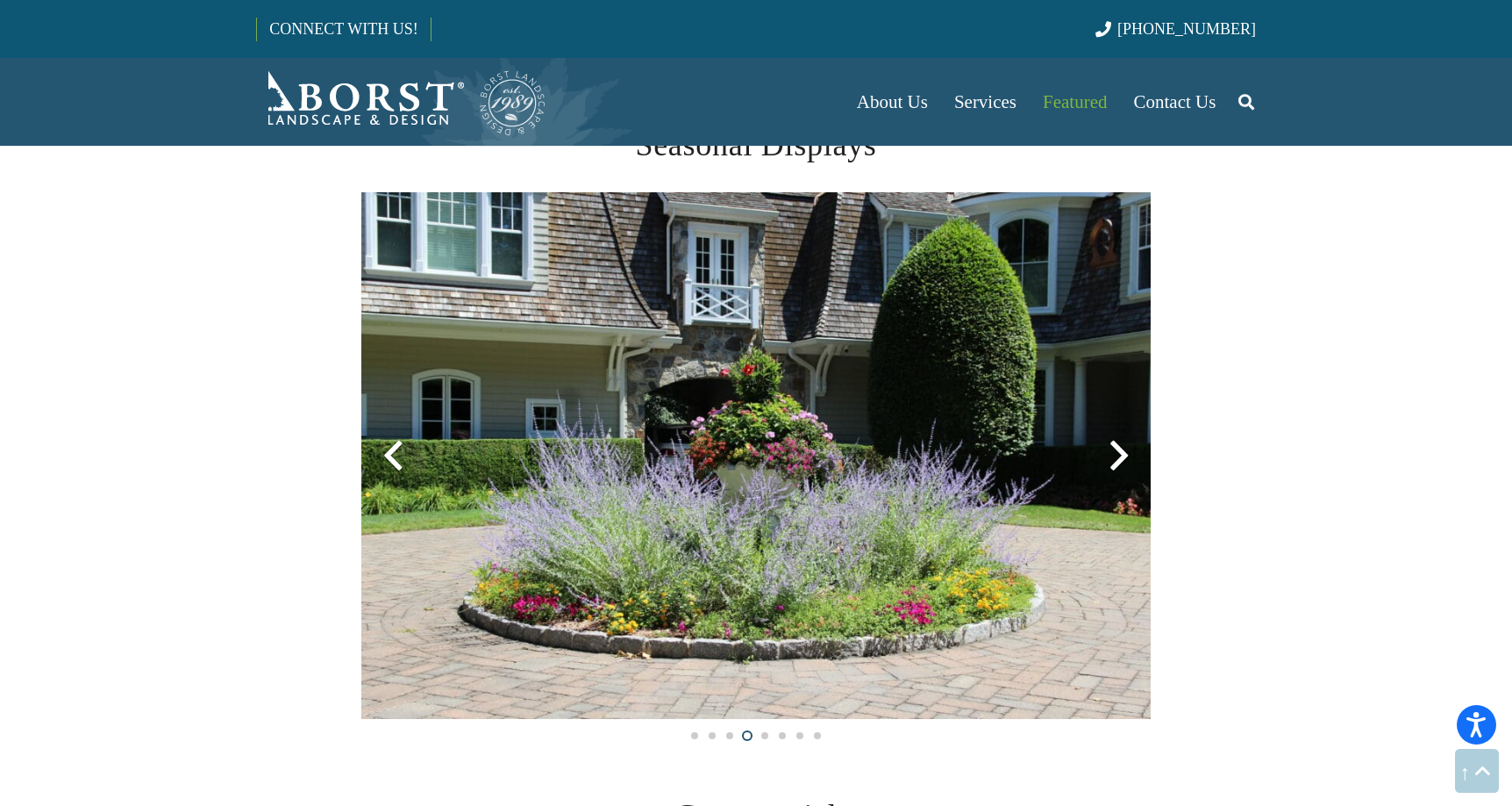
click at [1121, 456] on div at bounding box center [1120, 456] width 63 height 63
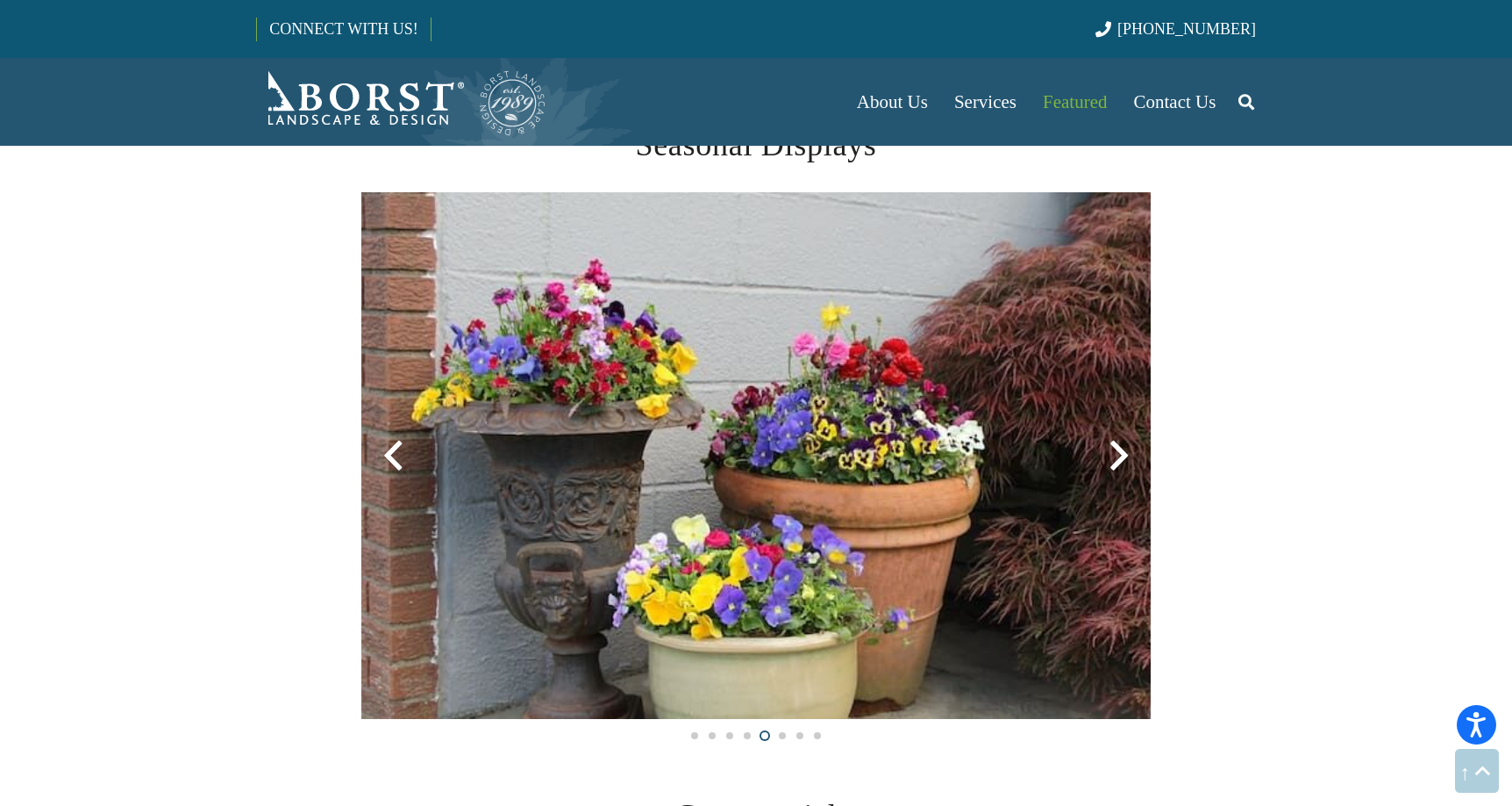
click at [1121, 456] on div at bounding box center [1120, 456] width 63 height 63
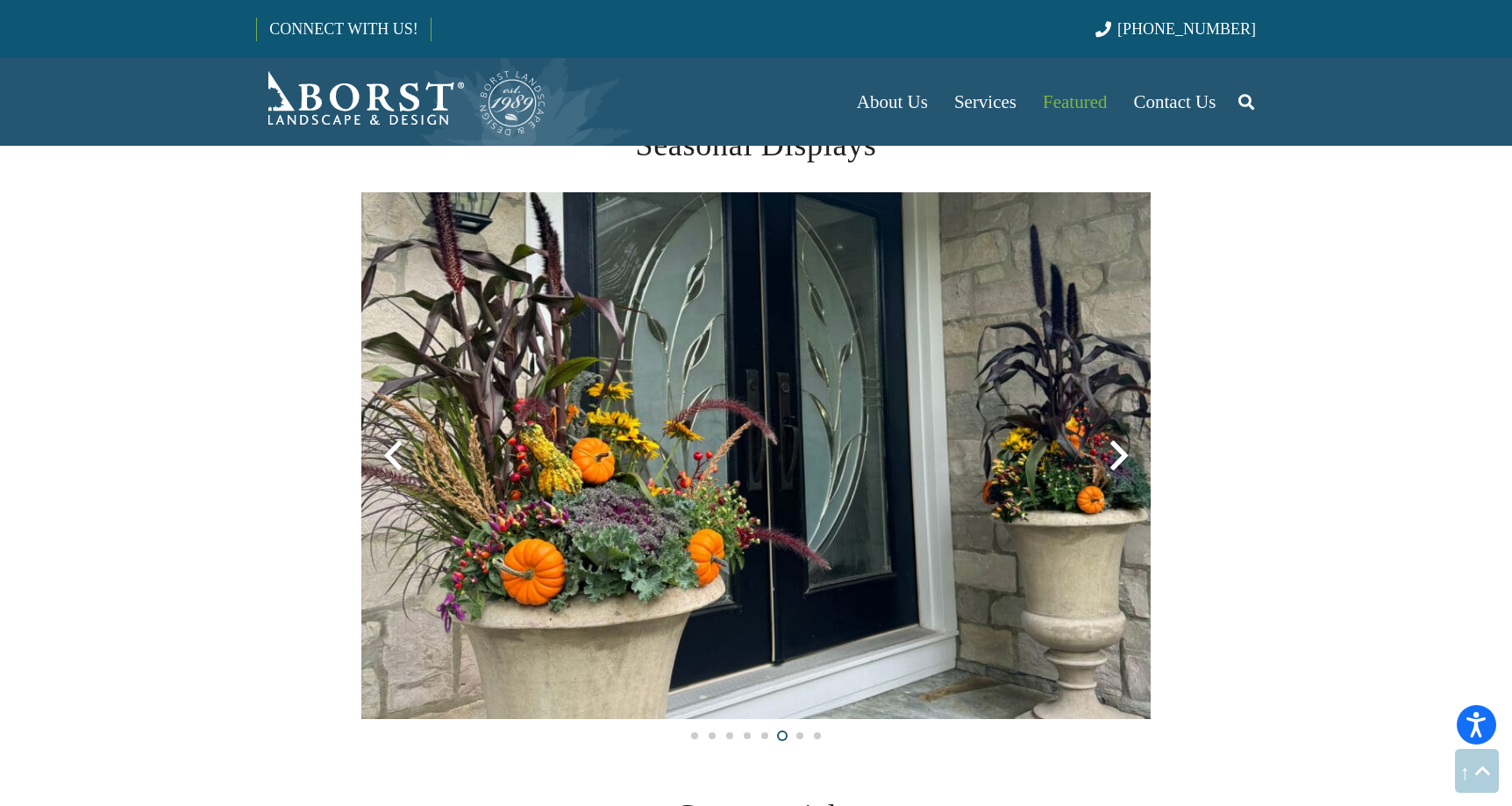
click at [1121, 456] on div at bounding box center [1120, 456] width 63 height 63
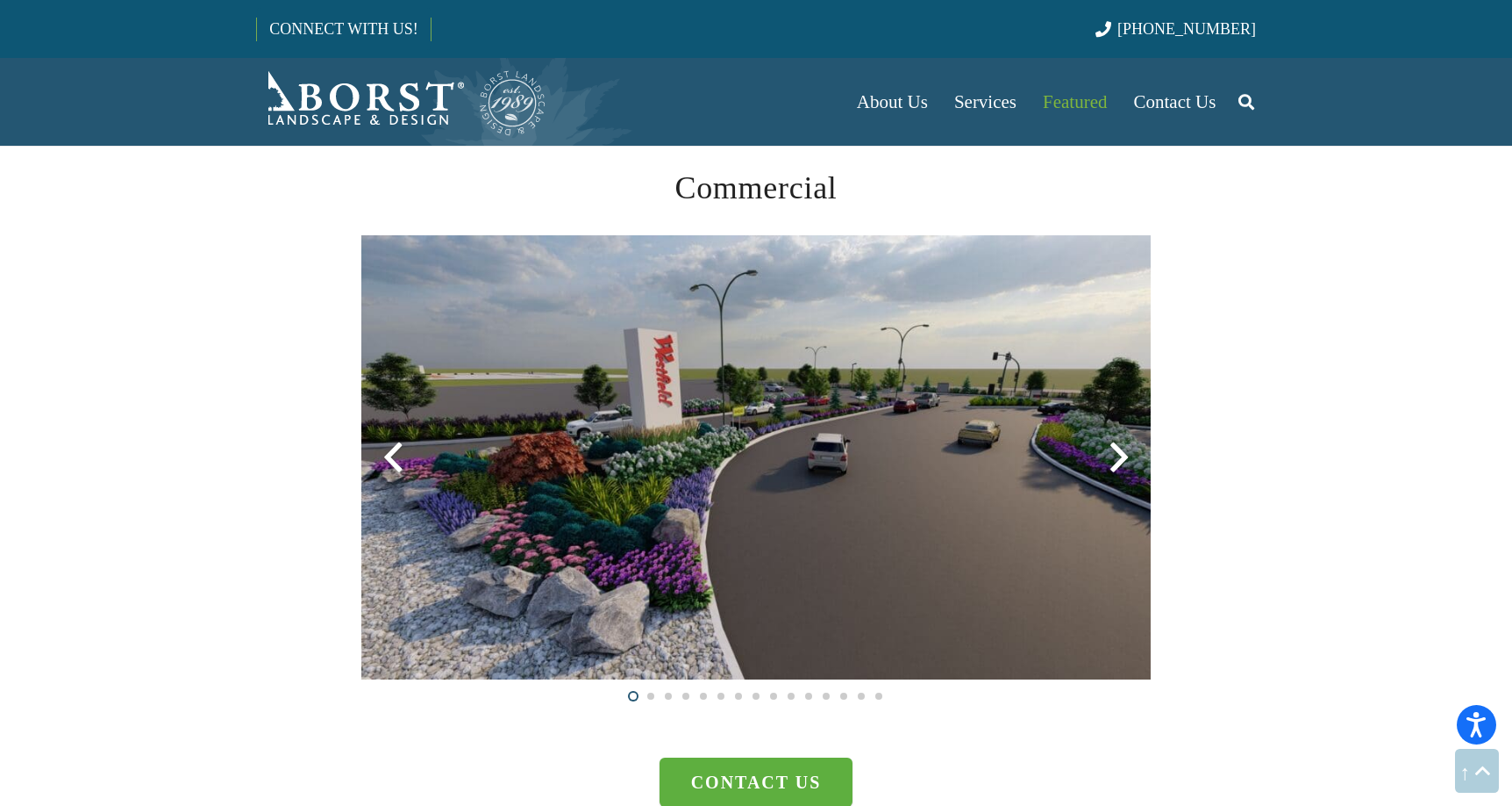
scroll to position [4482, 0]
click at [1113, 459] on div at bounding box center [1120, 457] width 63 height 63
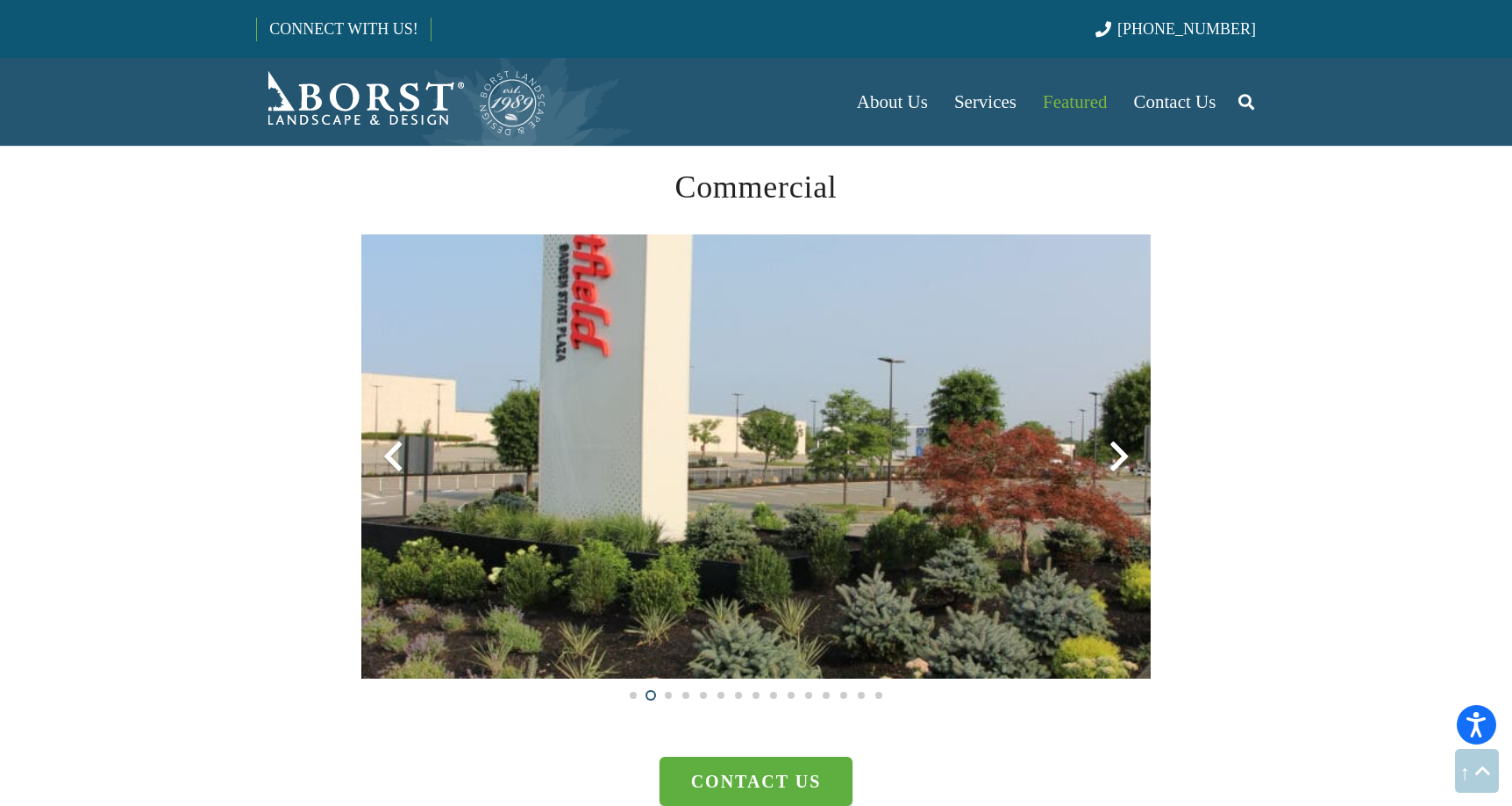
click at [1113, 459] on div at bounding box center [1120, 457] width 63 height 63
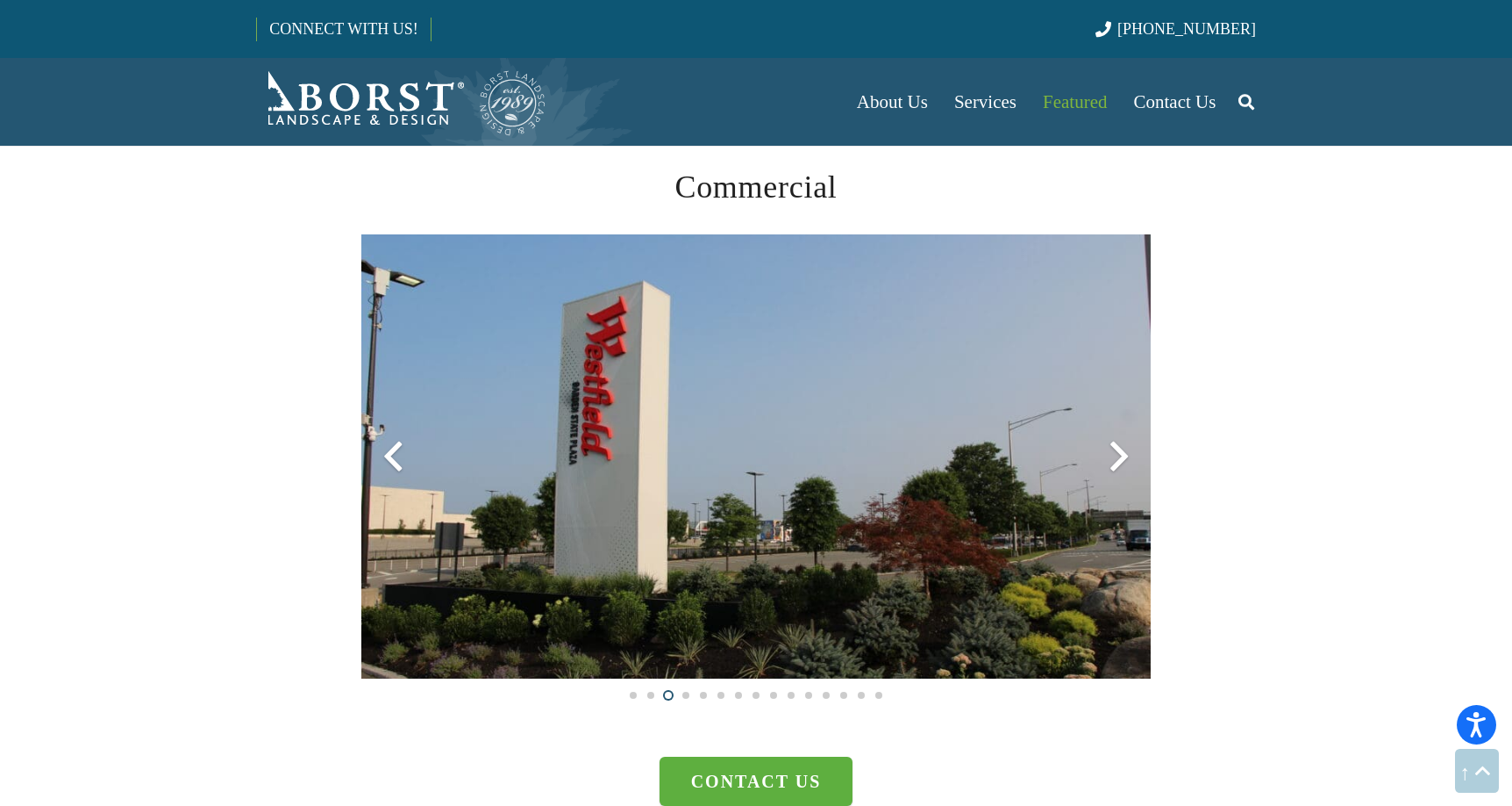
click at [1111, 458] on div at bounding box center [1120, 457] width 63 height 63
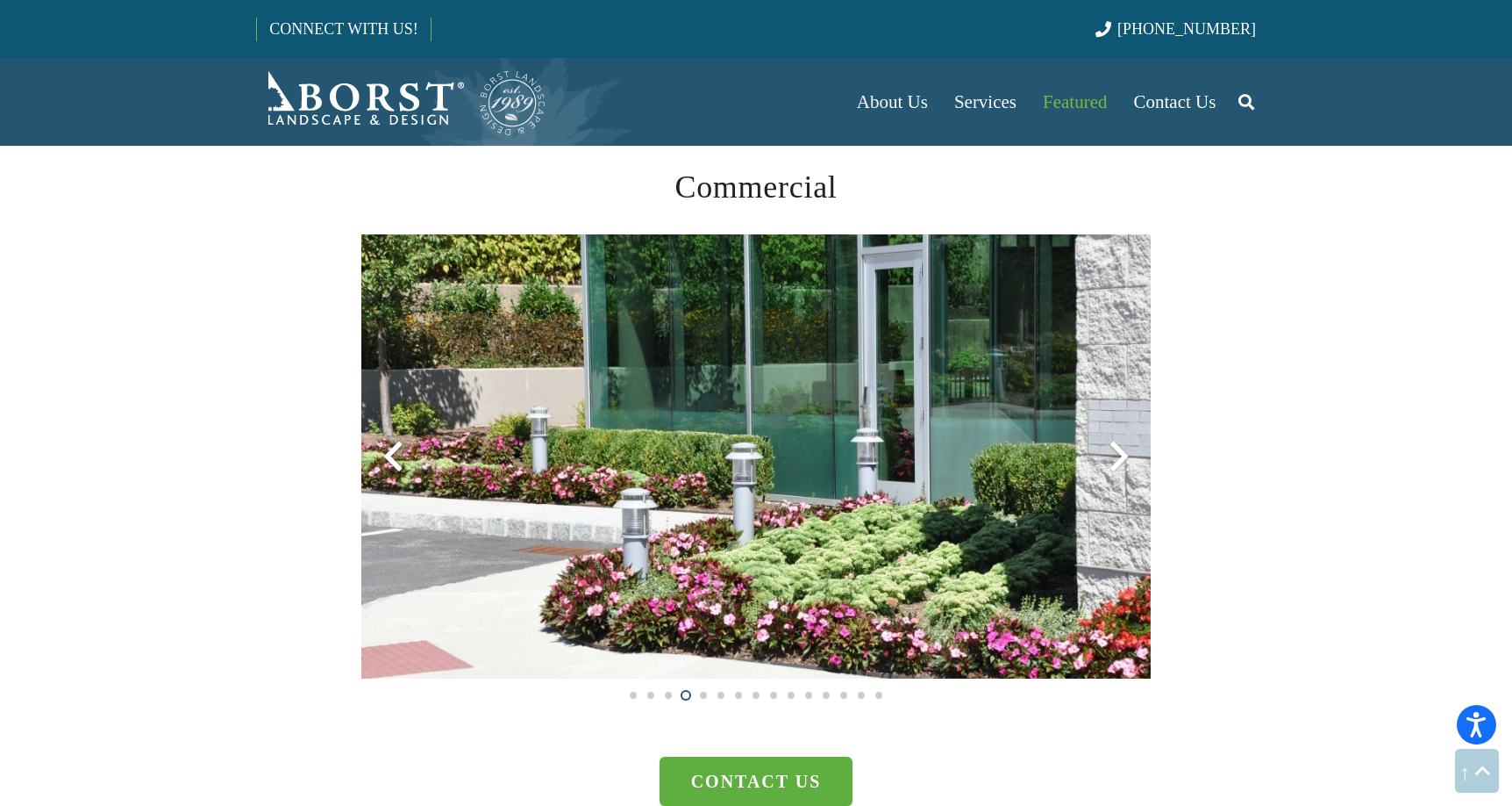
click at [1111, 458] on div at bounding box center [1120, 457] width 63 height 63
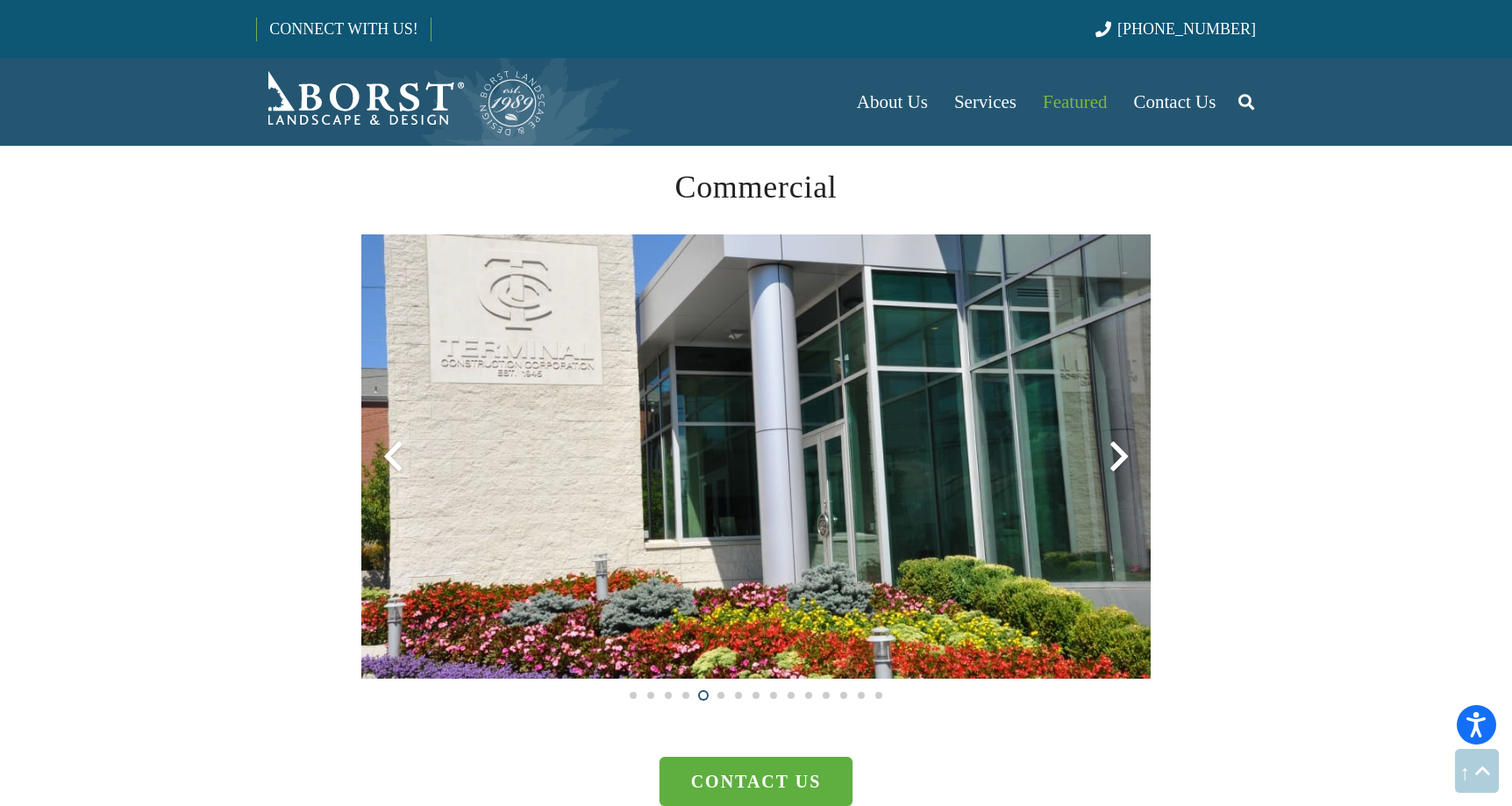
click at [1111, 458] on div at bounding box center [1120, 457] width 63 height 63
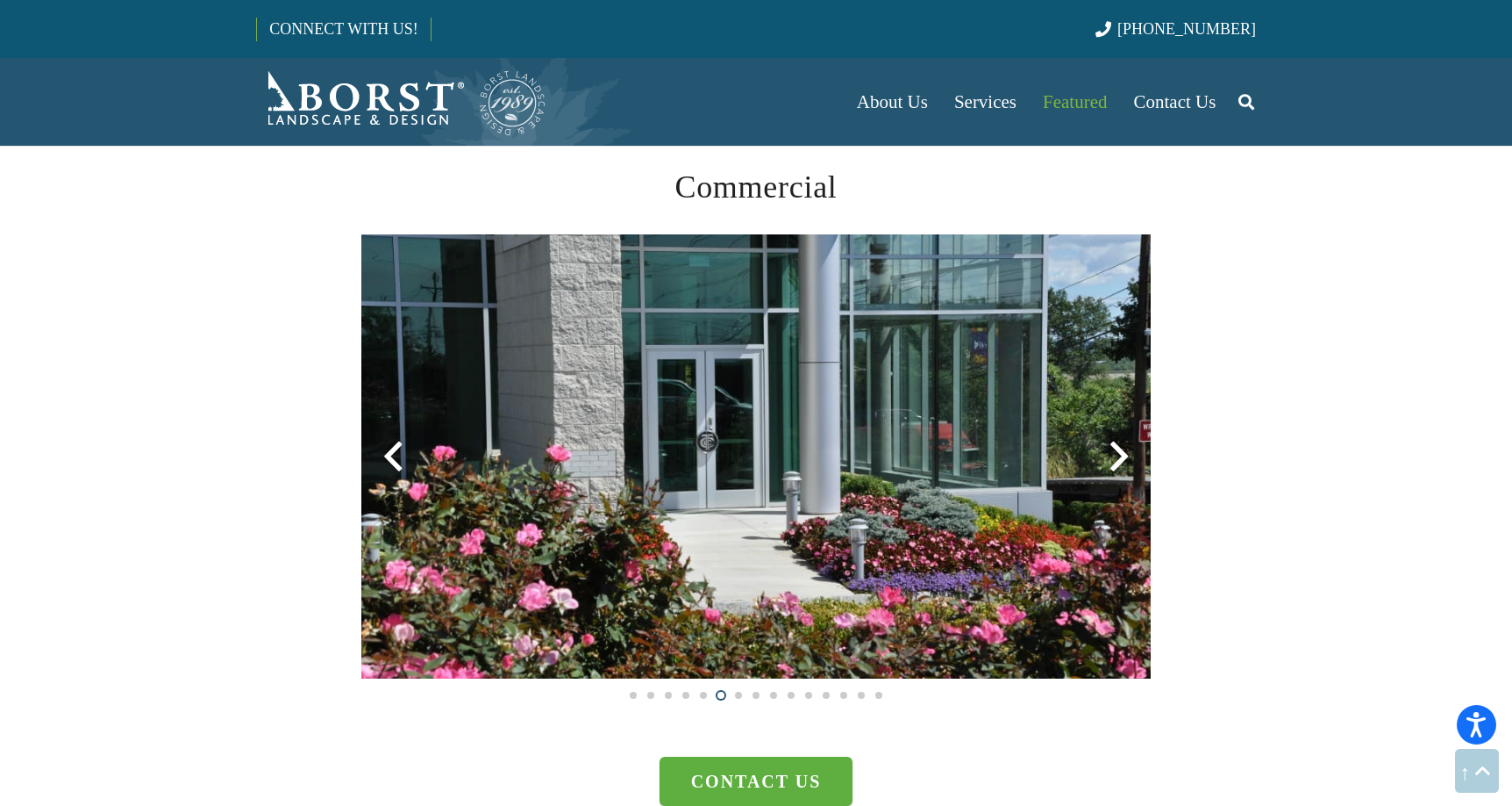
click at [1111, 458] on div at bounding box center [1120, 457] width 63 height 63
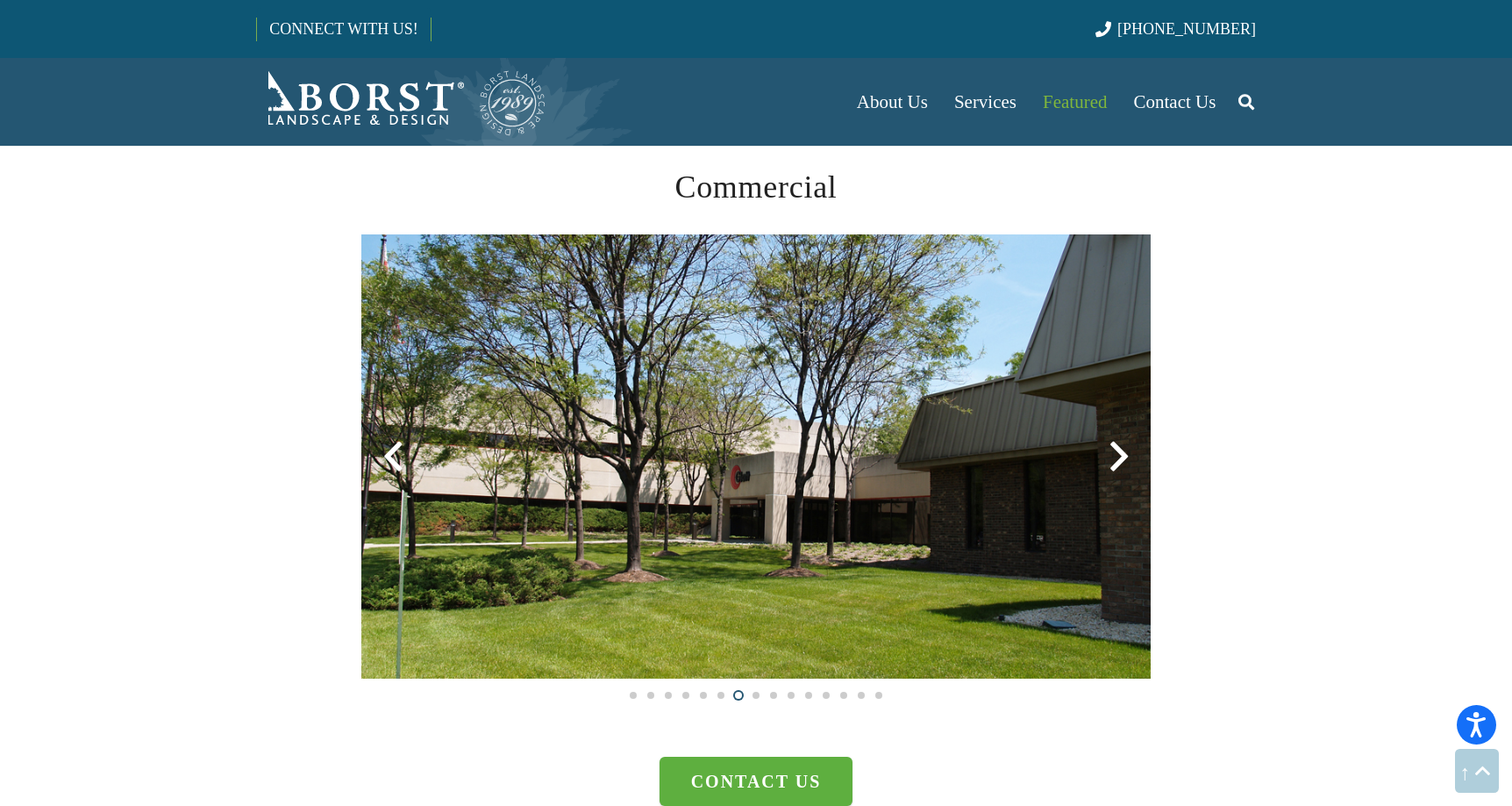
click at [1111, 458] on div at bounding box center [1120, 457] width 63 height 63
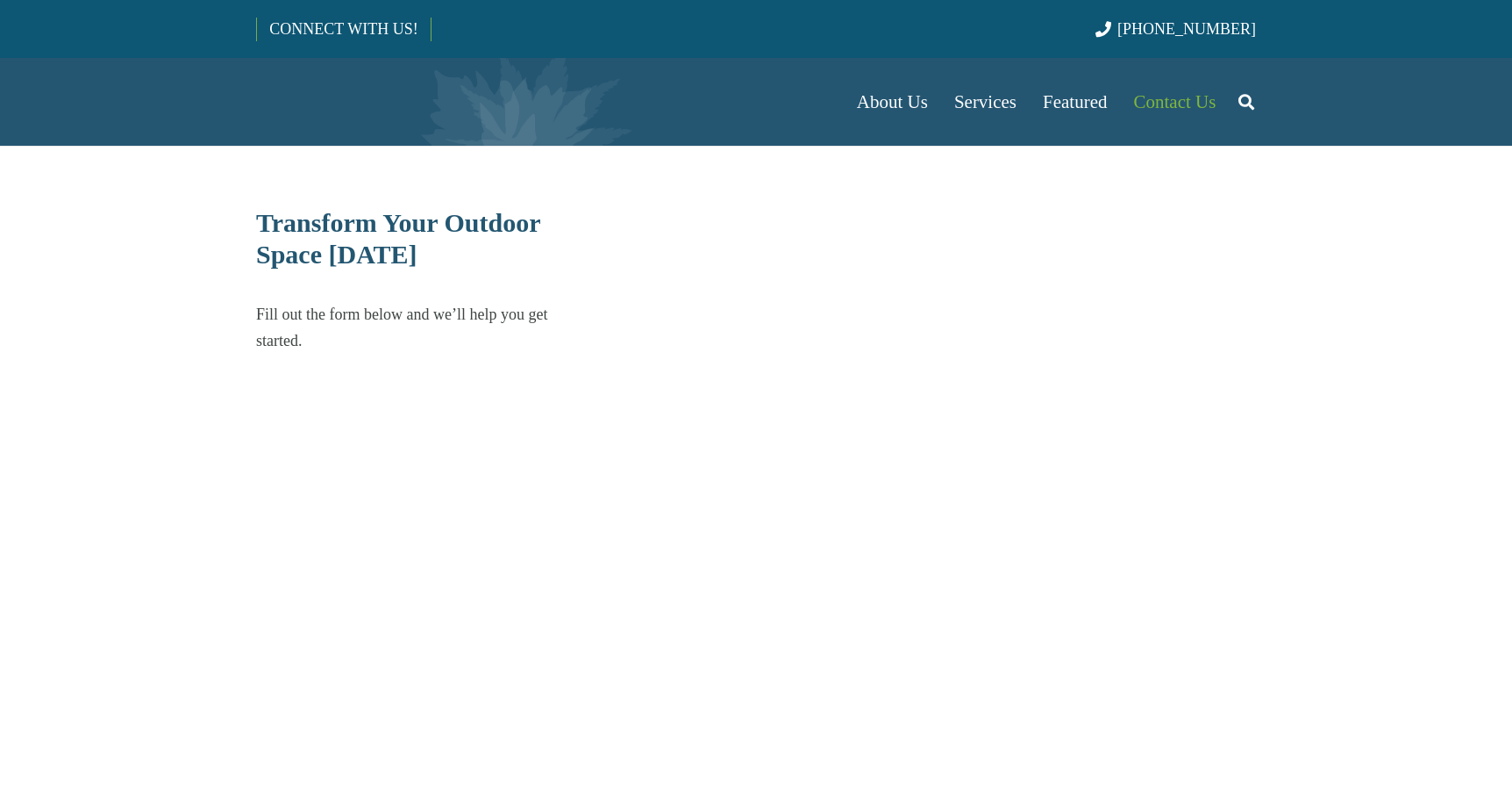
select select "******"
